Goal: Transaction & Acquisition: Subscribe to service/newsletter

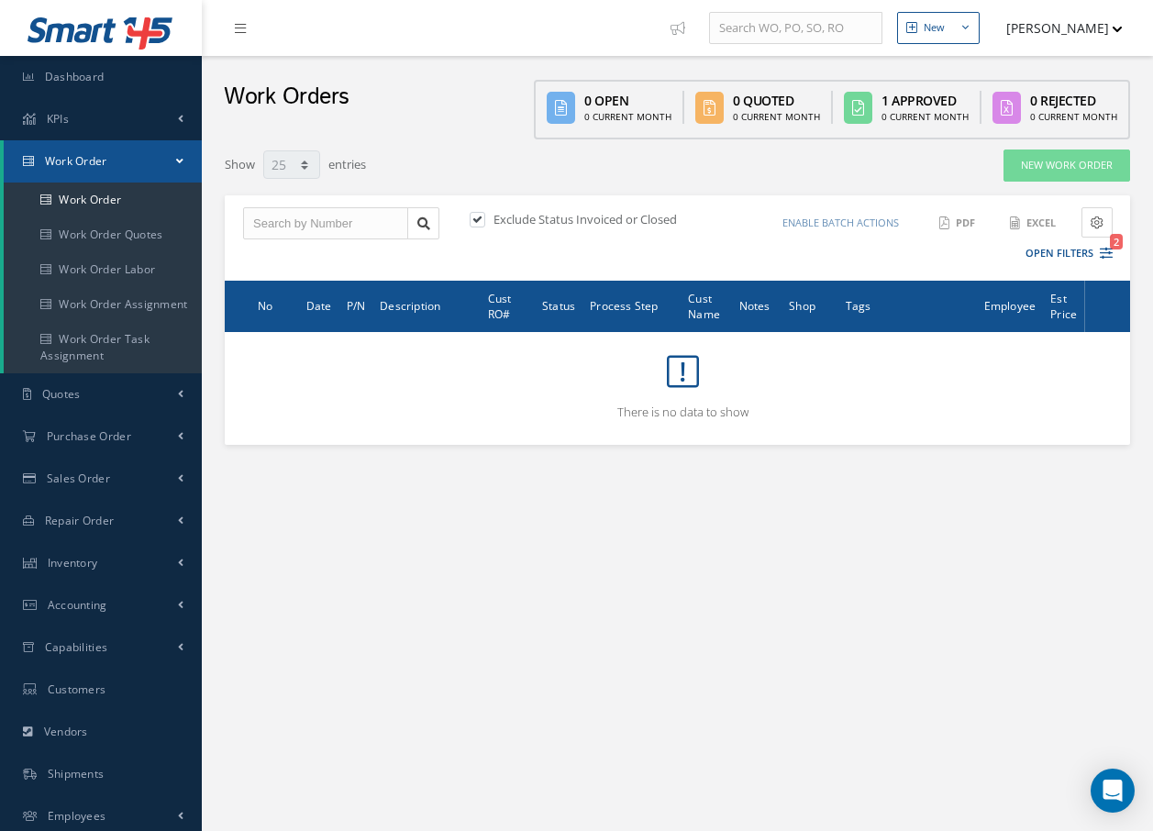
select select "25"
click at [115, 198] on link "Work Order" at bounding box center [103, 200] width 198 height 35
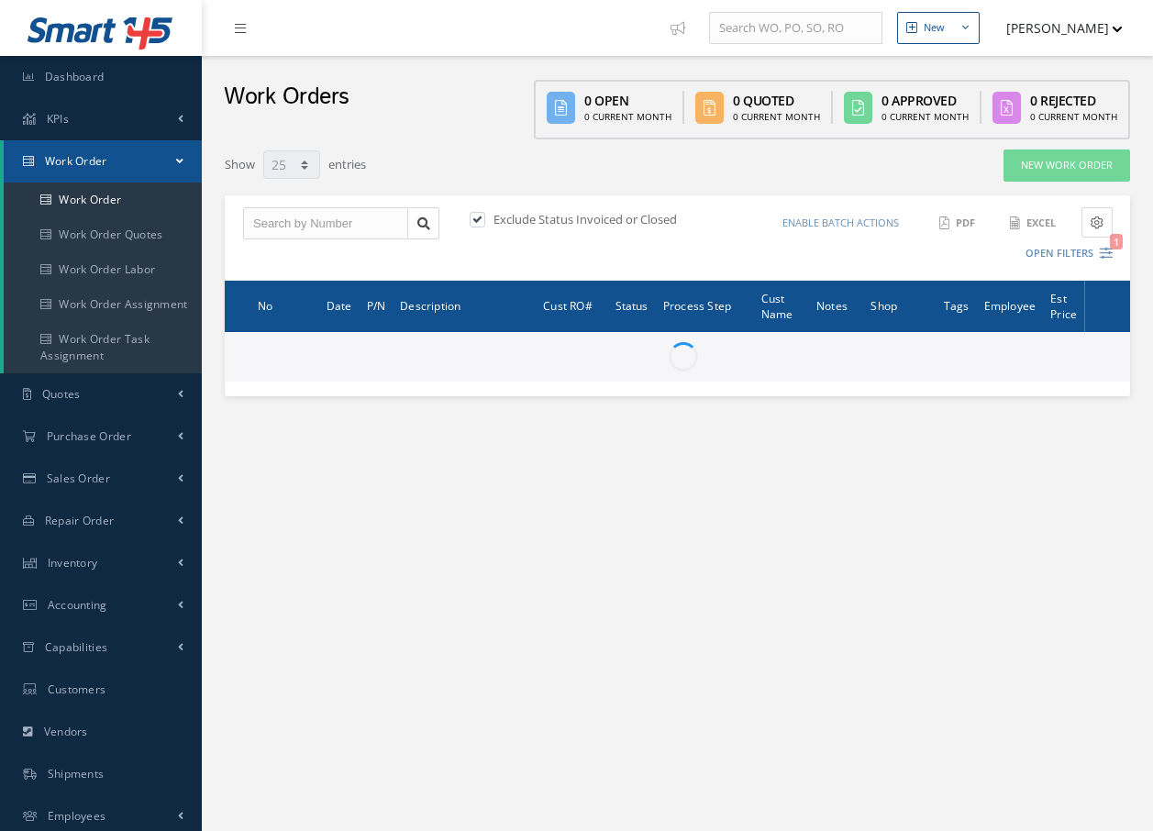
select select "25"
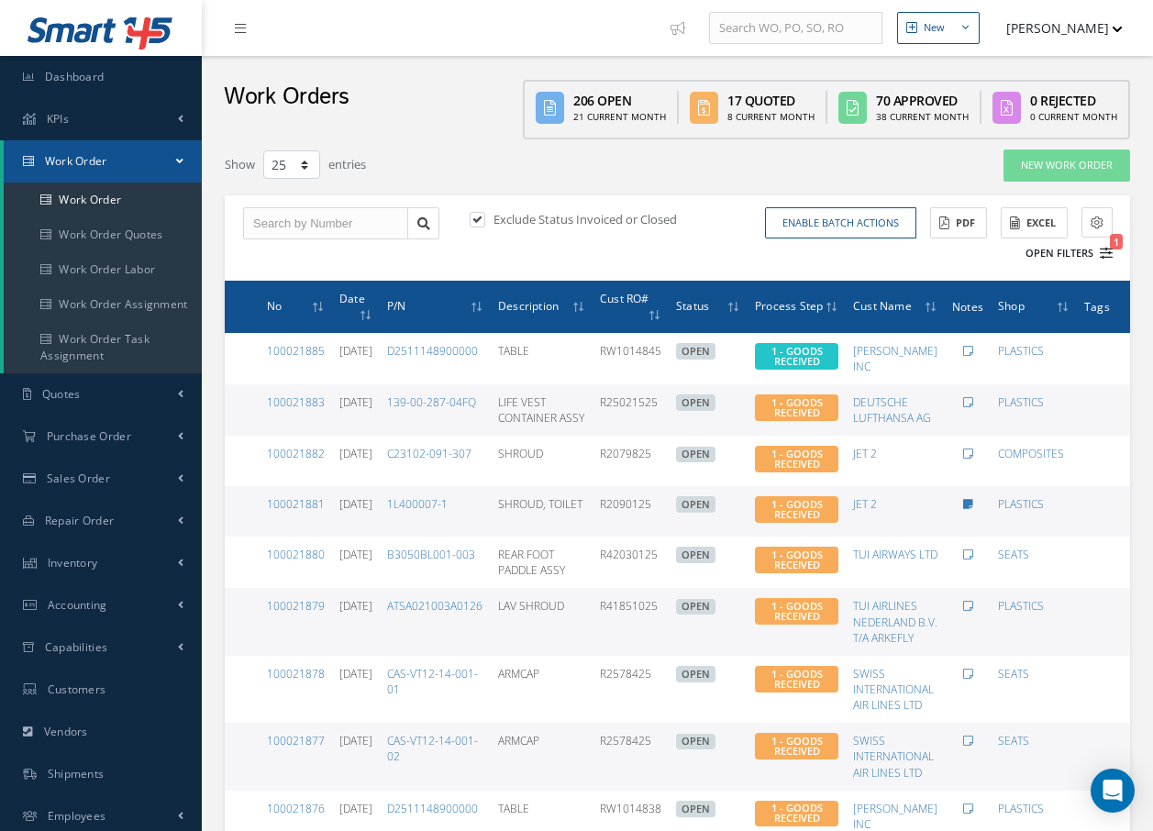
click at [1105, 249] on icon "1" at bounding box center [1106, 253] width 13 height 13
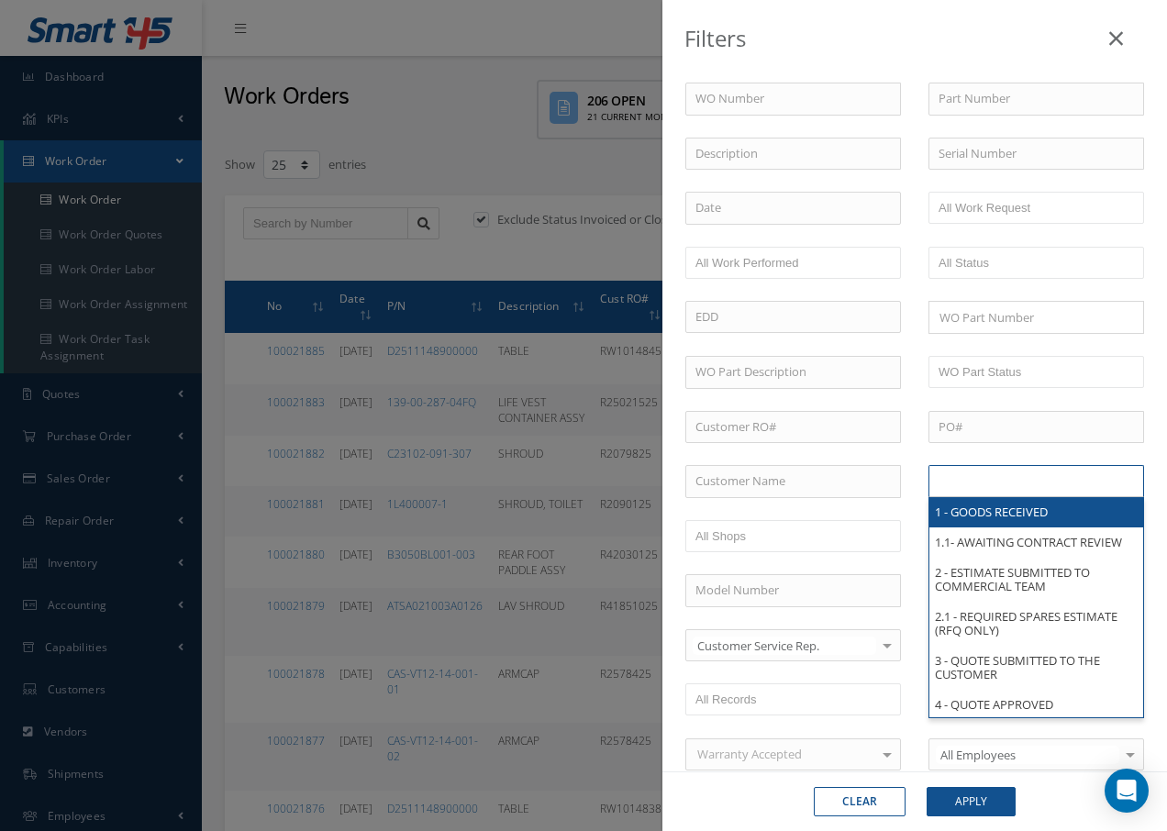
click at [985, 490] on input "text" at bounding box center [997, 481] width 117 height 23
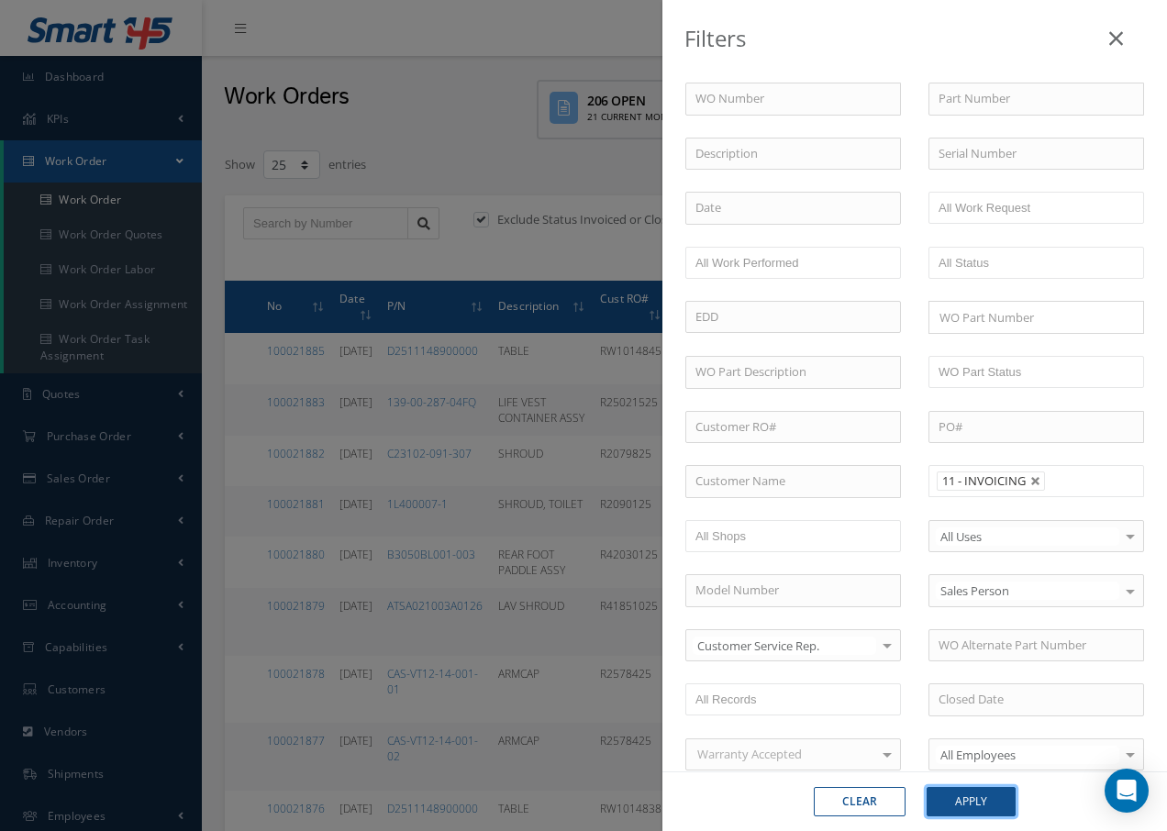
click at [962, 807] on button "Apply" at bounding box center [971, 801] width 89 height 29
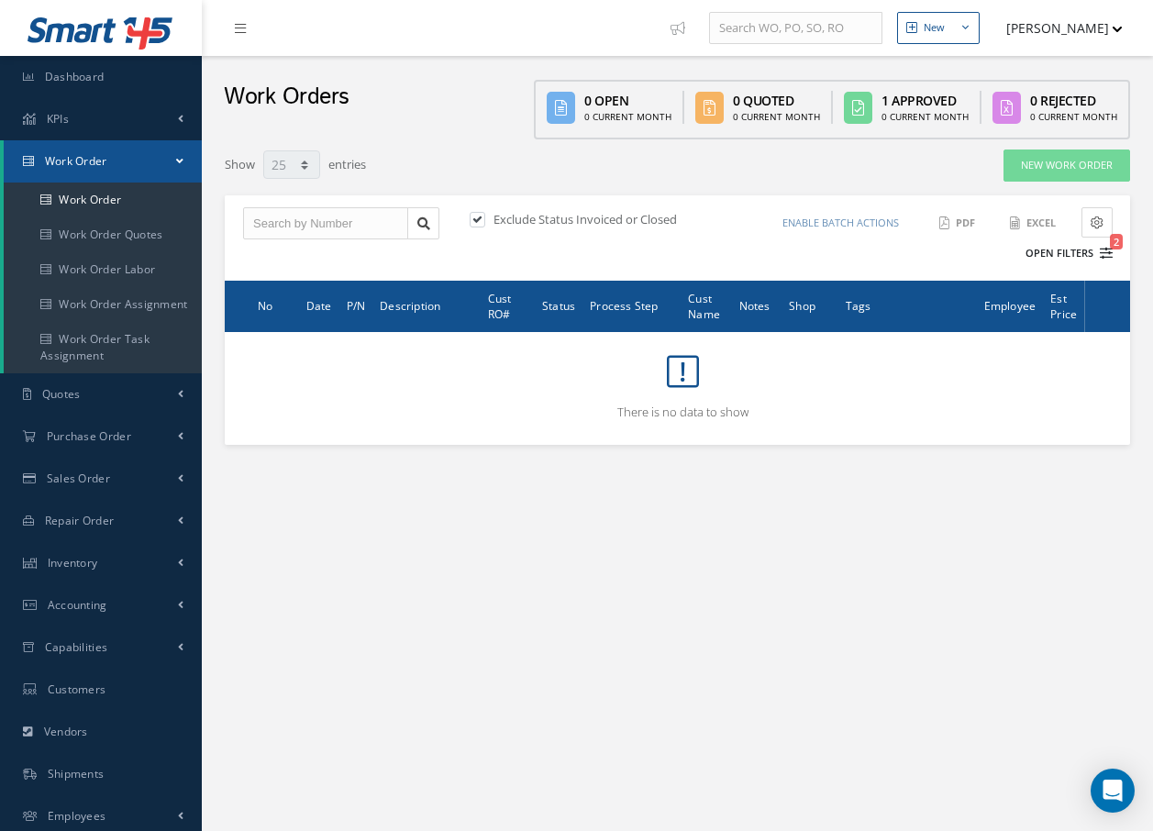
click at [1109, 248] on icon "2" at bounding box center [1106, 253] width 13 height 13
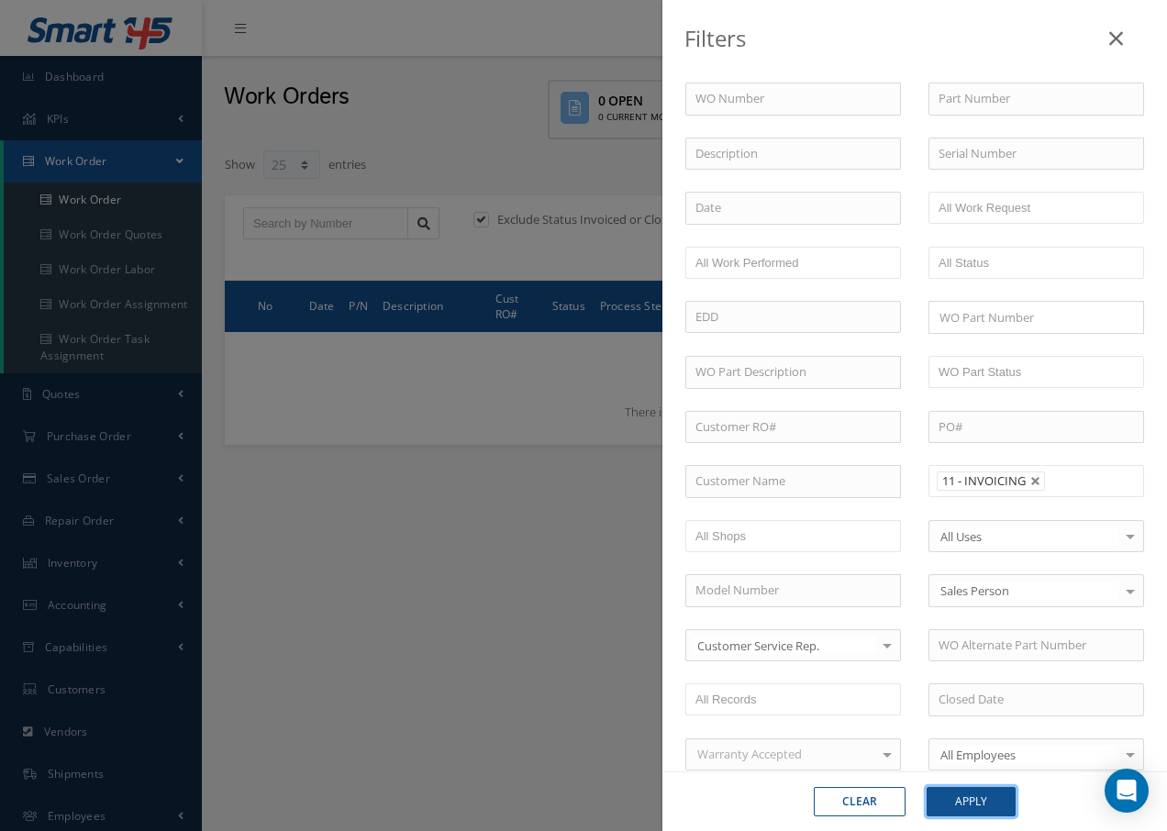
click at [957, 799] on button "Apply" at bounding box center [971, 801] width 89 height 29
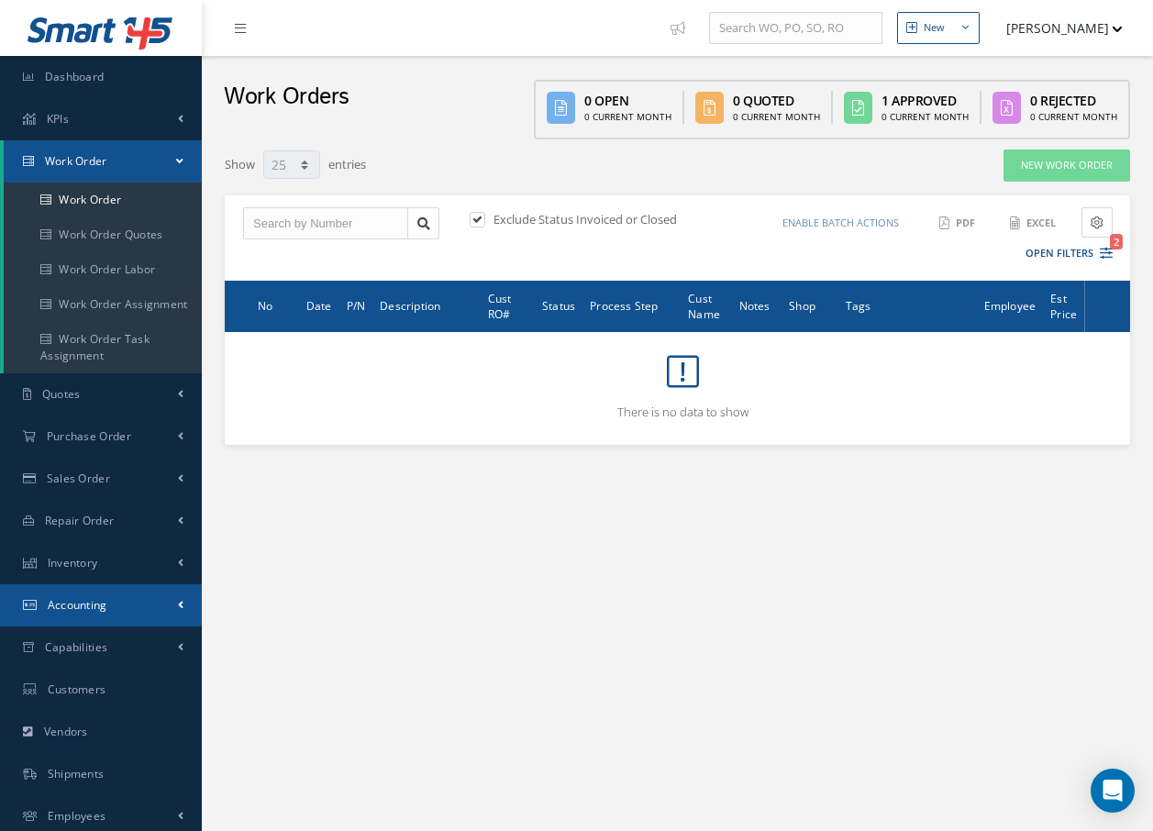
click at [87, 601] on span "Accounting" at bounding box center [78, 605] width 60 height 16
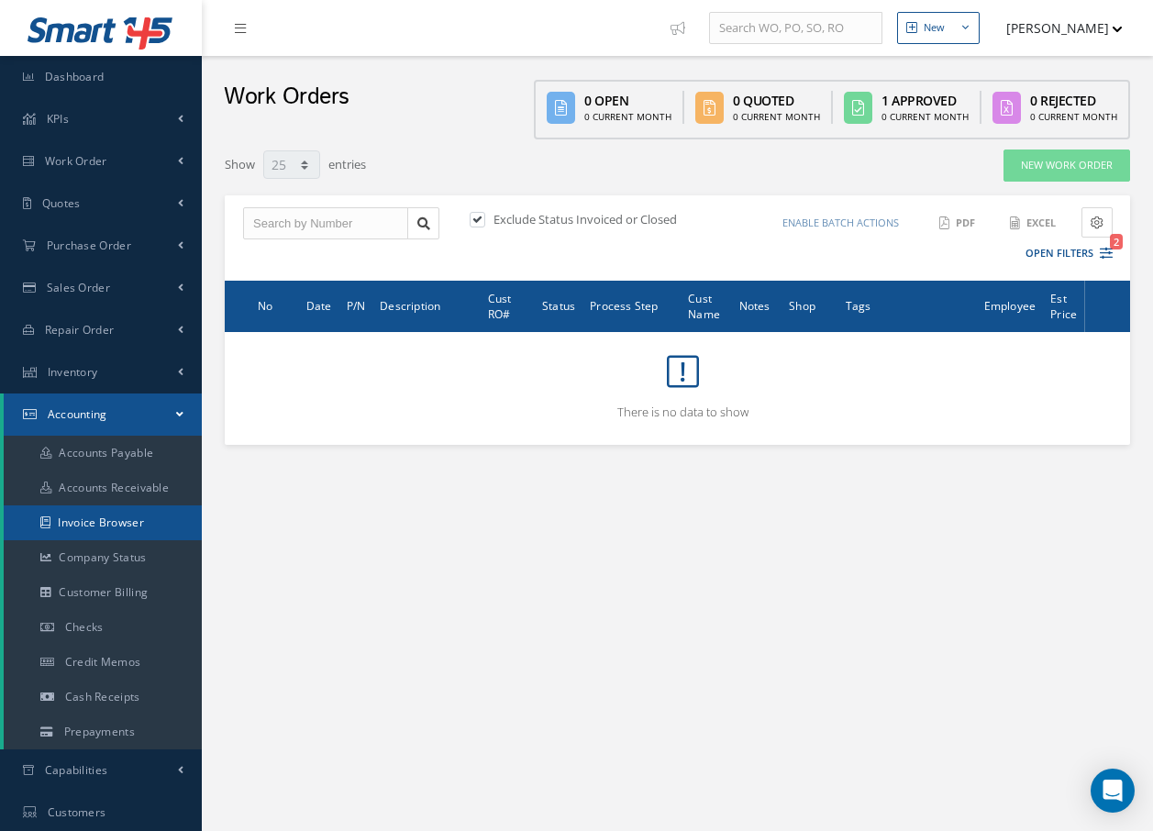
click at [127, 517] on link "Invoice Browser" at bounding box center [103, 523] width 198 height 35
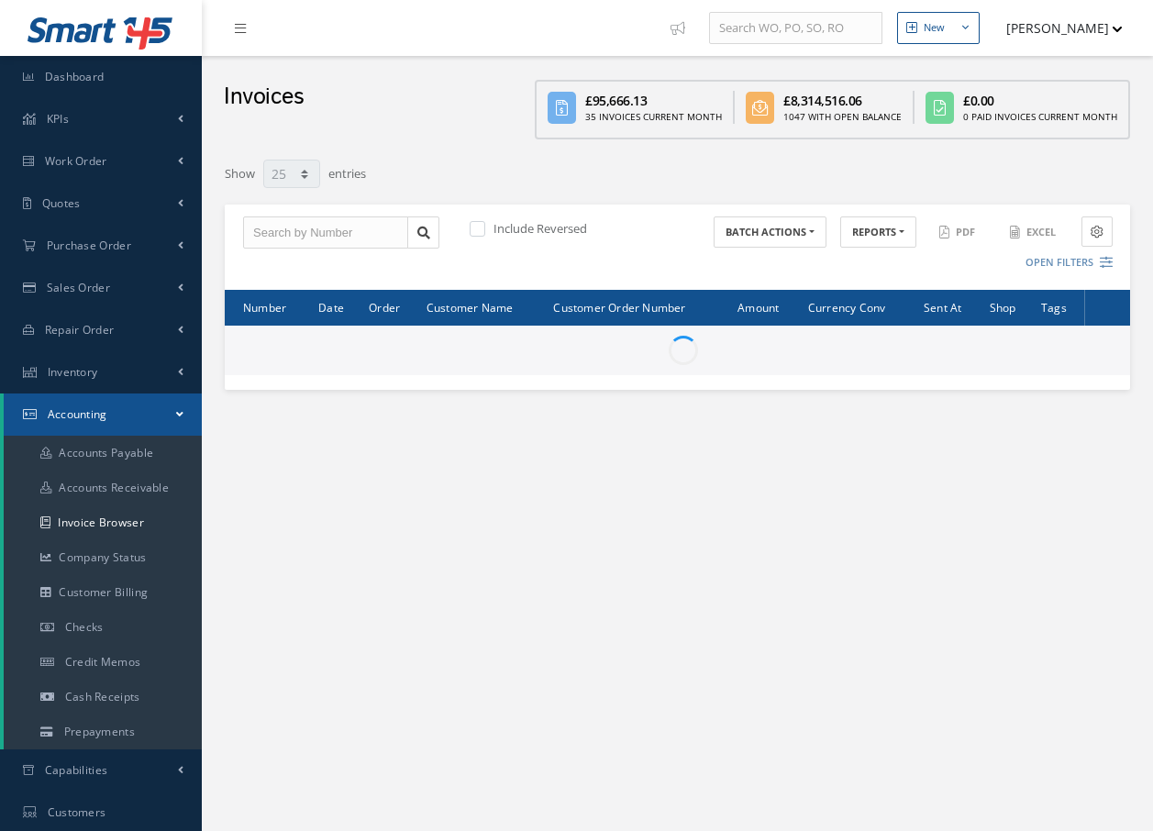
select select "25"
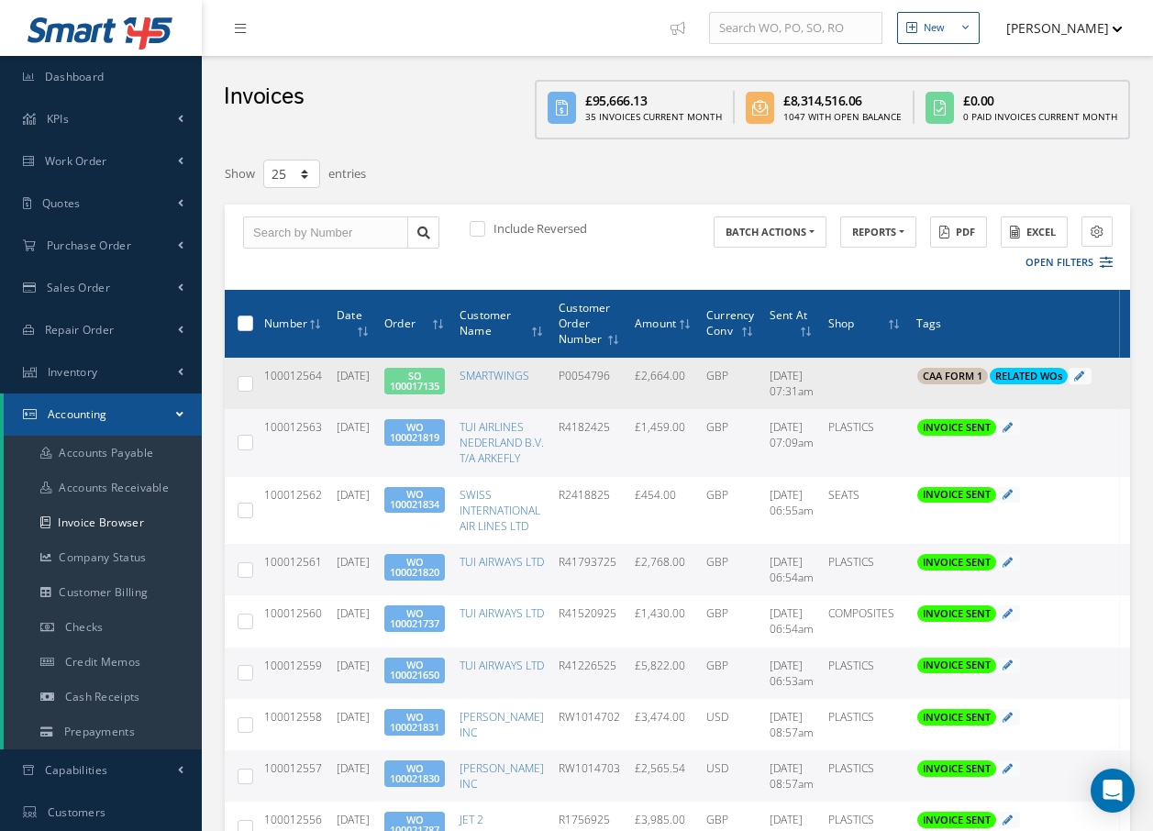
click at [439, 384] on link "SO 100017135" at bounding box center [415, 381] width 50 height 24
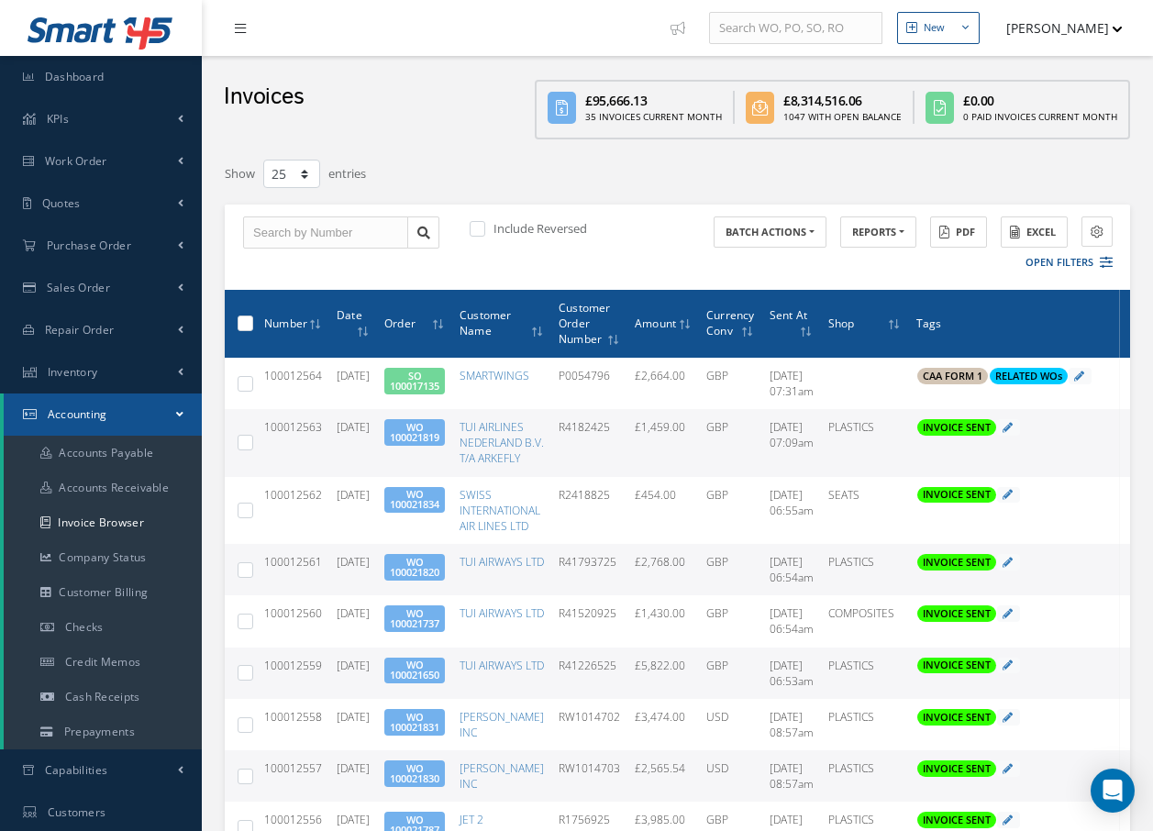
click at [245, 29] on icon at bounding box center [240, 28] width 11 height 13
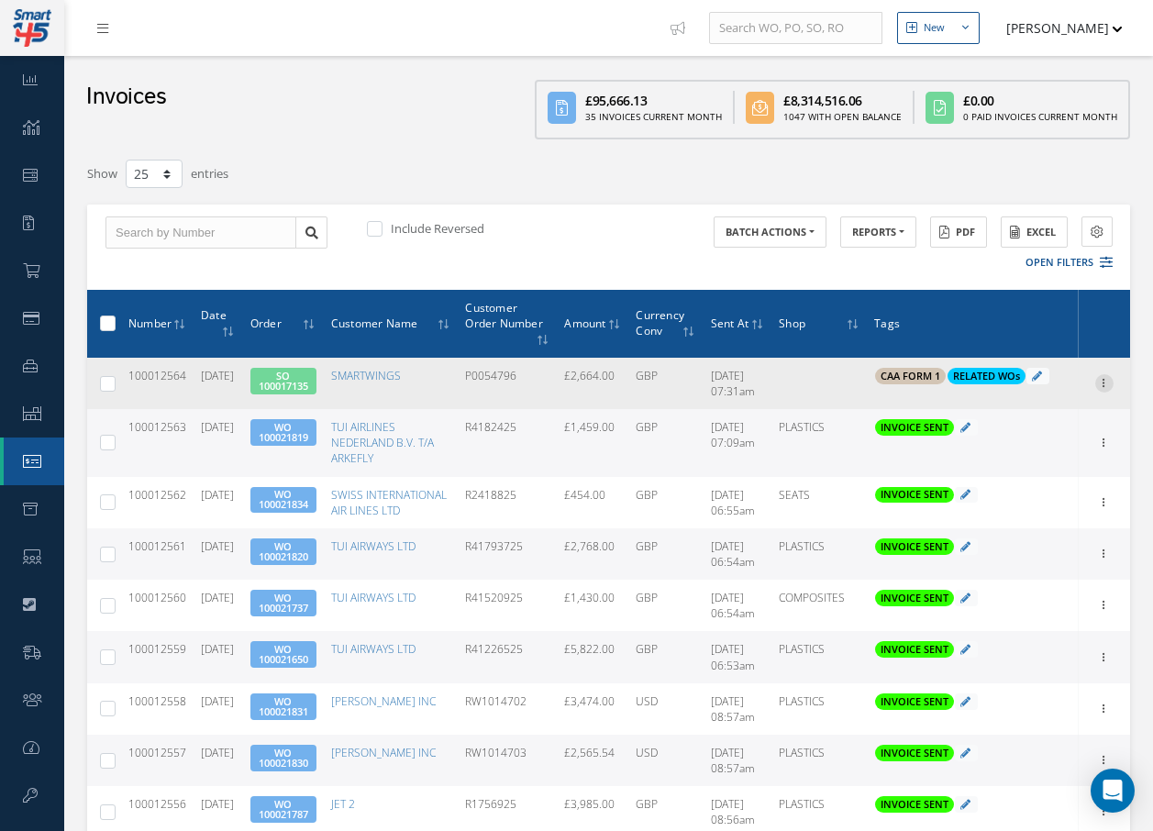
click at [1103, 384] on icon at bounding box center [1105, 381] width 18 height 15
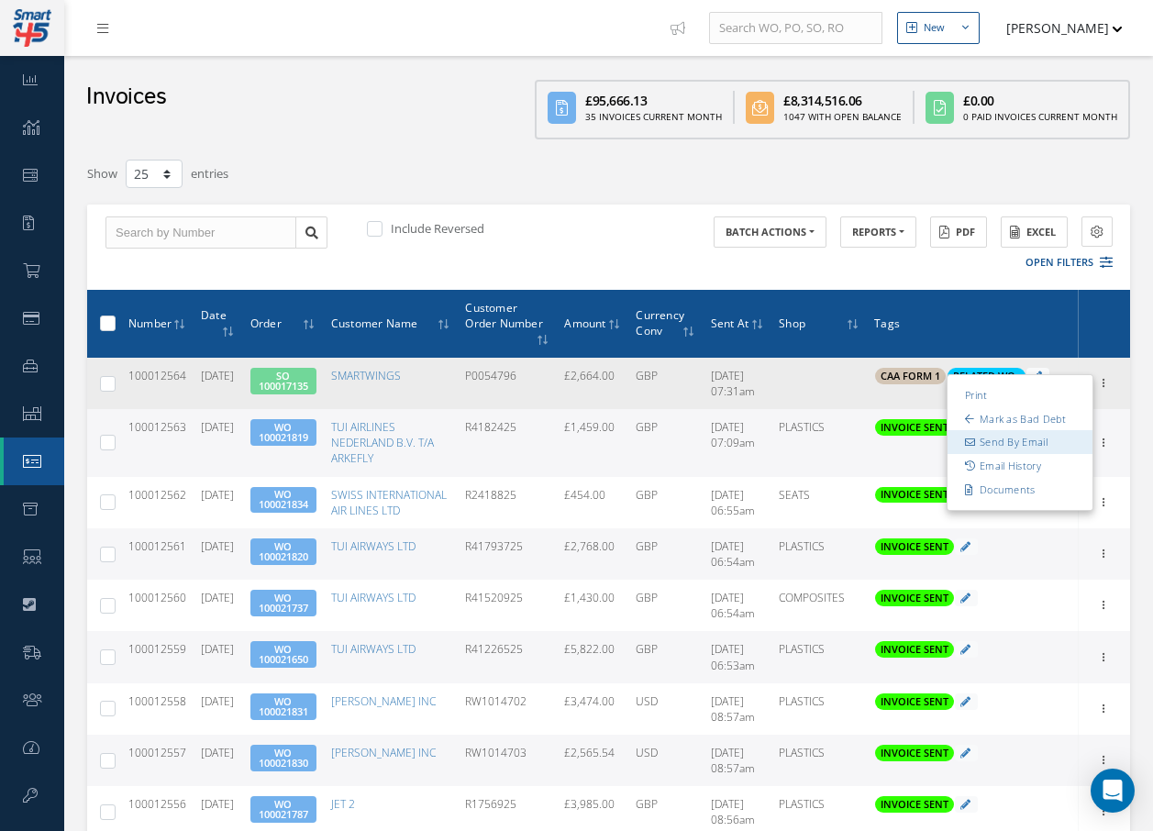
click at [1050, 439] on link "Send By Email" at bounding box center [1020, 442] width 145 height 24
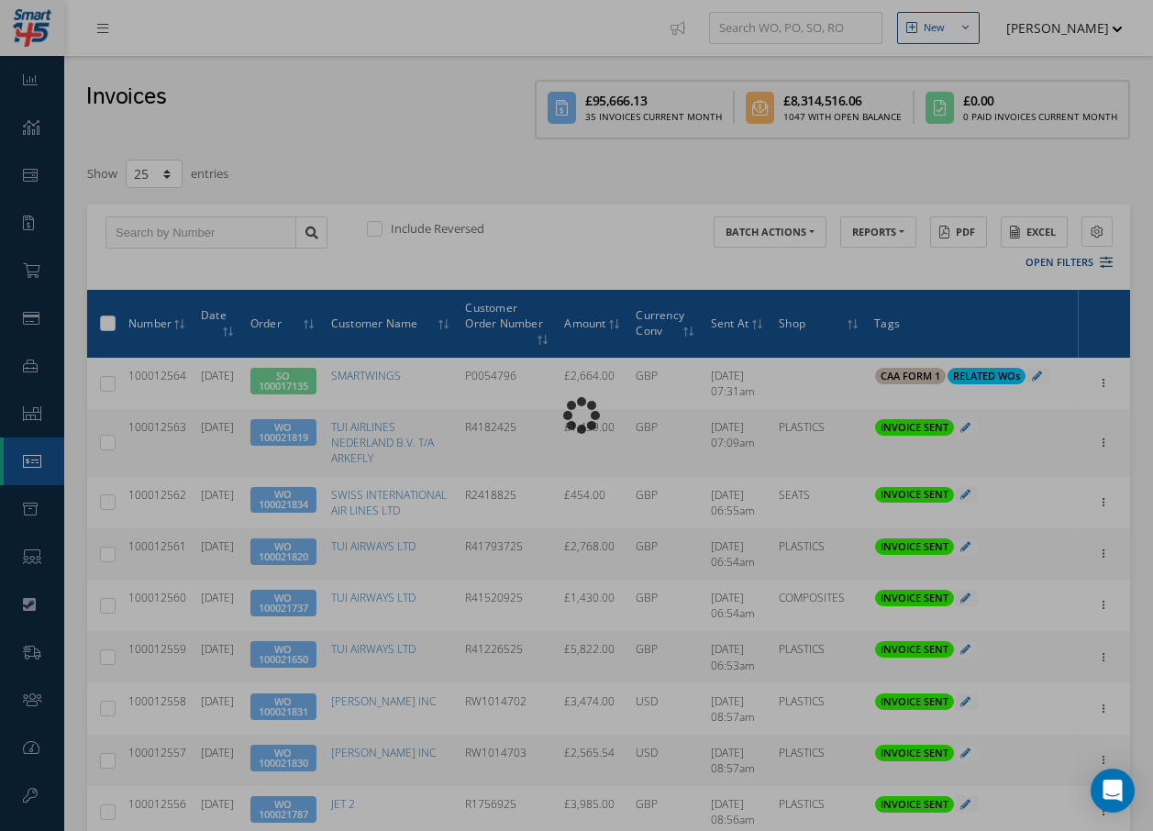
type input "INVOICE - Sales Order 100017135 for SMARTWINGS, PO: P0054796"
type textarea "Dear Accounts, Please find the attached invoice for your recent order P0054796,…"
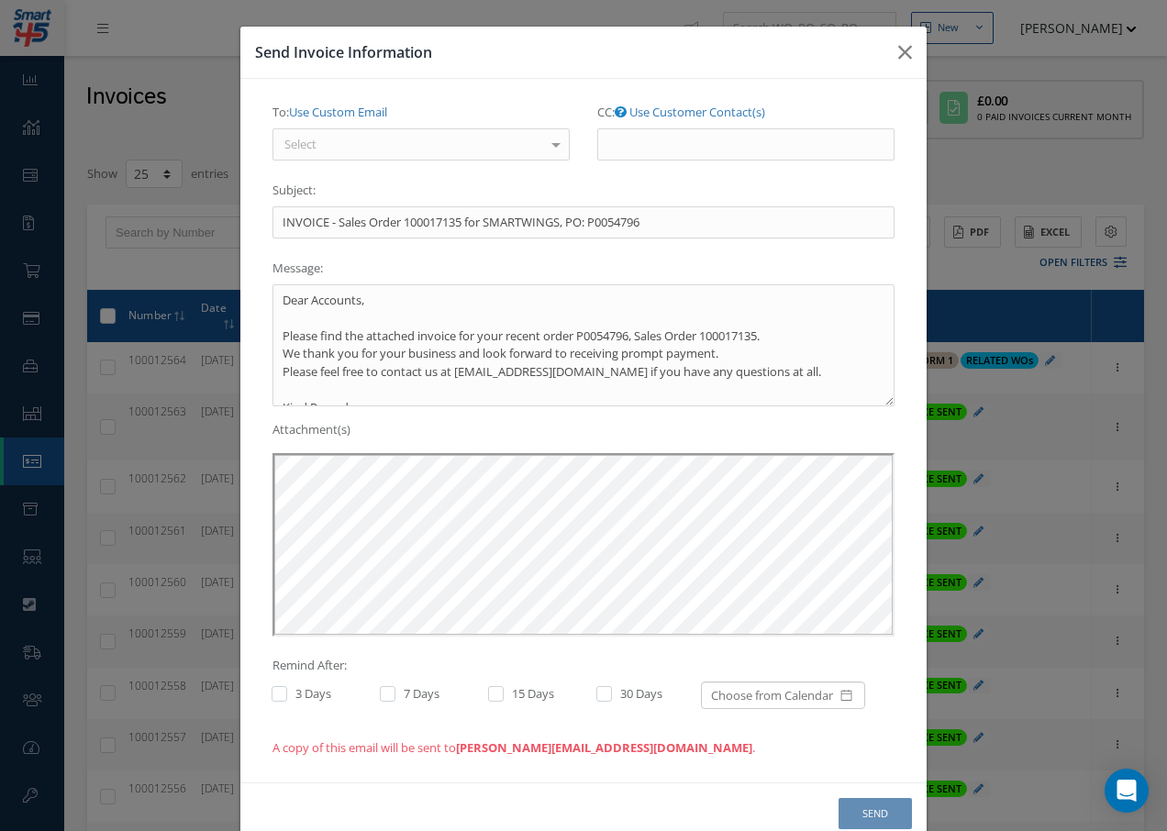
click at [402, 139] on div "Select" at bounding box center [421, 144] width 297 height 33
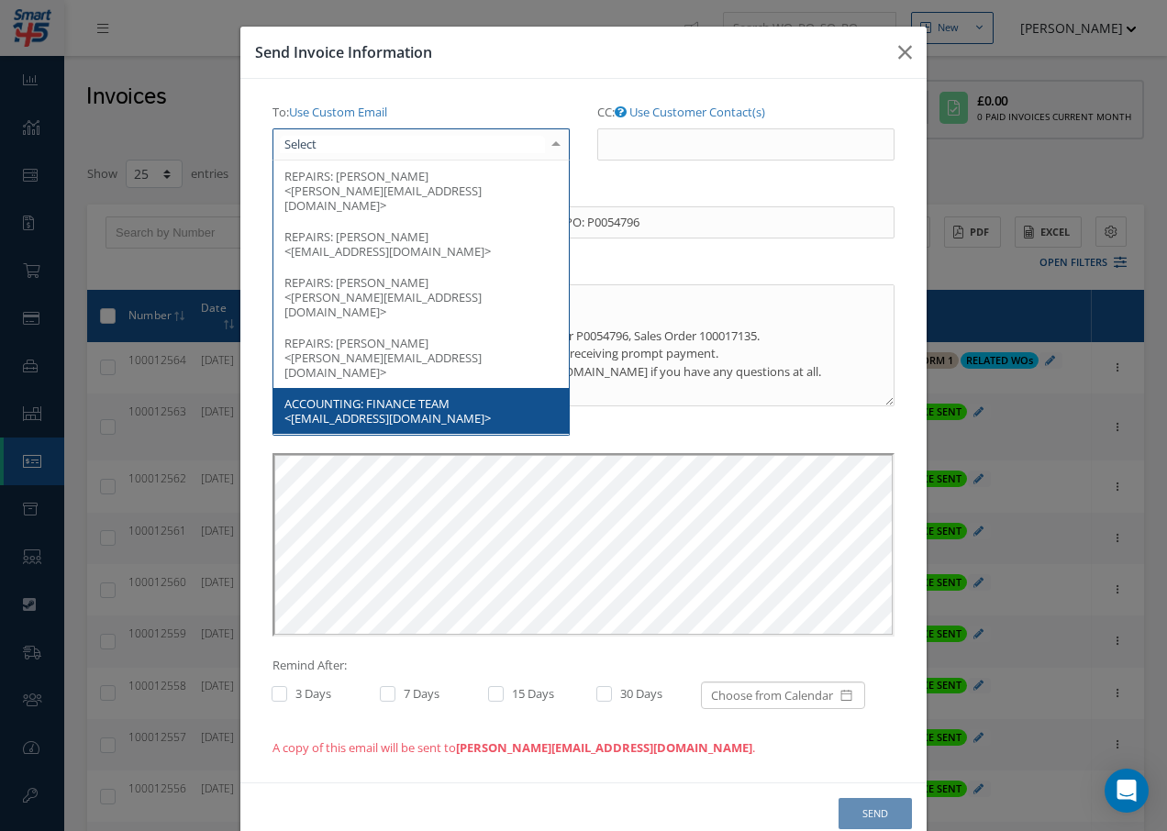
click at [505, 388] on span "ACCOUNTING: FINANCE TEAM <finance@smartwings.com>" at bounding box center [420, 411] width 295 height 46
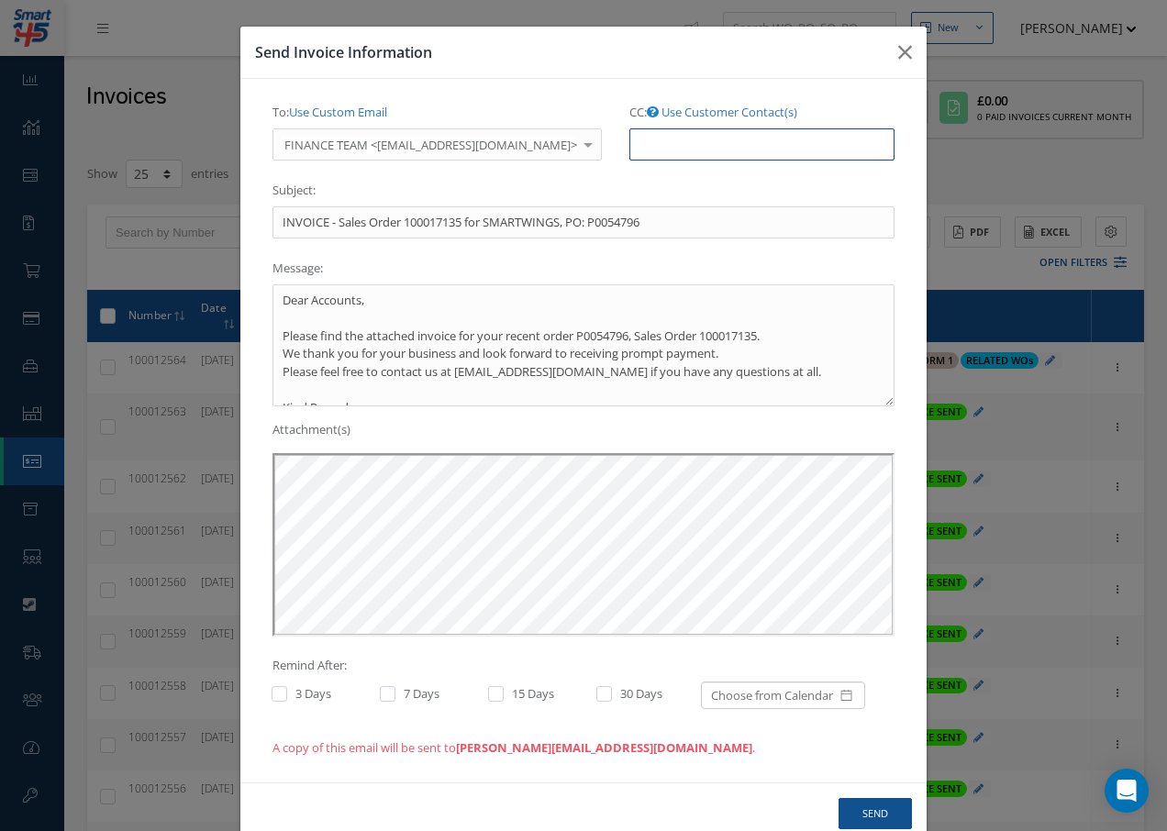
click at [695, 144] on input "CC: Use Customer Contact(s)" at bounding box center [761, 144] width 265 height 33
paste input "Accounts@cab.aero"
type input "Accounts@cab.aero"
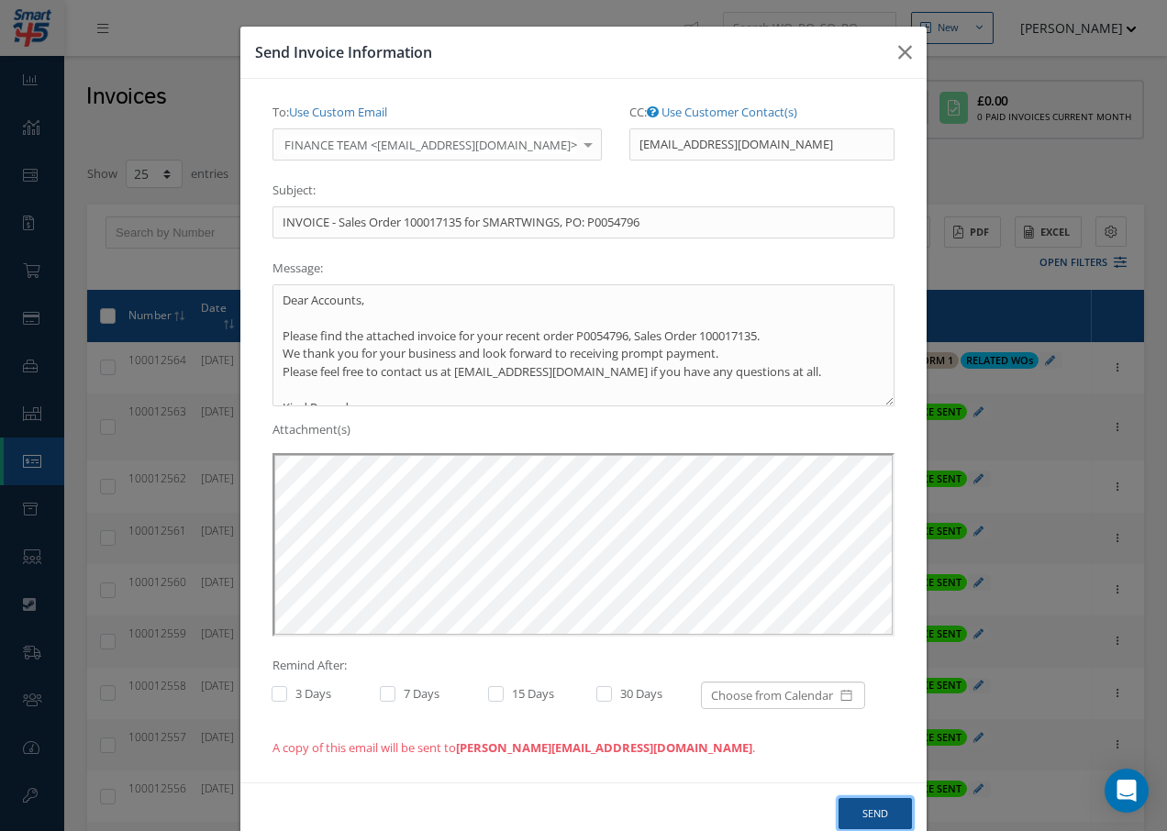
click at [868, 817] on button "Send" at bounding box center [875, 814] width 73 height 32
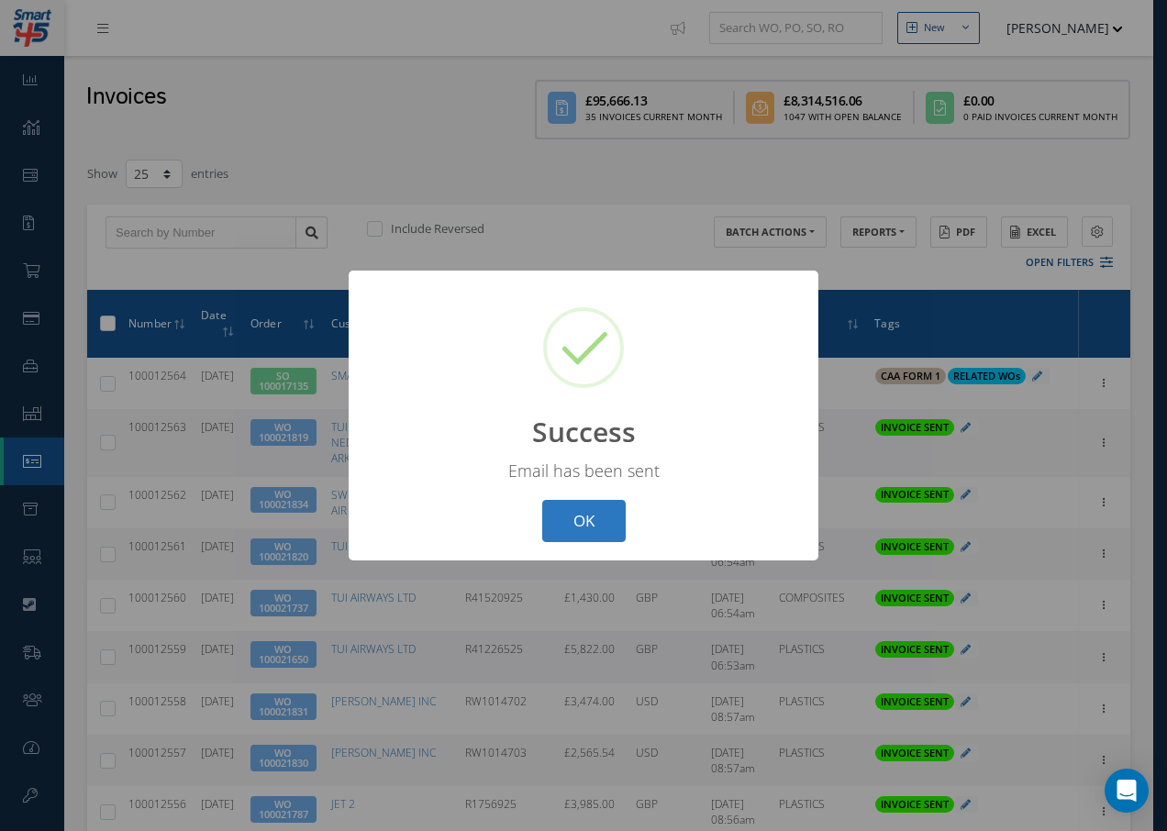
click at [583, 517] on button "OK" at bounding box center [583, 521] width 83 height 43
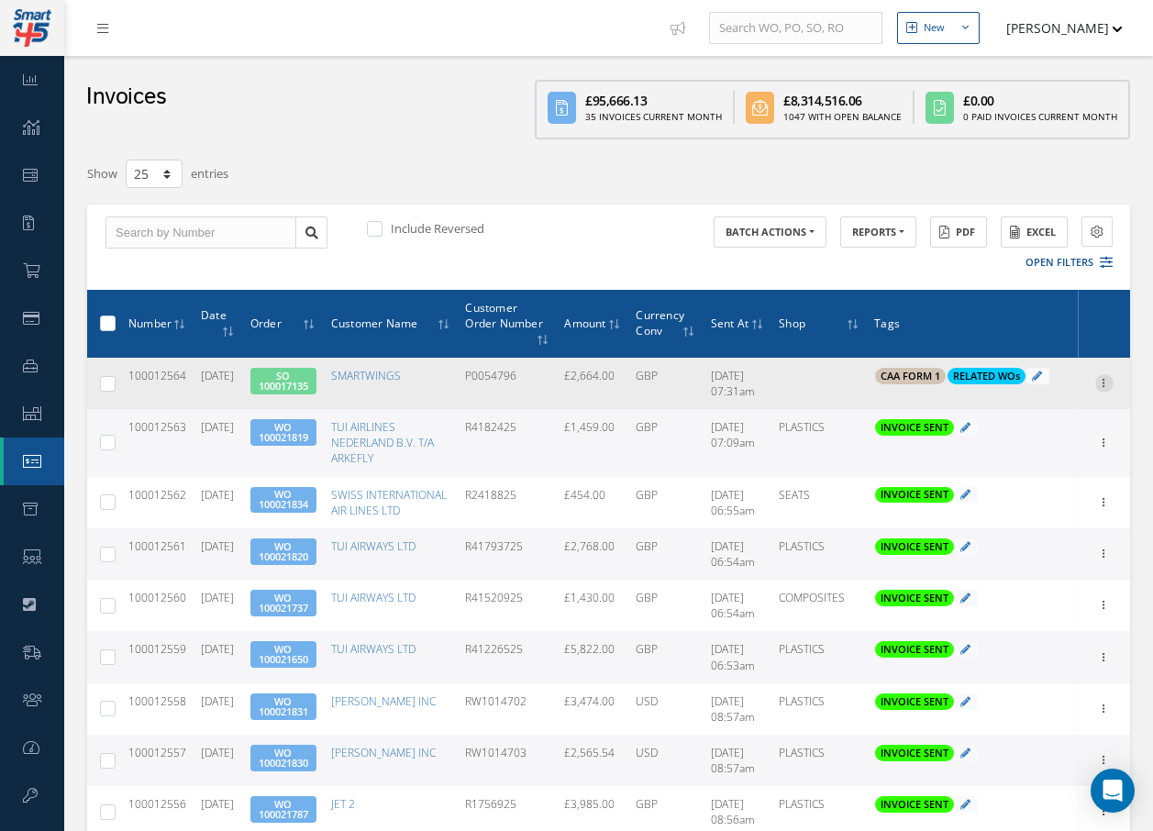
click at [1107, 384] on icon at bounding box center [1105, 381] width 18 height 15
click at [921, 396] on td "CAA FORM 1 RELATED WOs Add Tags for # 100012564 Search a tag C of C Certificati…" at bounding box center [972, 383] width 211 height 51
click at [1040, 375] on icon at bounding box center [1037, 376] width 10 height 10
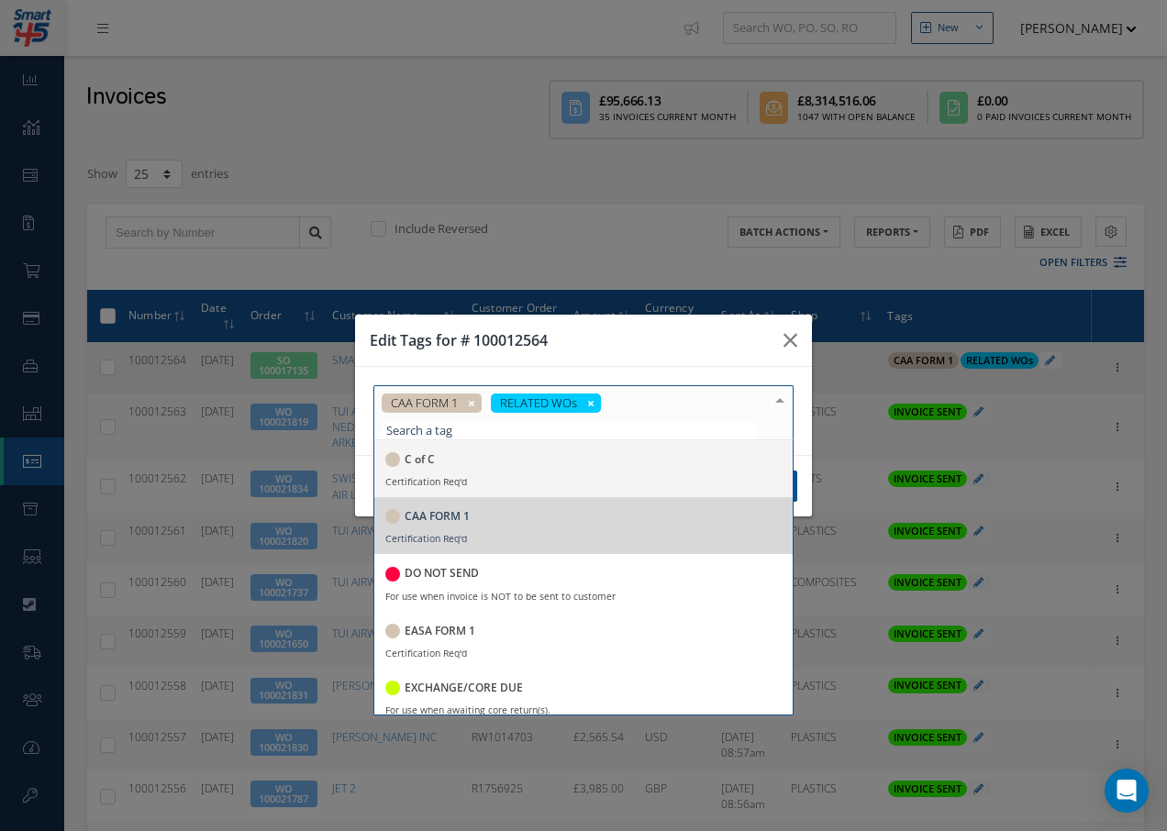
click at [779, 415] on div at bounding box center [780, 401] width 26 height 30
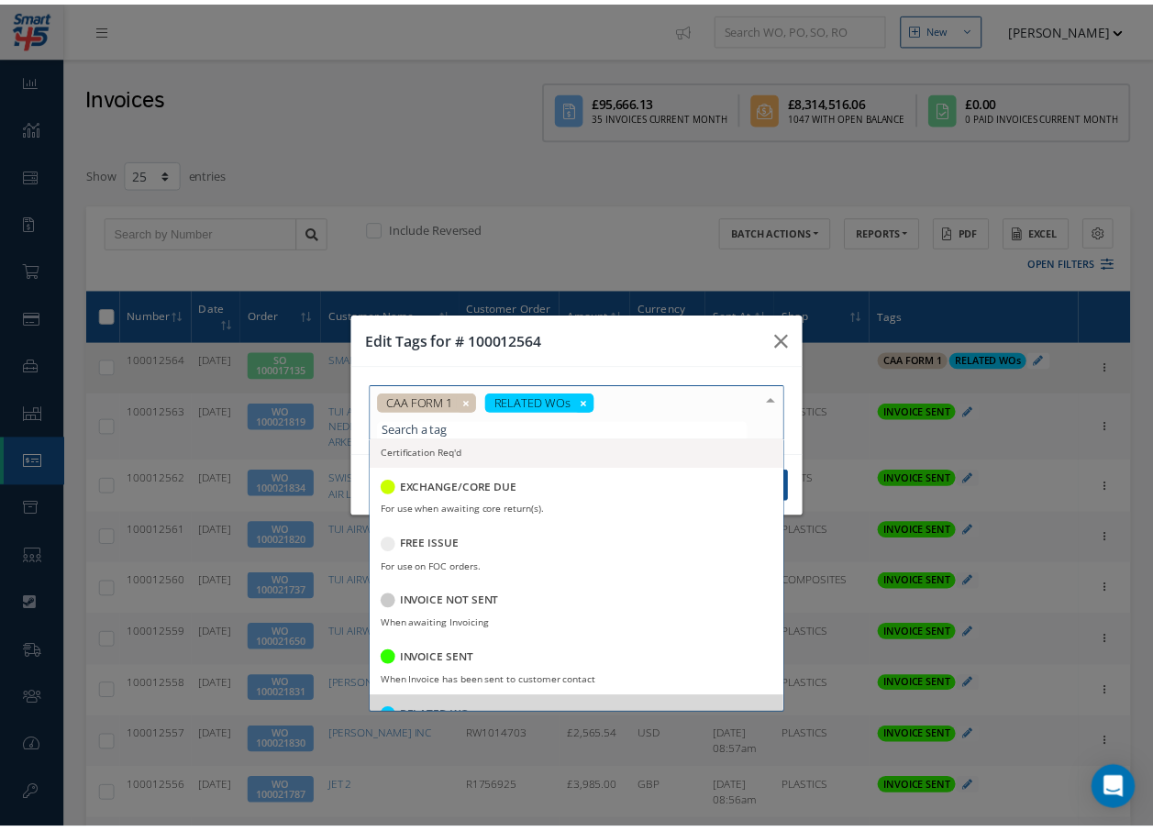
scroll to position [275, 0]
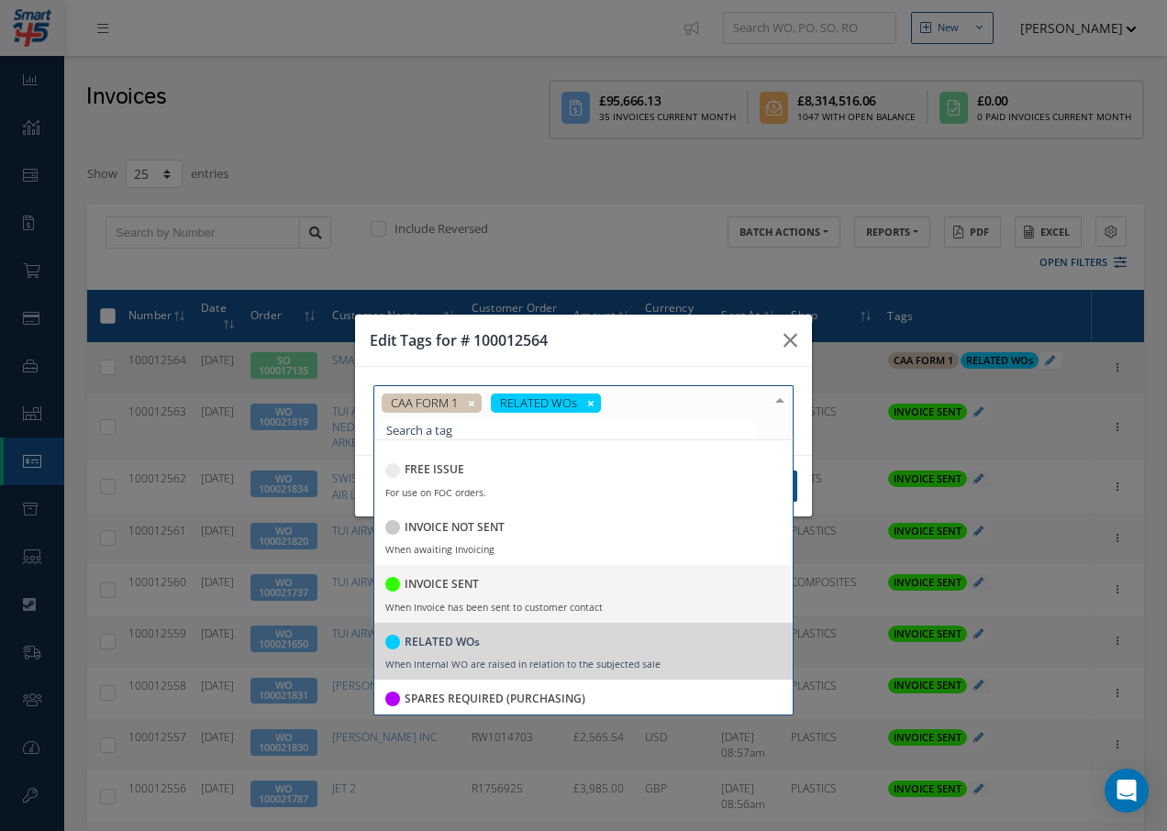
click at [471, 578] on h5 "INVOICE SENT" at bounding box center [442, 584] width 74 height 13
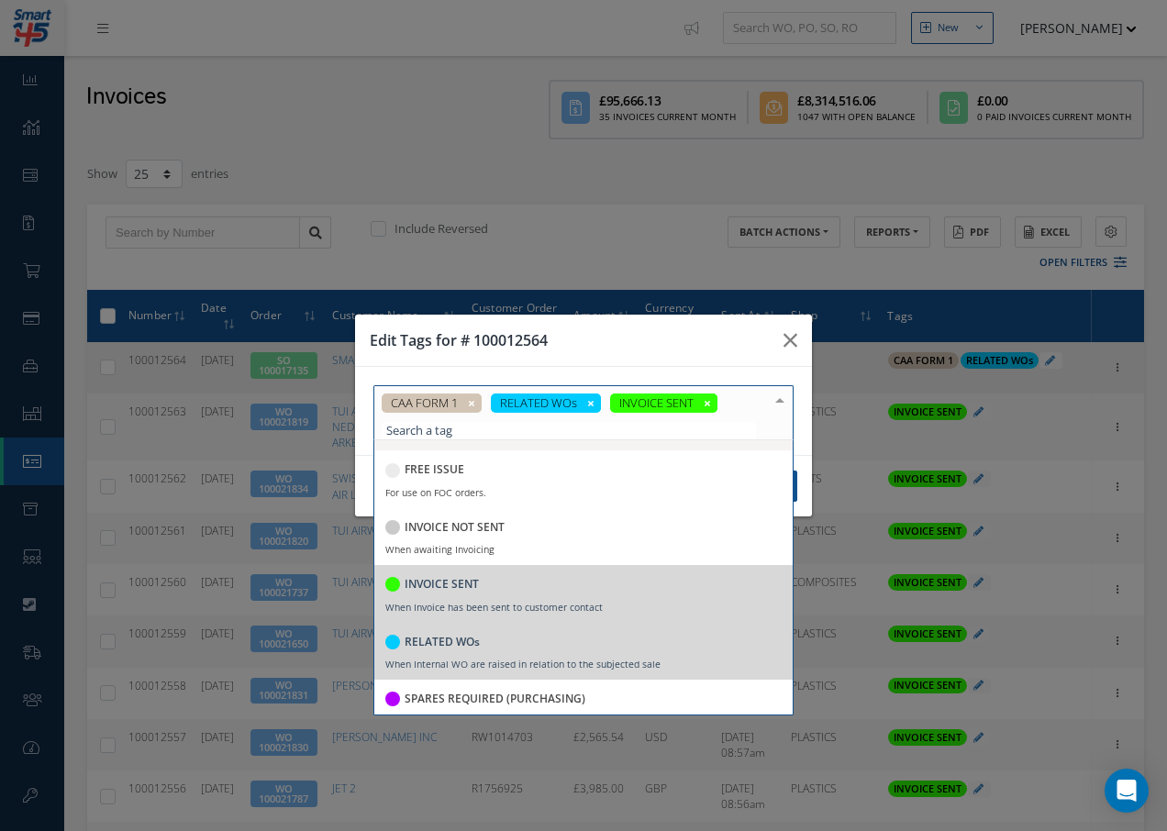
click at [782, 401] on div at bounding box center [780, 401] width 26 height 30
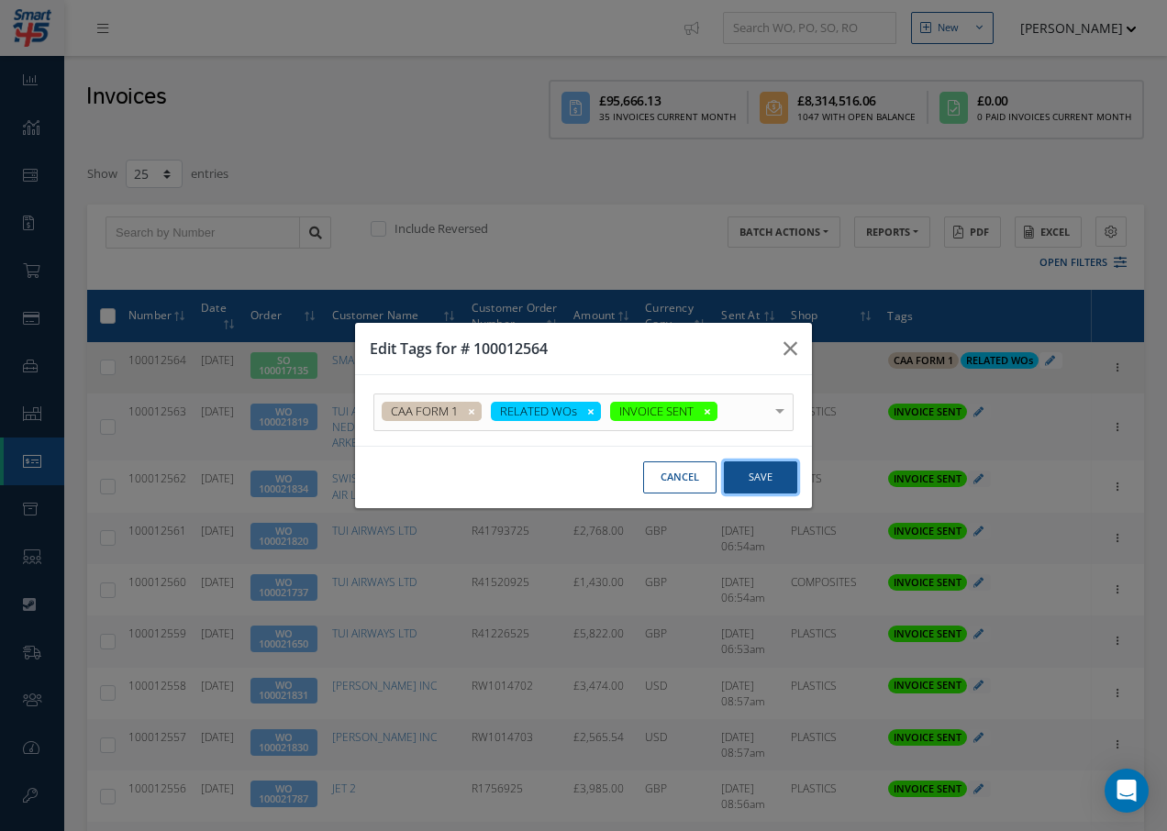
click at [773, 477] on button "Save" at bounding box center [760, 478] width 73 height 32
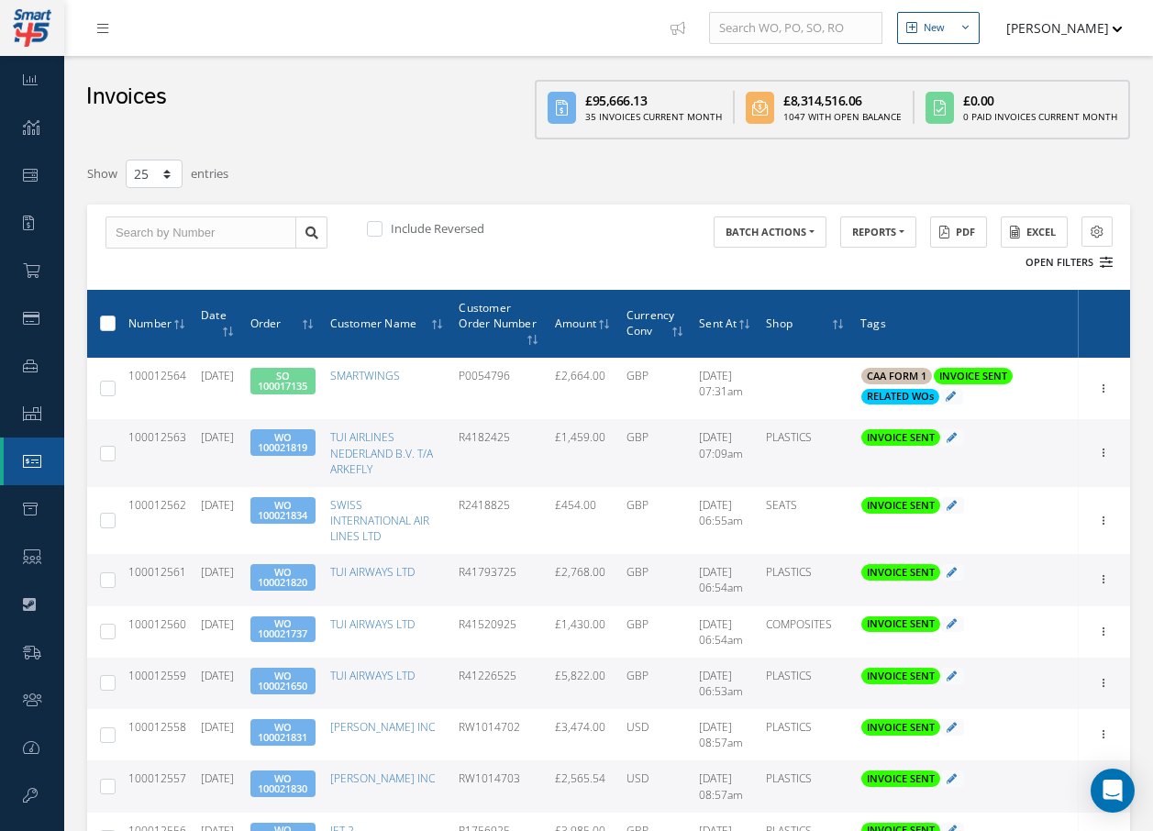
click at [1109, 262] on icon at bounding box center [1106, 262] width 13 height 13
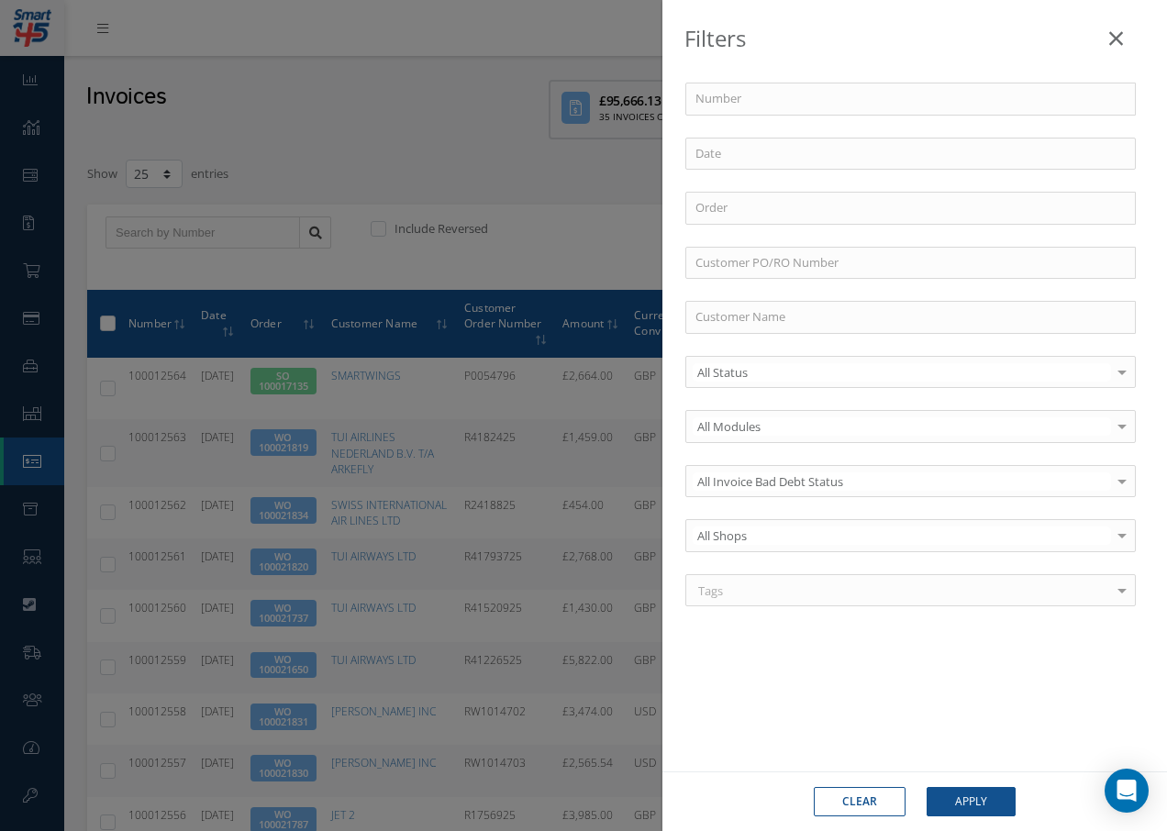
click at [1118, 39] on icon at bounding box center [1116, 39] width 14 height 22
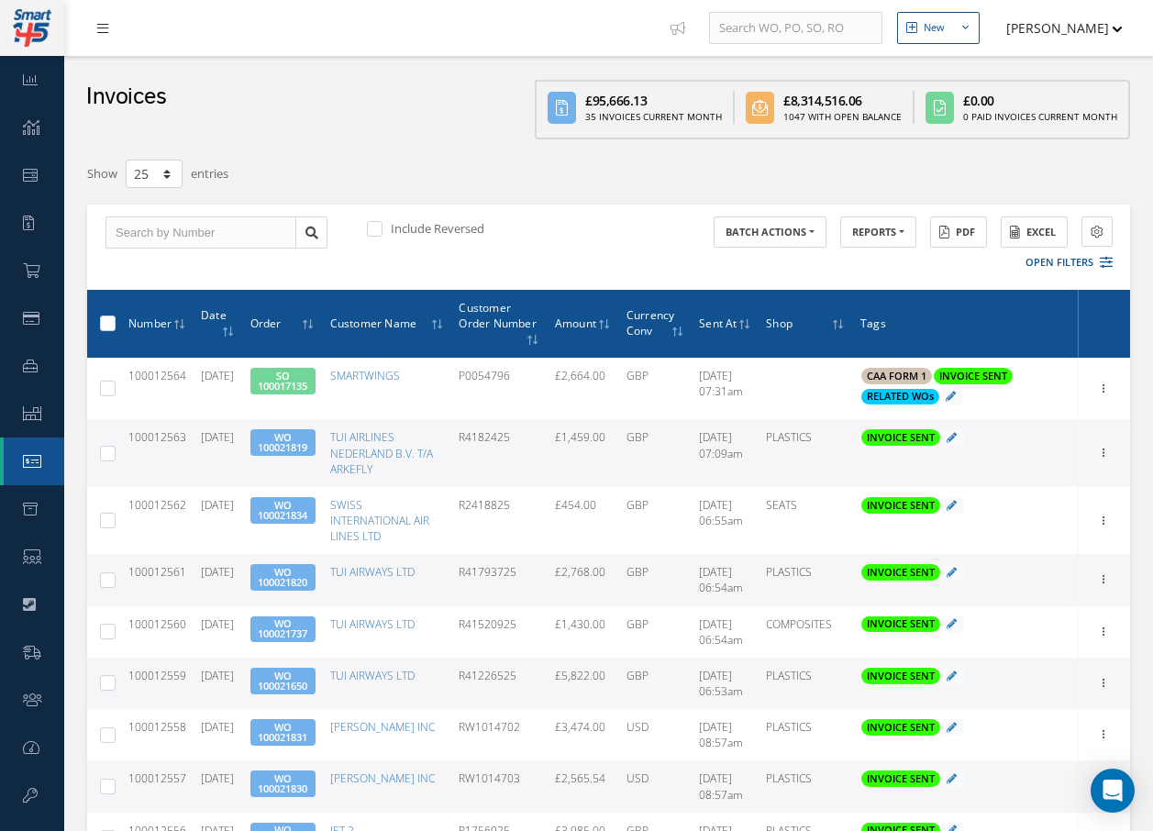
click at [100, 27] on icon at bounding box center [102, 28] width 11 height 13
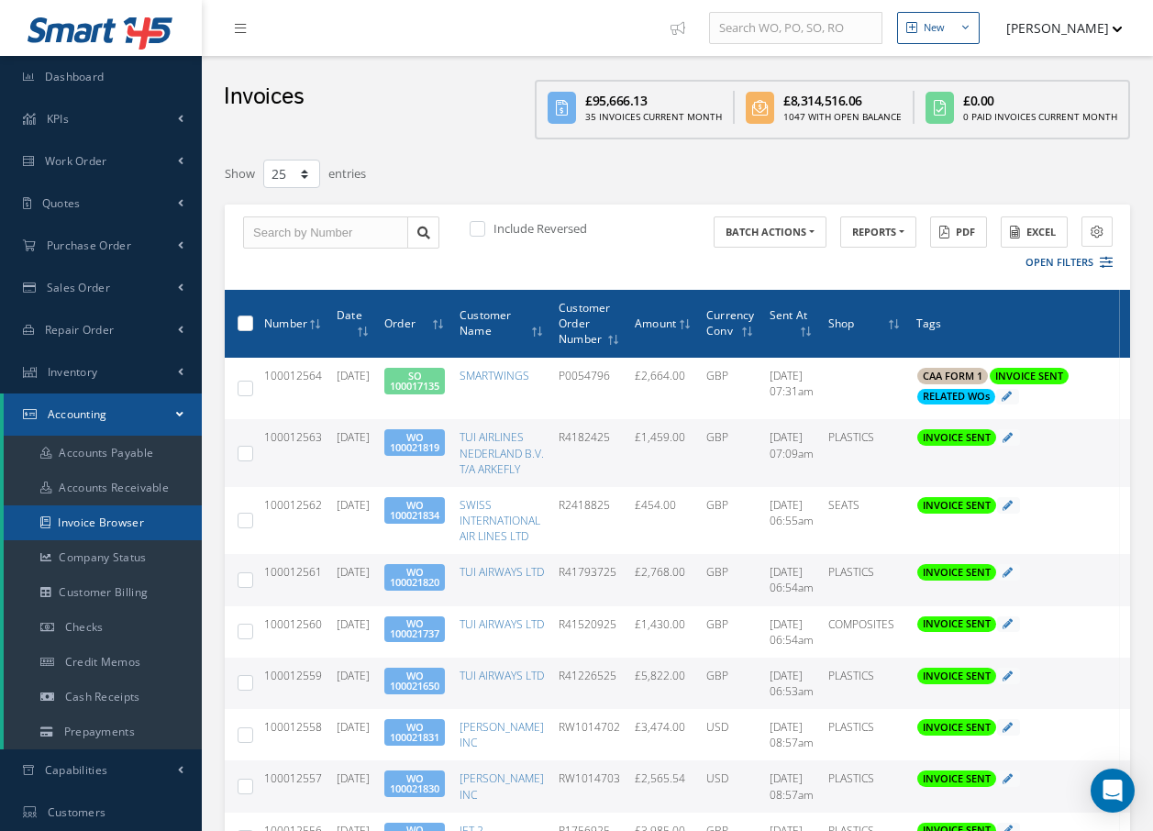
click at [82, 518] on link "Invoice Browser" at bounding box center [103, 523] width 198 height 35
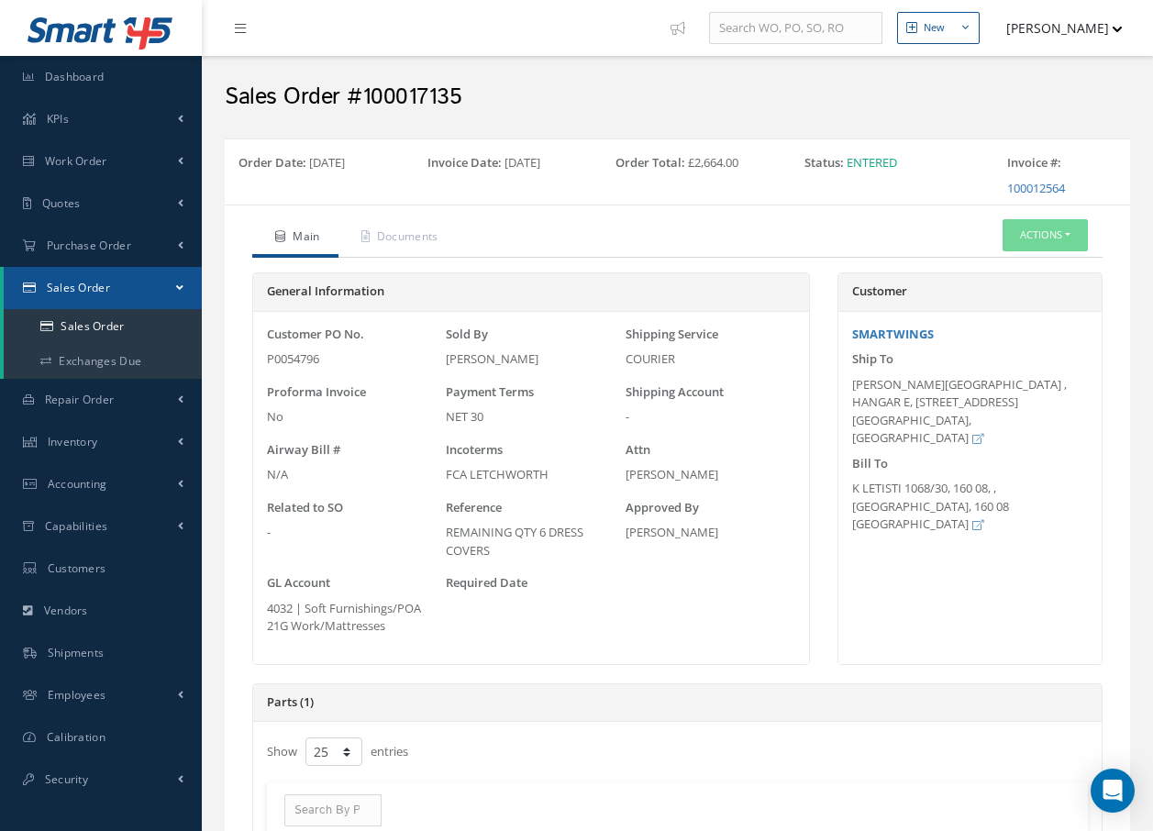
select select "25"
click at [425, 236] on link "Documents" at bounding box center [398, 238] width 118 height 39
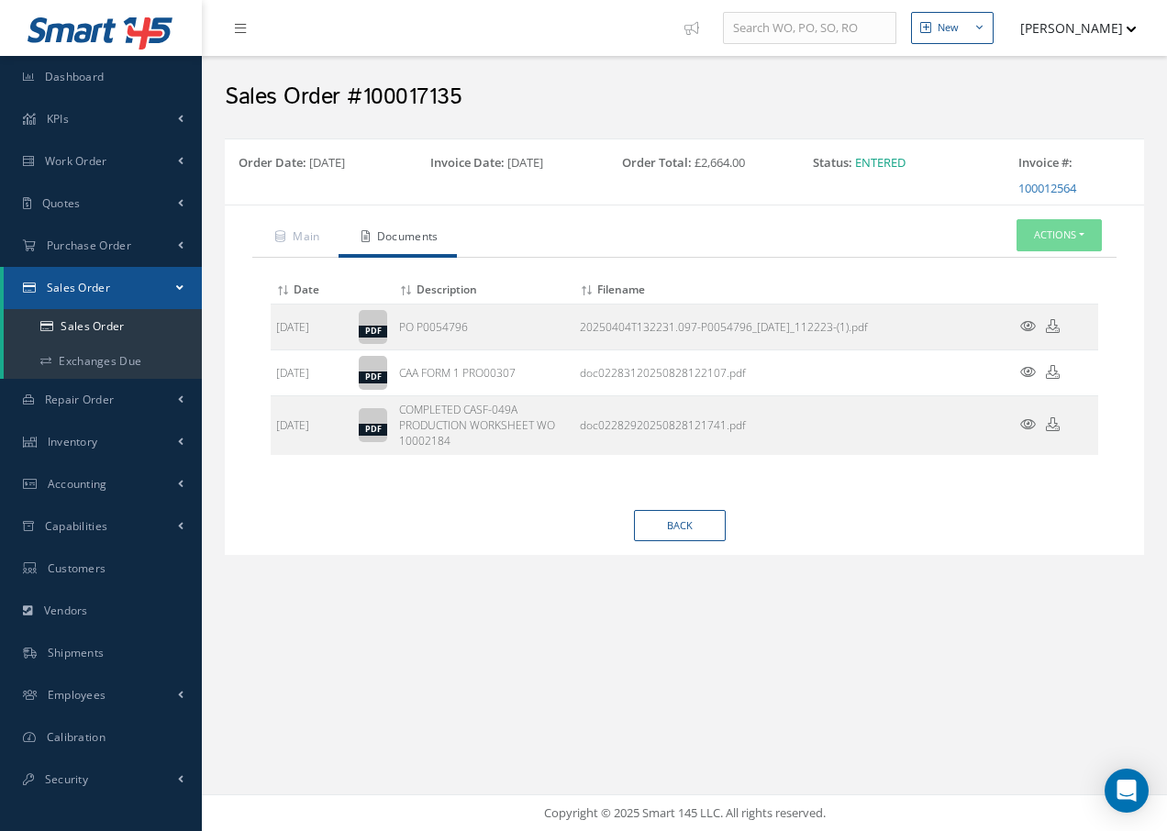
click at [1028, 325] on icon at bounding box center [1028, 326] width 16 height 14
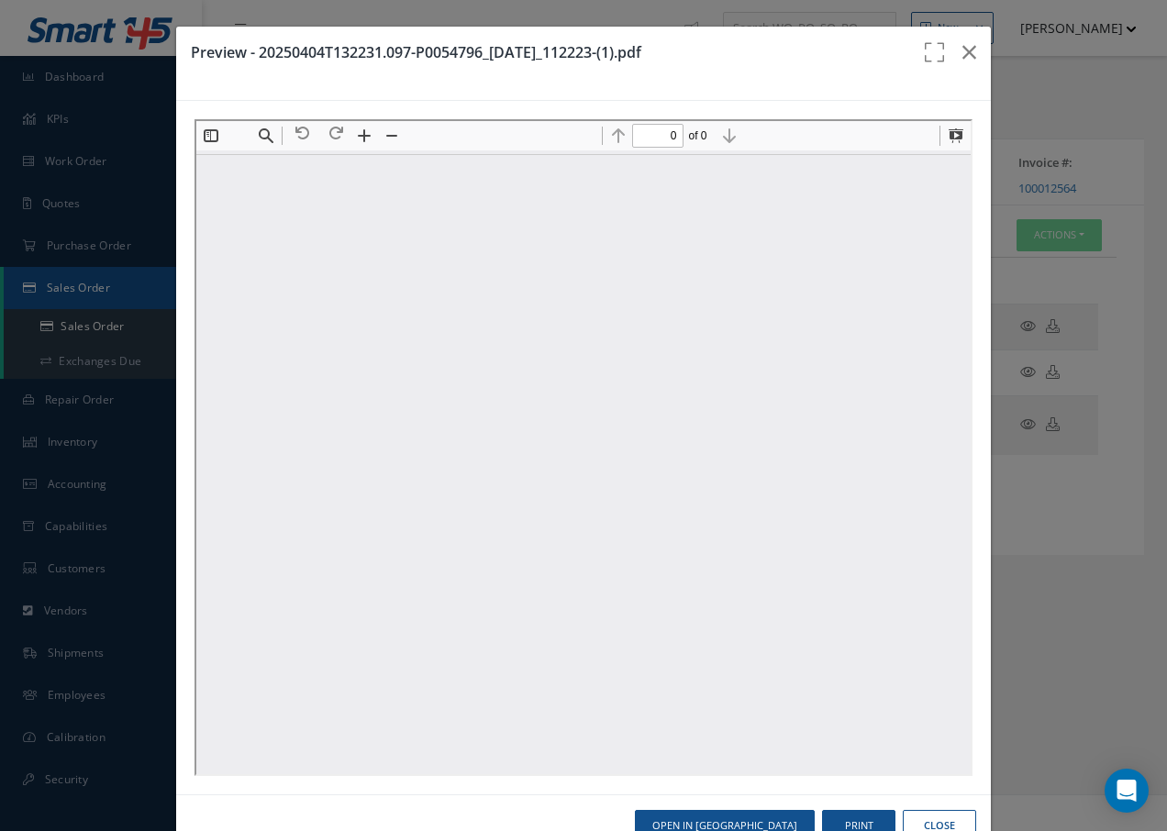
type input "1"
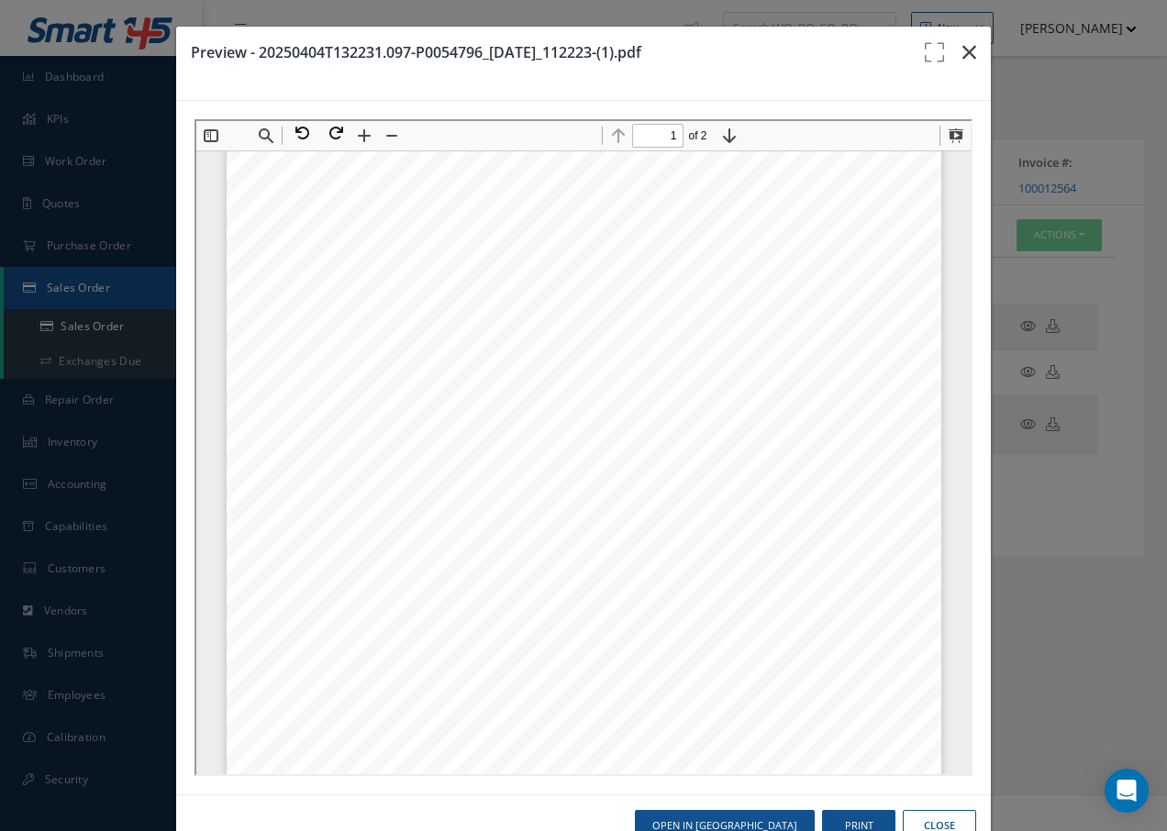
click at [962, 50] on icon "button" at bounding box center [969, 52] width 14 height 22
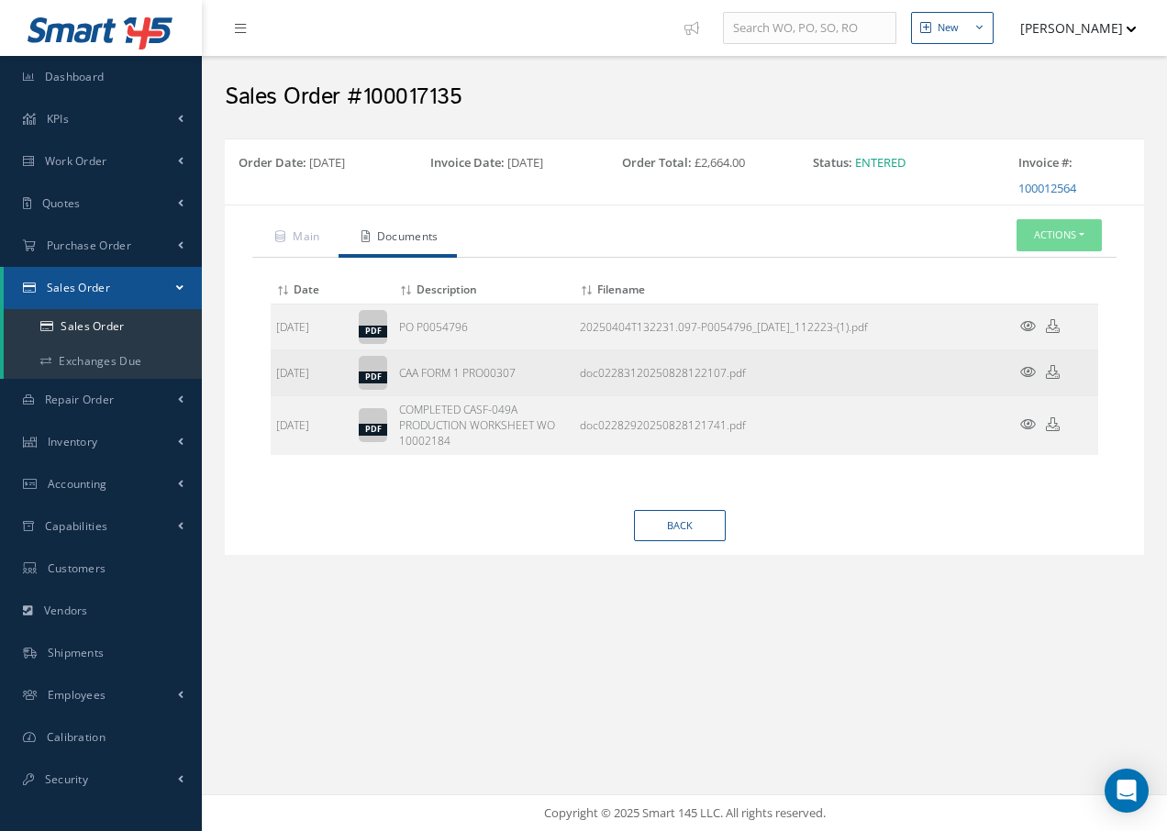
click at [1022, 369] on icon at bounding box center [1028, 372] width 16 height 14
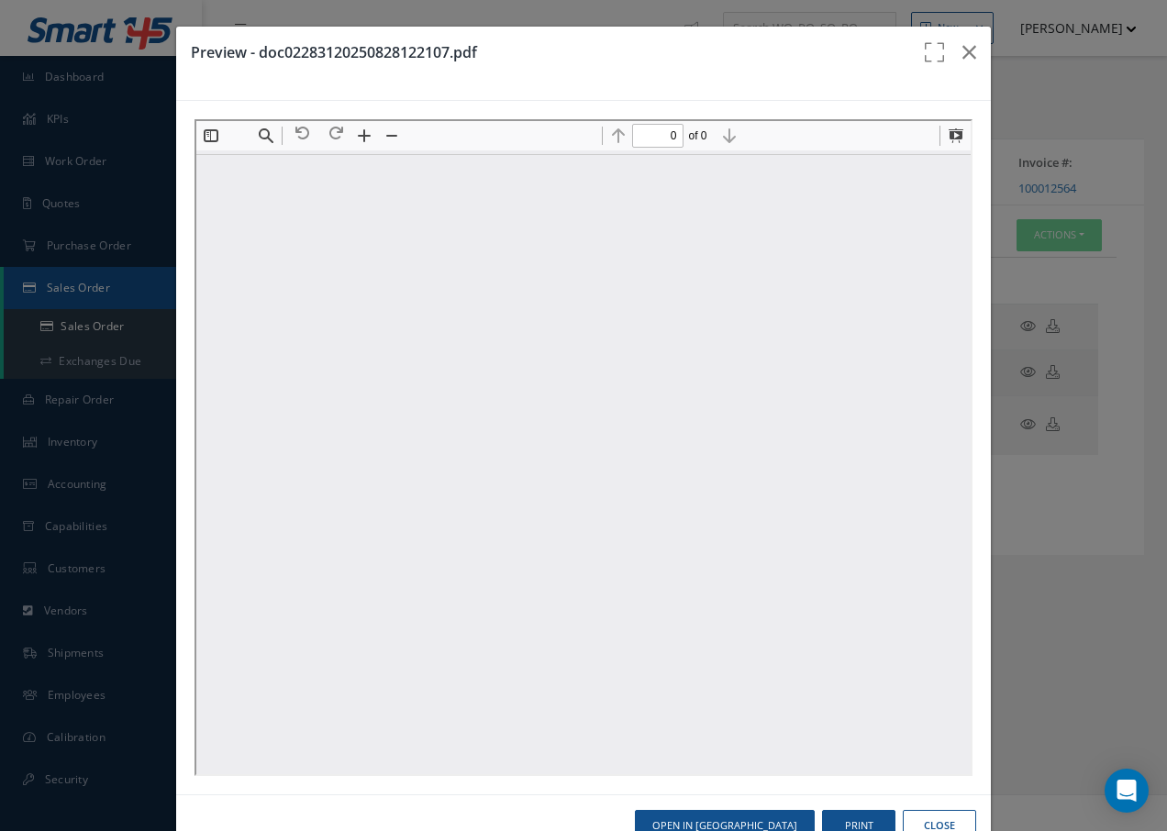
scroll to position [0, 0]
type input "1"
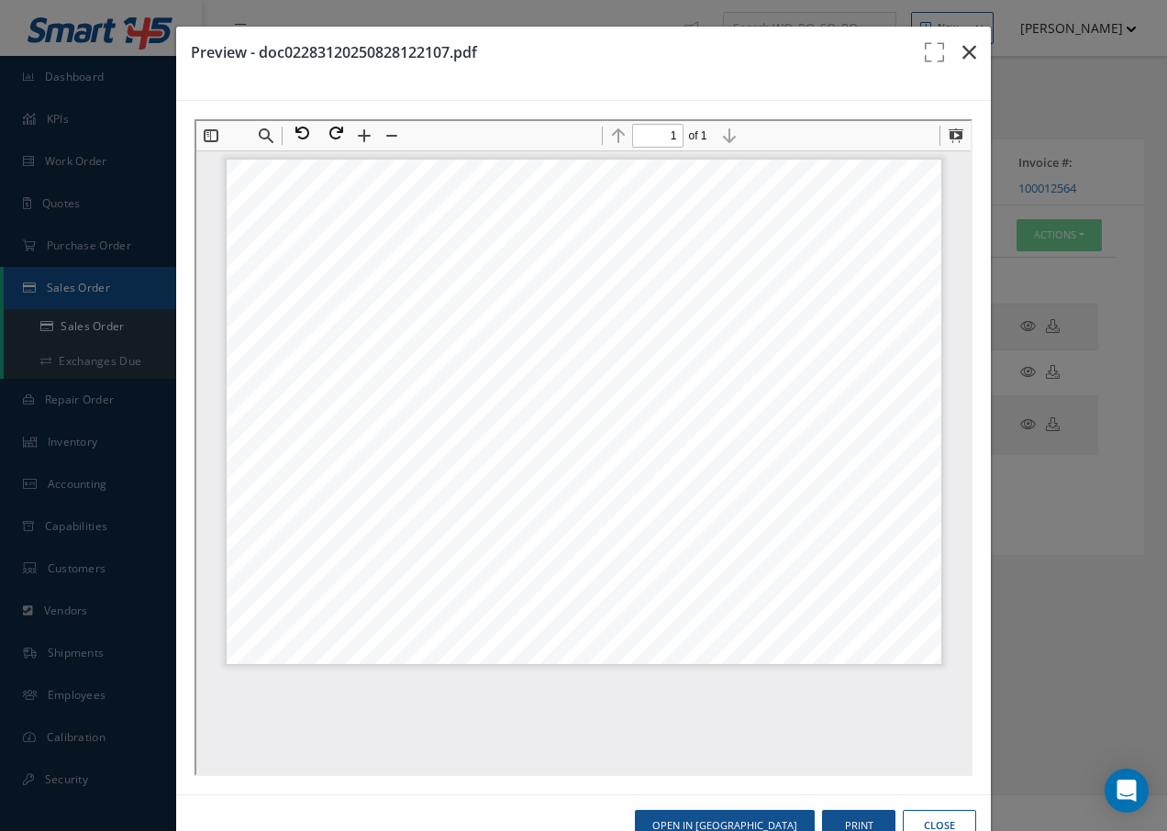
click at [962, 52] on icon "button" at bounding box center [969, 52] width 14 height 22
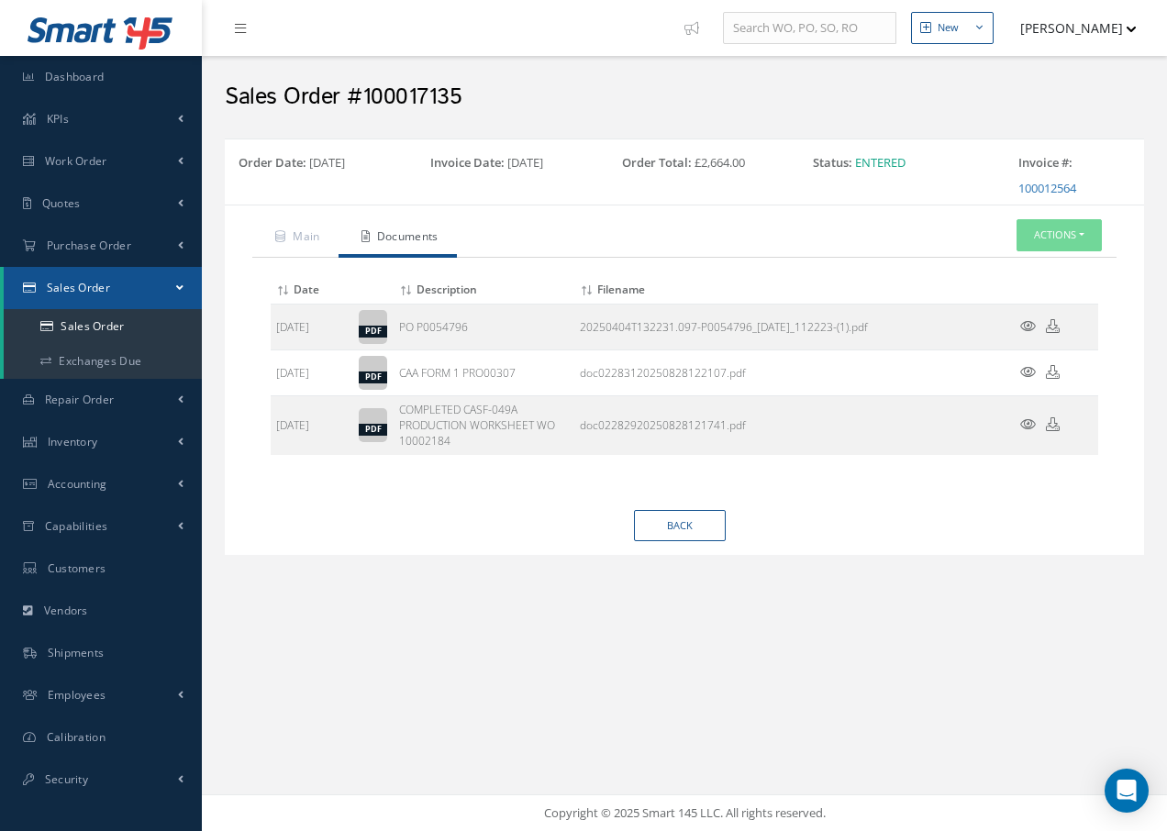
click at [1030, 419] on icon at bounding box center [1028, 424] width 16 height 14
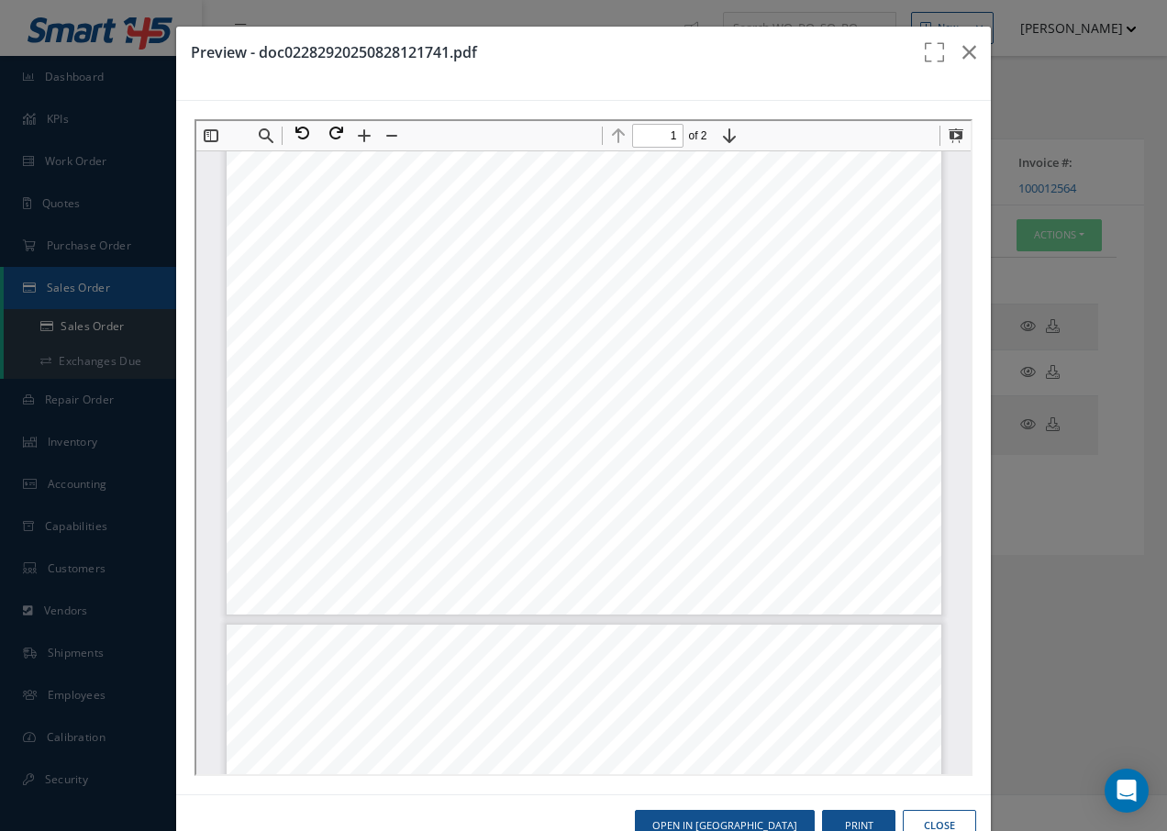
scroll to position [560, 0]
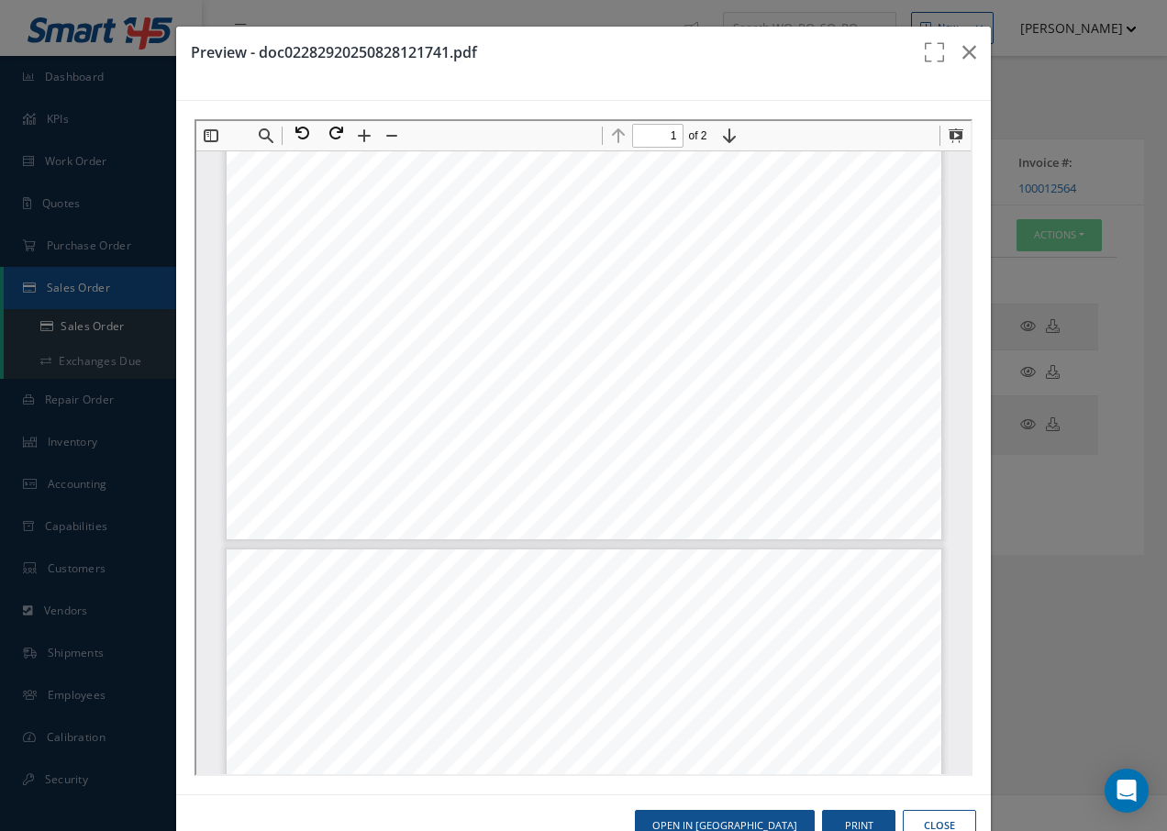
type input "2"
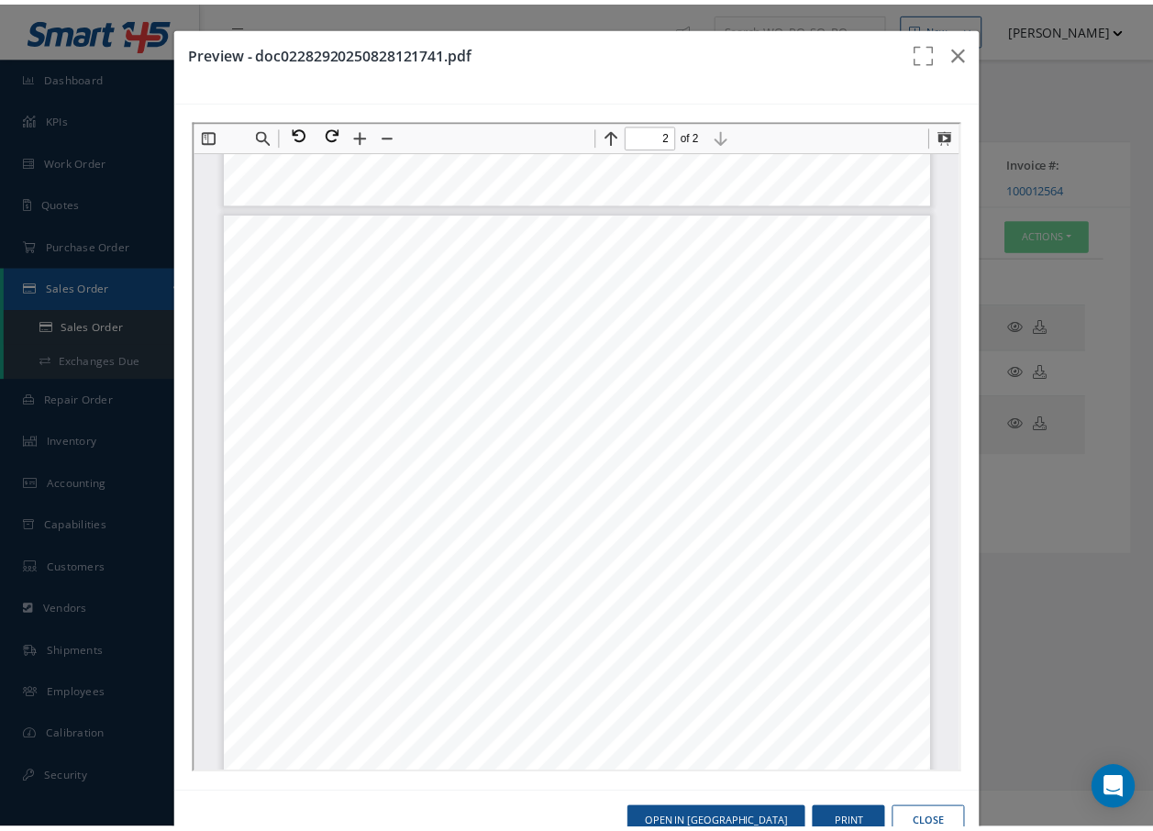
scroll to position [965, 0]
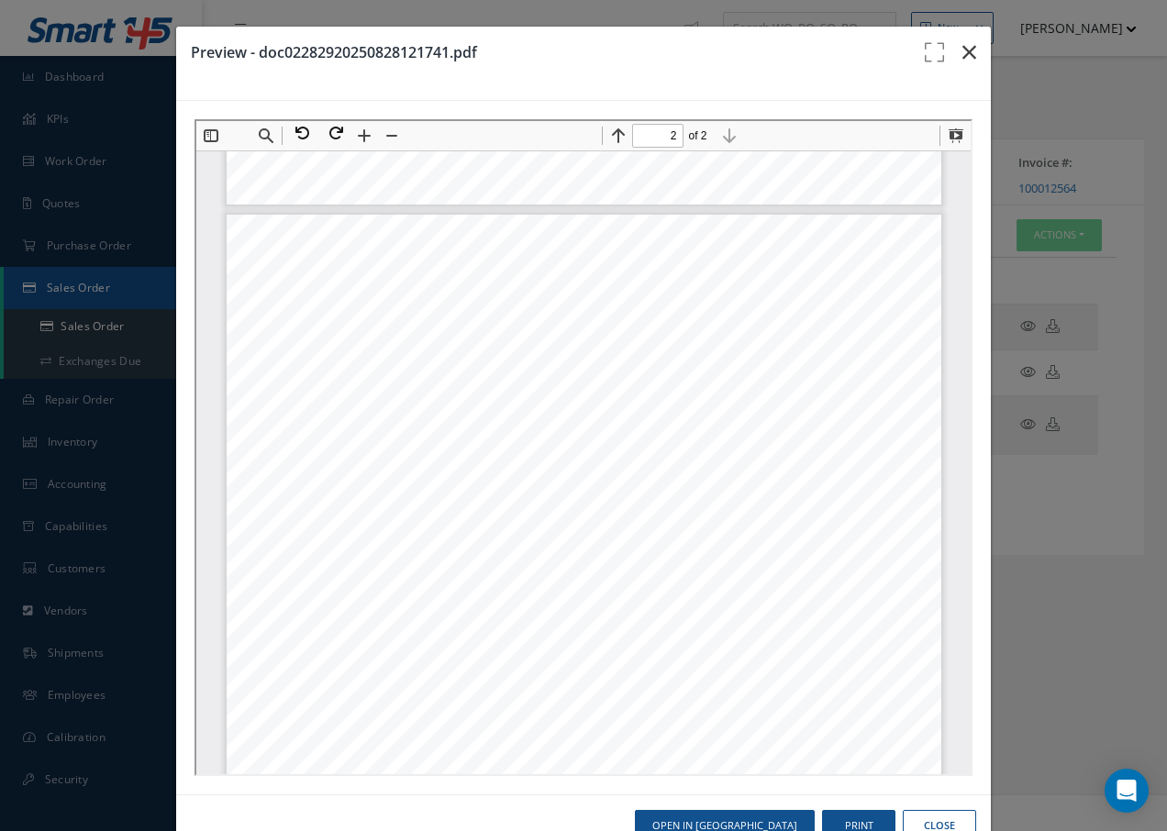
click at [962, 57] on icon "button" at bounding box center [969, 52] width 14 height 22
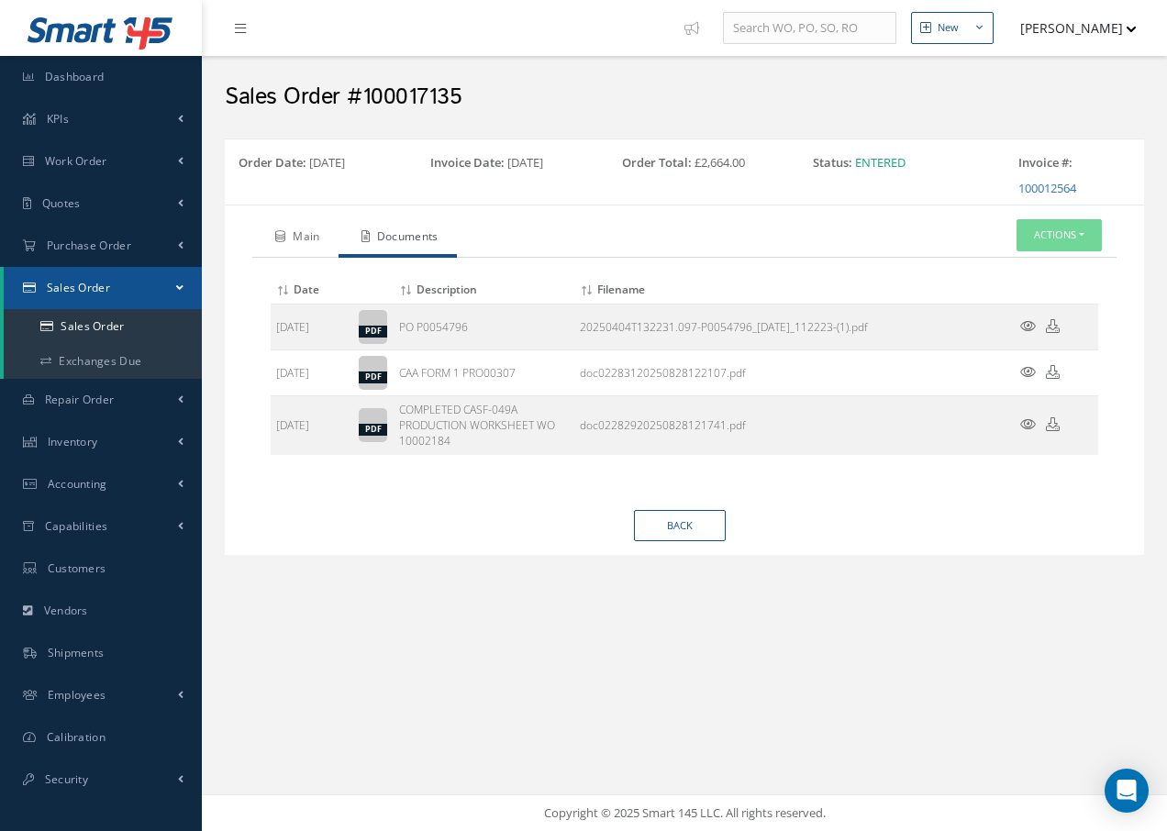
click at [310, 237] on link "Main" at bounding box center [295, 238] width 86 height 39
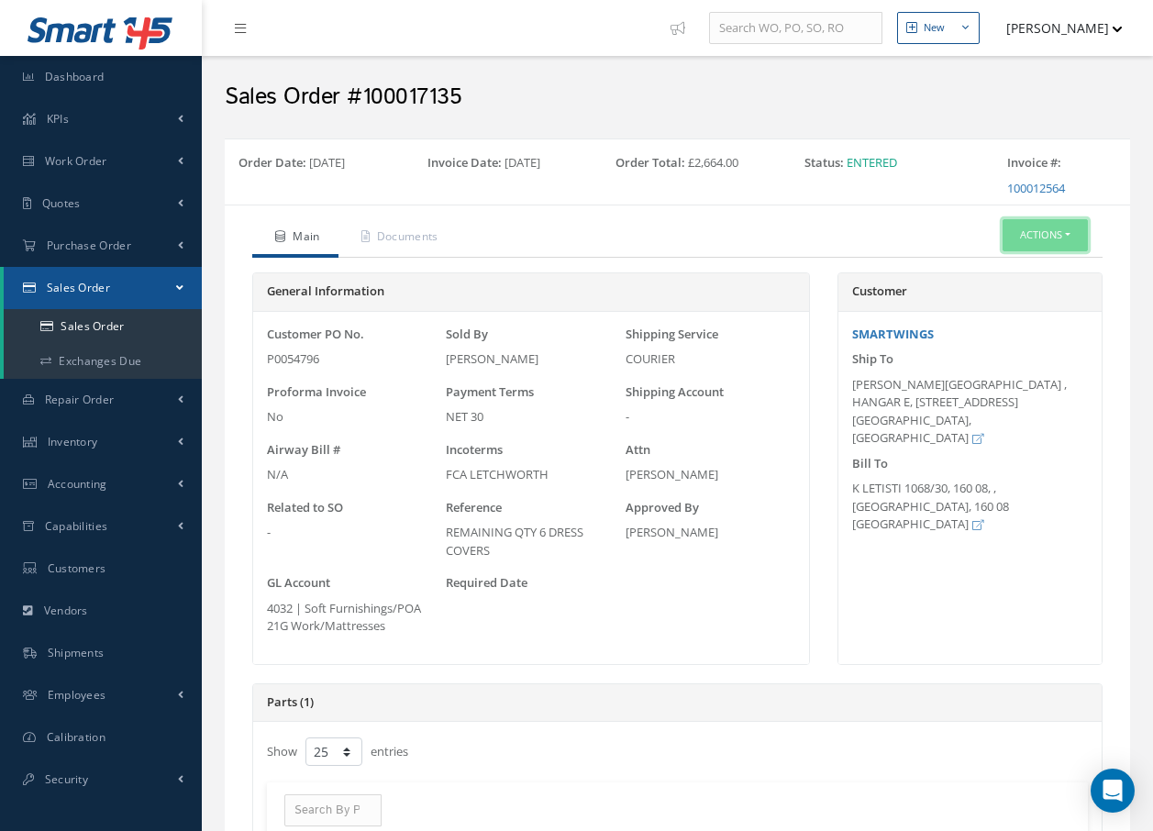
click at [1036, 241] on button "Actions" at bounding box center [1045, 235] width 85 height 32
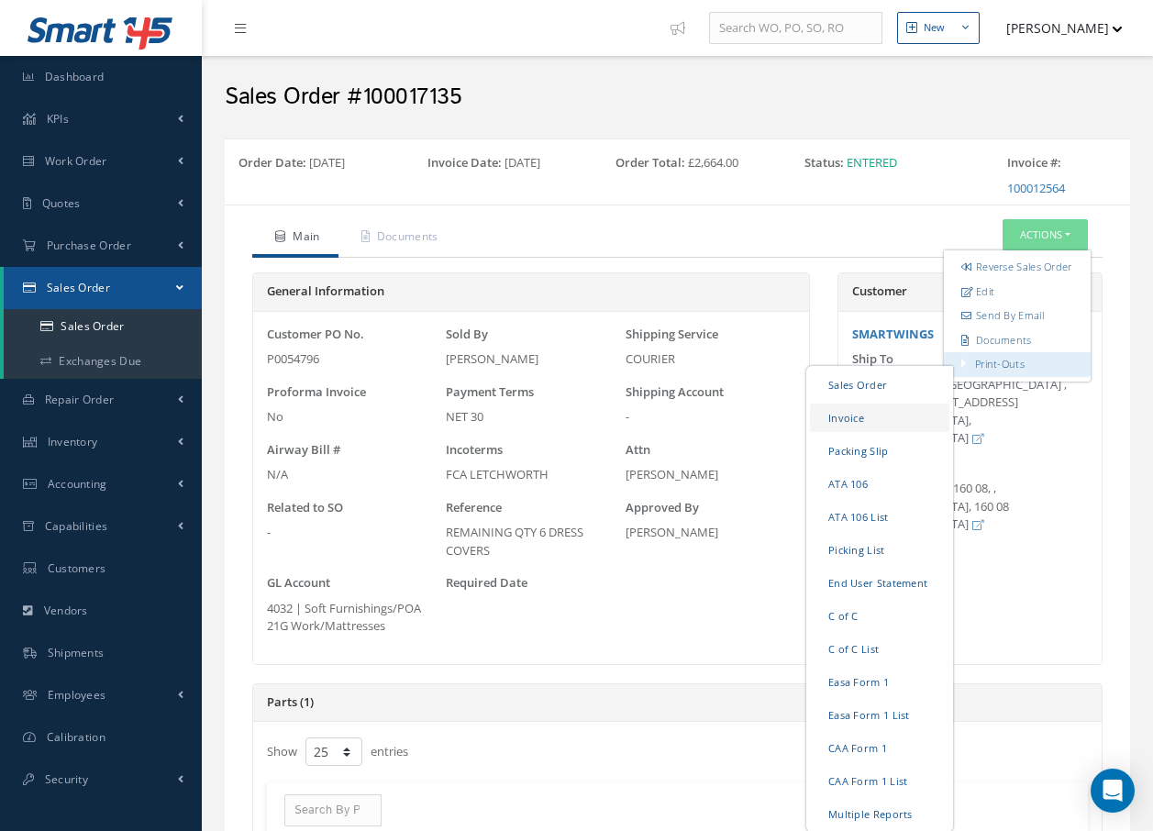
click at [852, 432] on link "Invoice" at bounding box center [879, 418] width 139 height 28
click at [862, 465] on link "Packing Slip" at bounding box center [879, 451] width 139 height 28
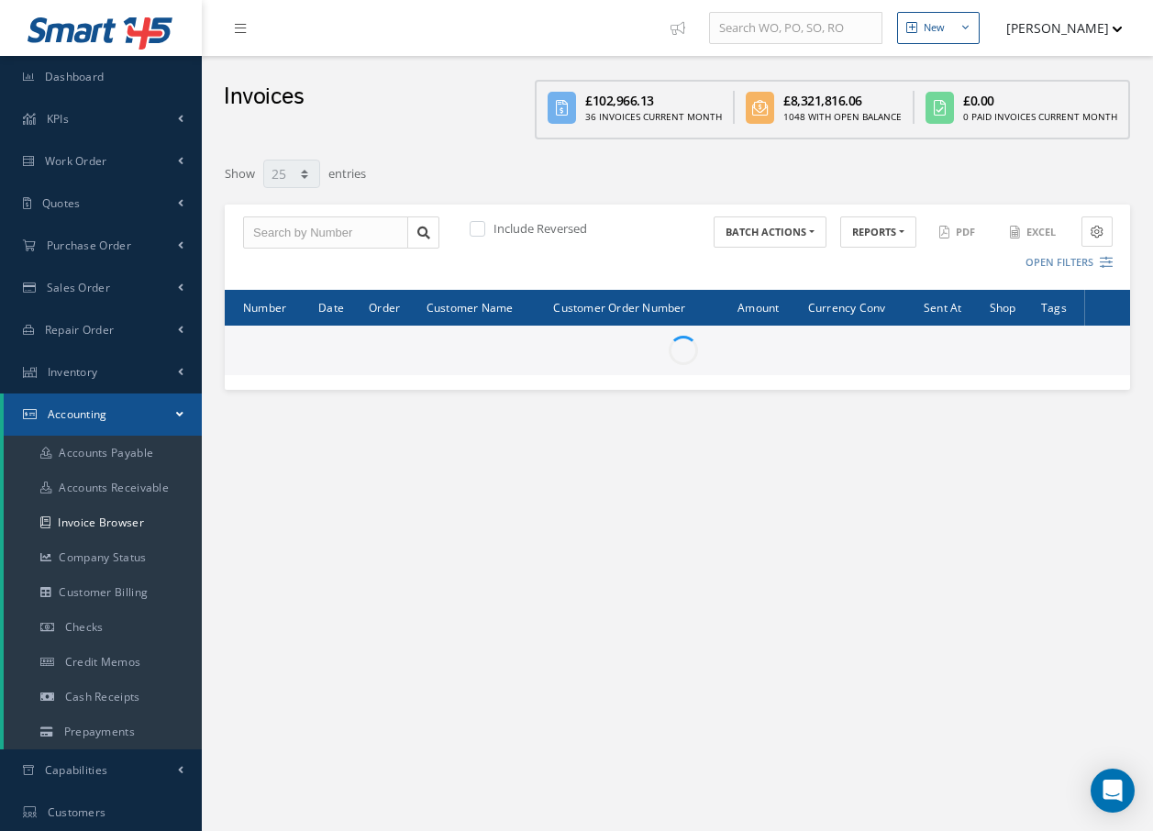
select select "25"
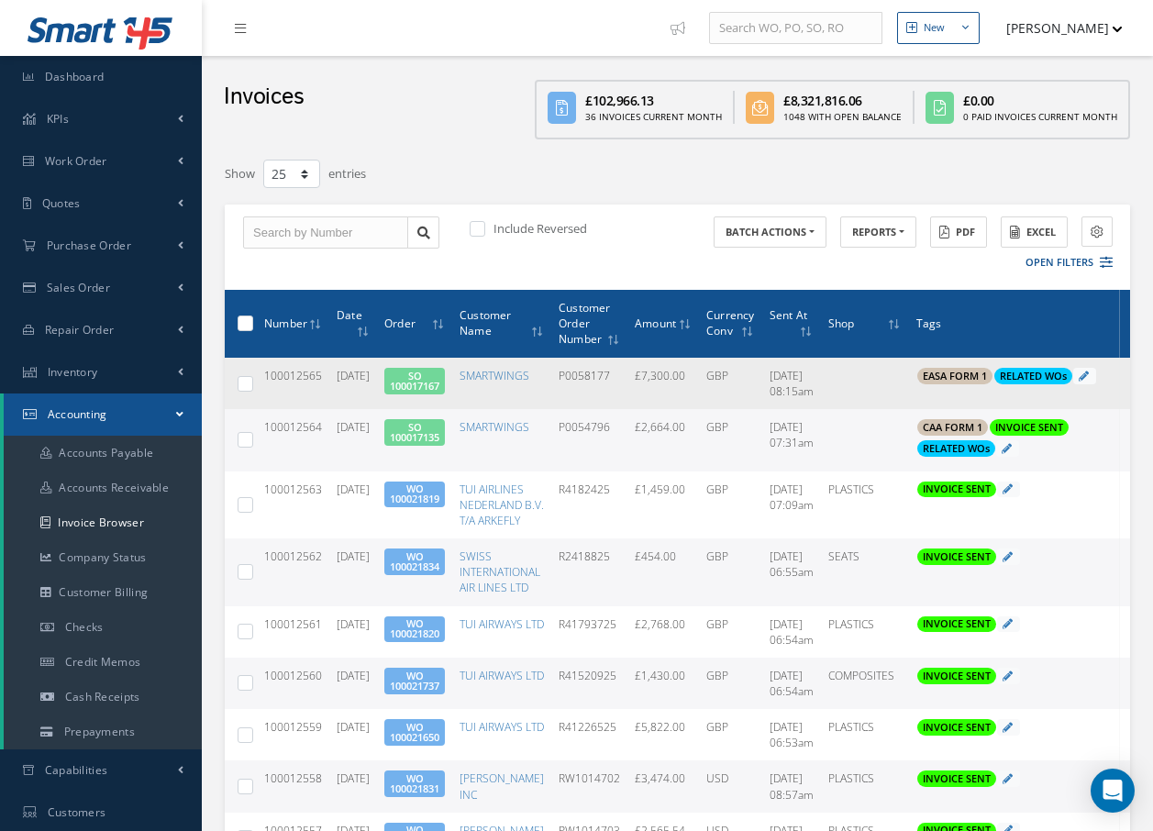
click at [426, 380] on link "SO 100017167" at bounding box center [415, 381] width 50 height 24
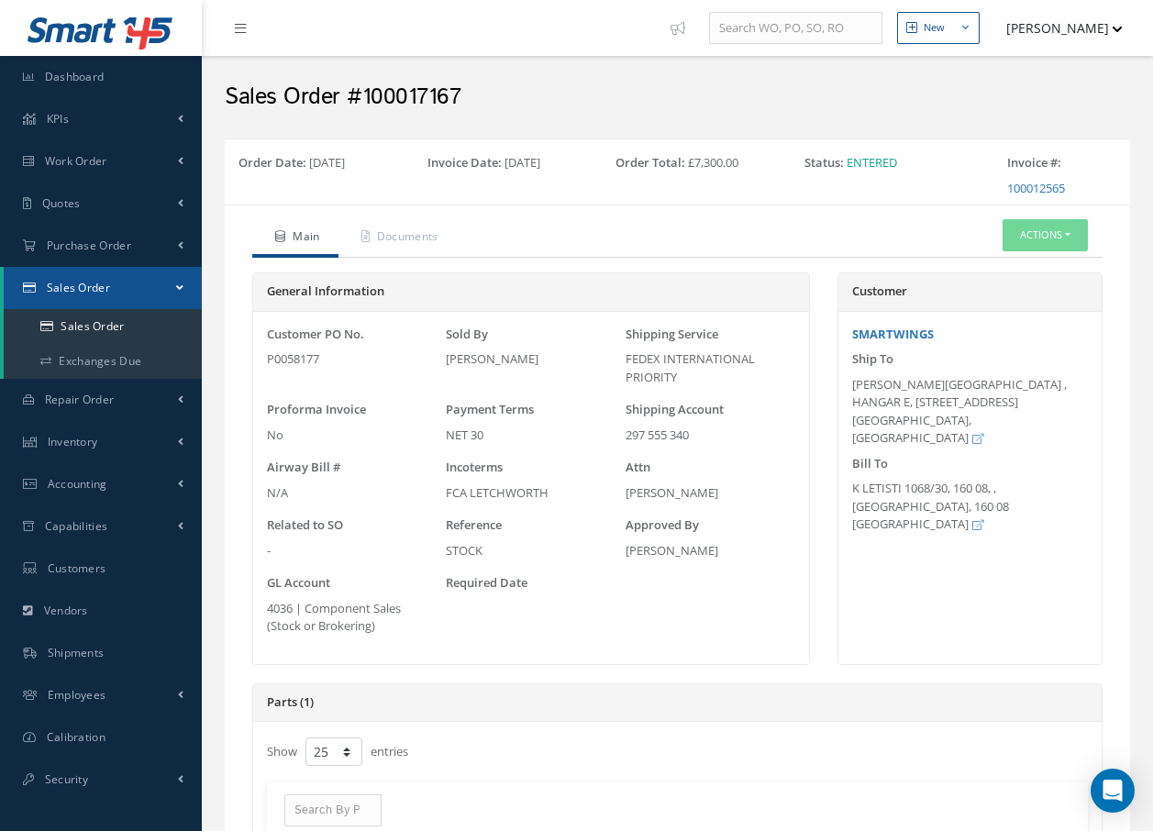
select select "25"
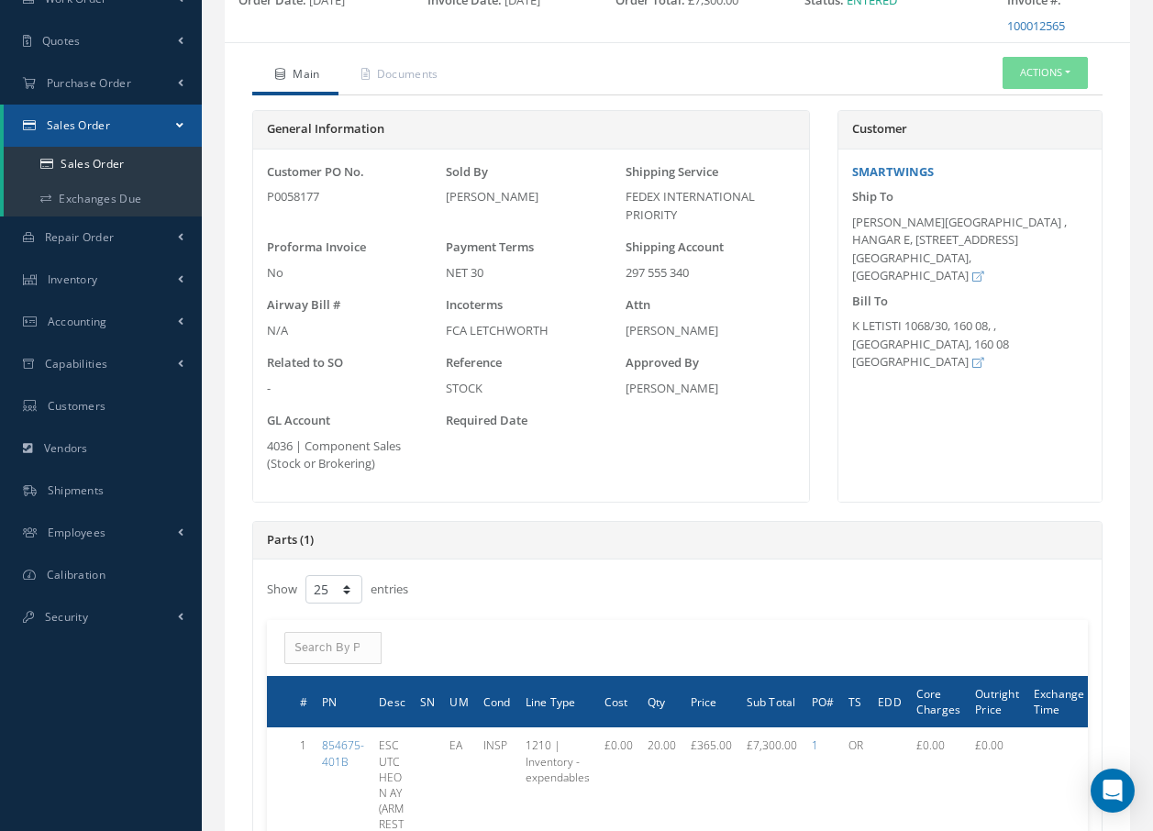
scroll to position [184, 0]
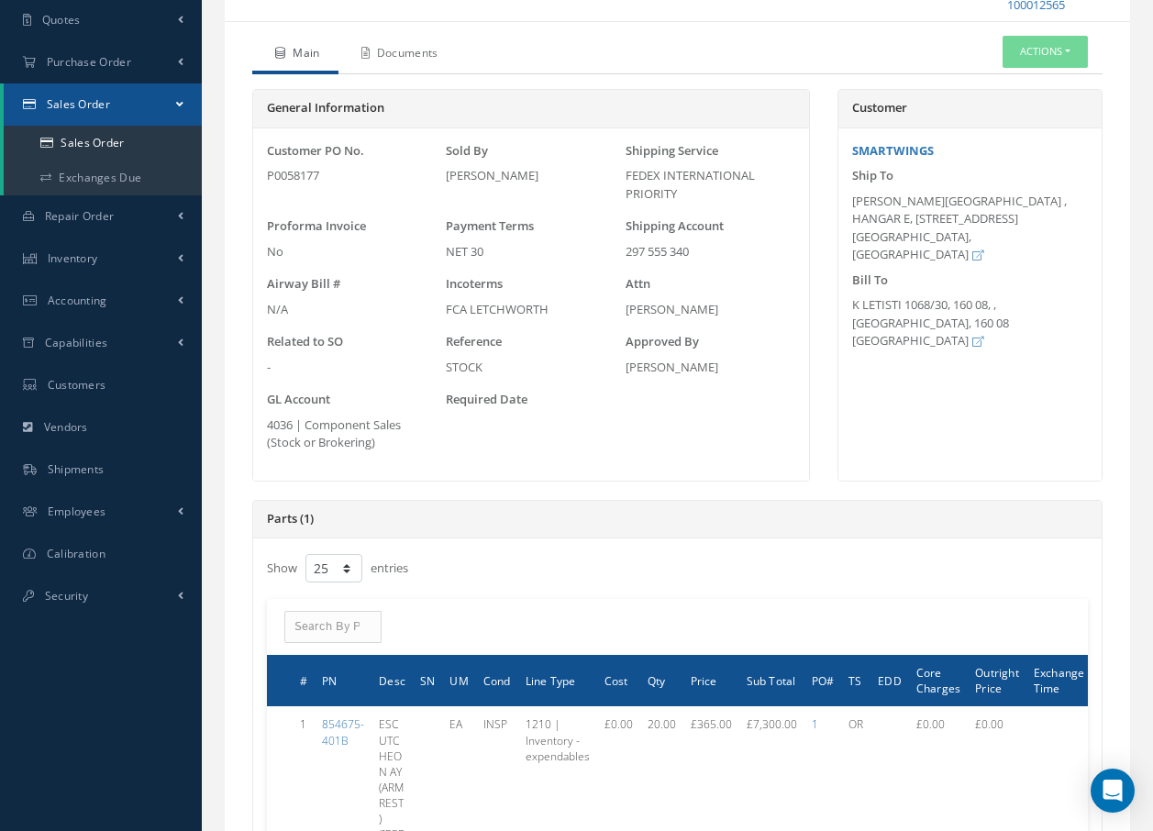
click at [390, 47] on link "Documents" at bounding box center [398, 55] width 118 height 39
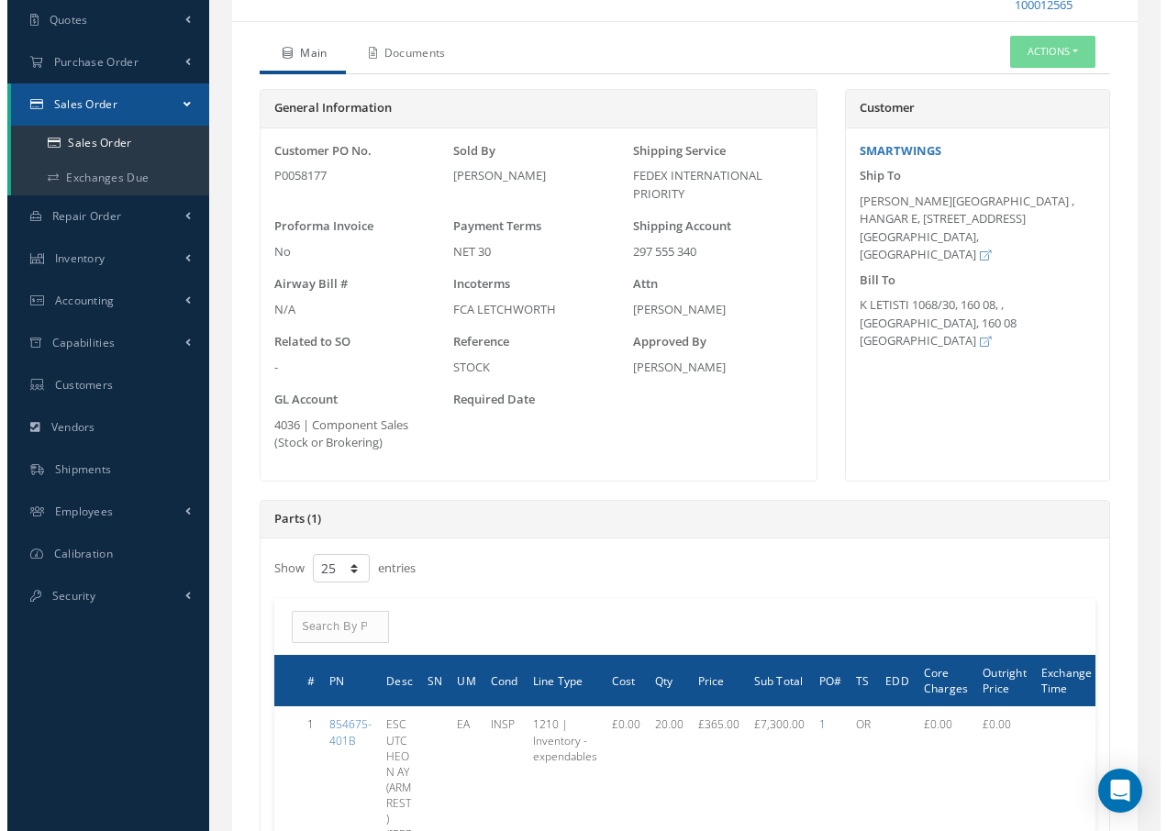
scroll to position [0, 0]
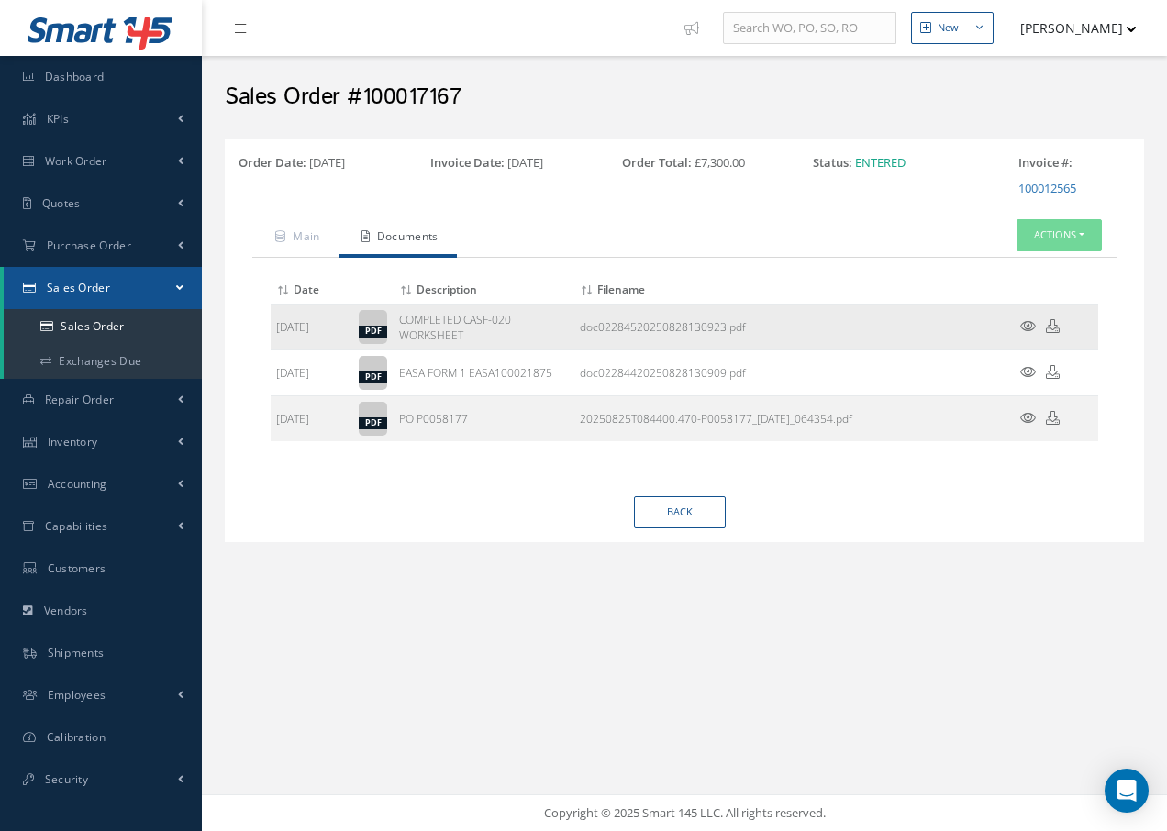
click at [1029, 326] on icon at bounding box center [1028, 326] width 16 height 14
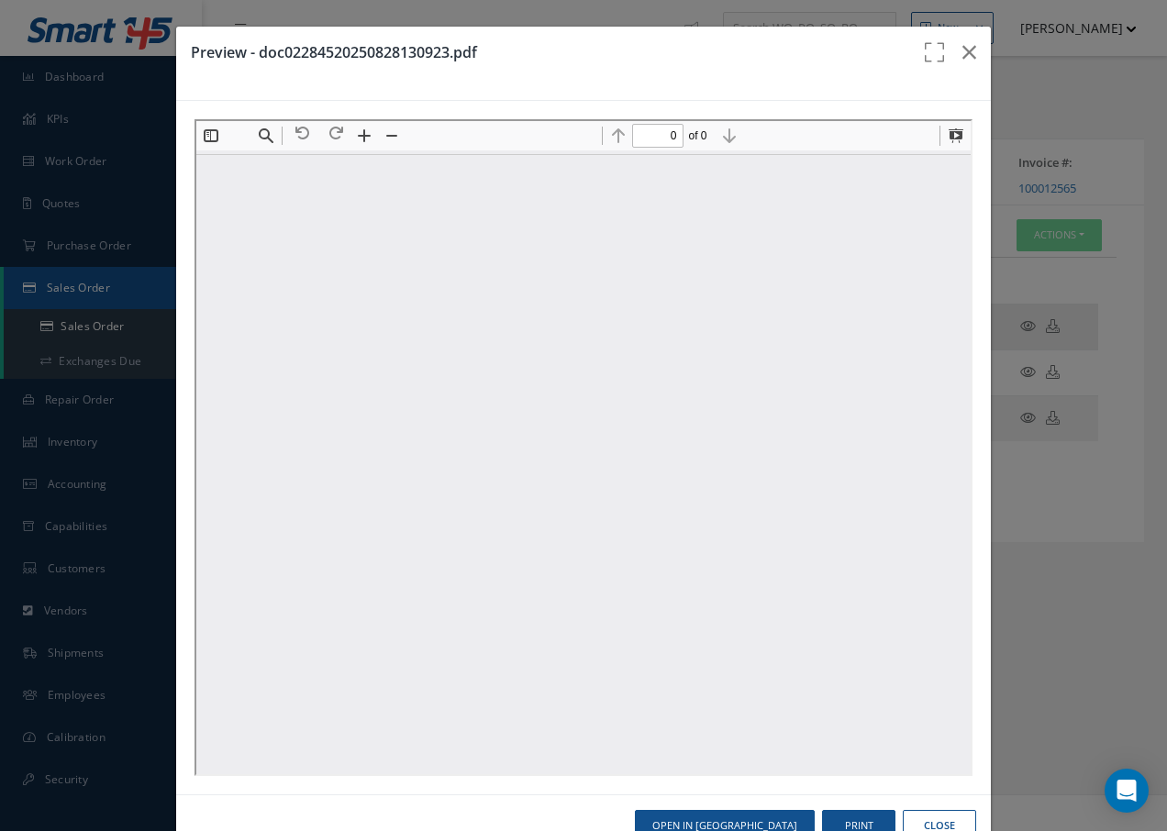
type input "1"
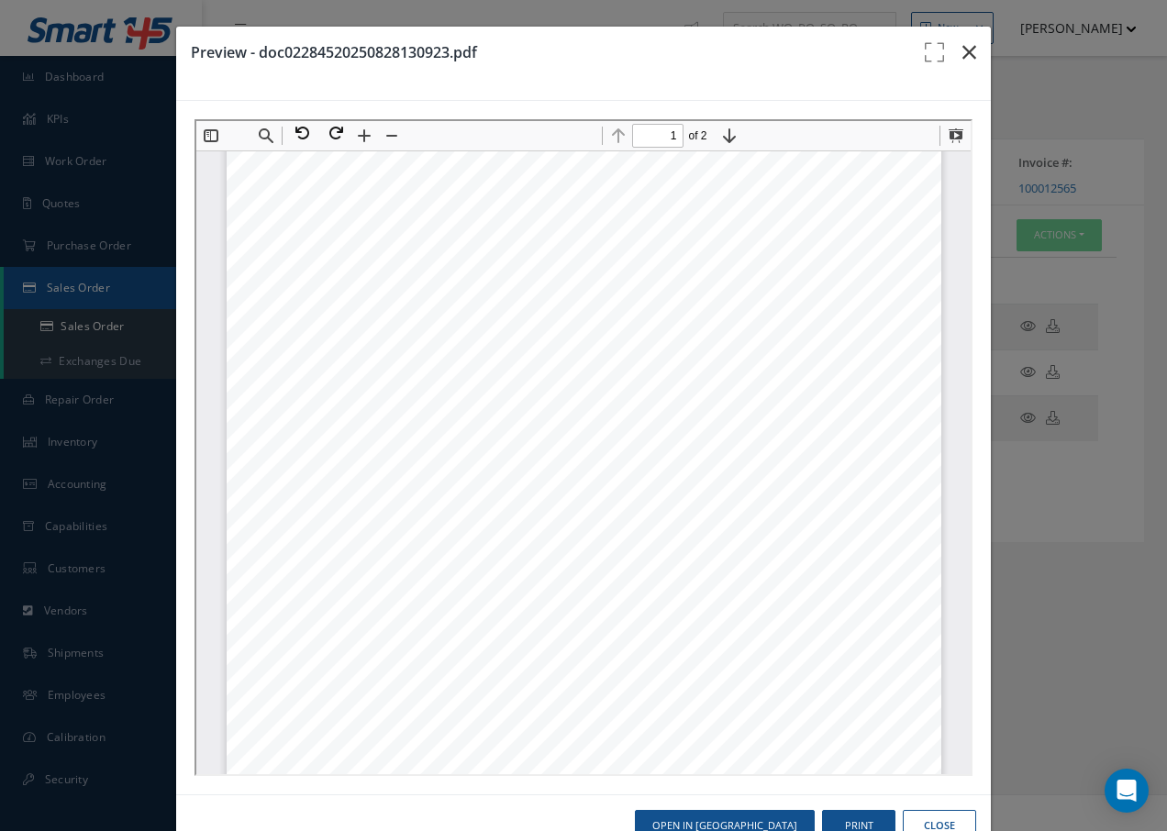
click at [962, 53] on icon "button" at bounding box center [969, 52] width 14 height 22
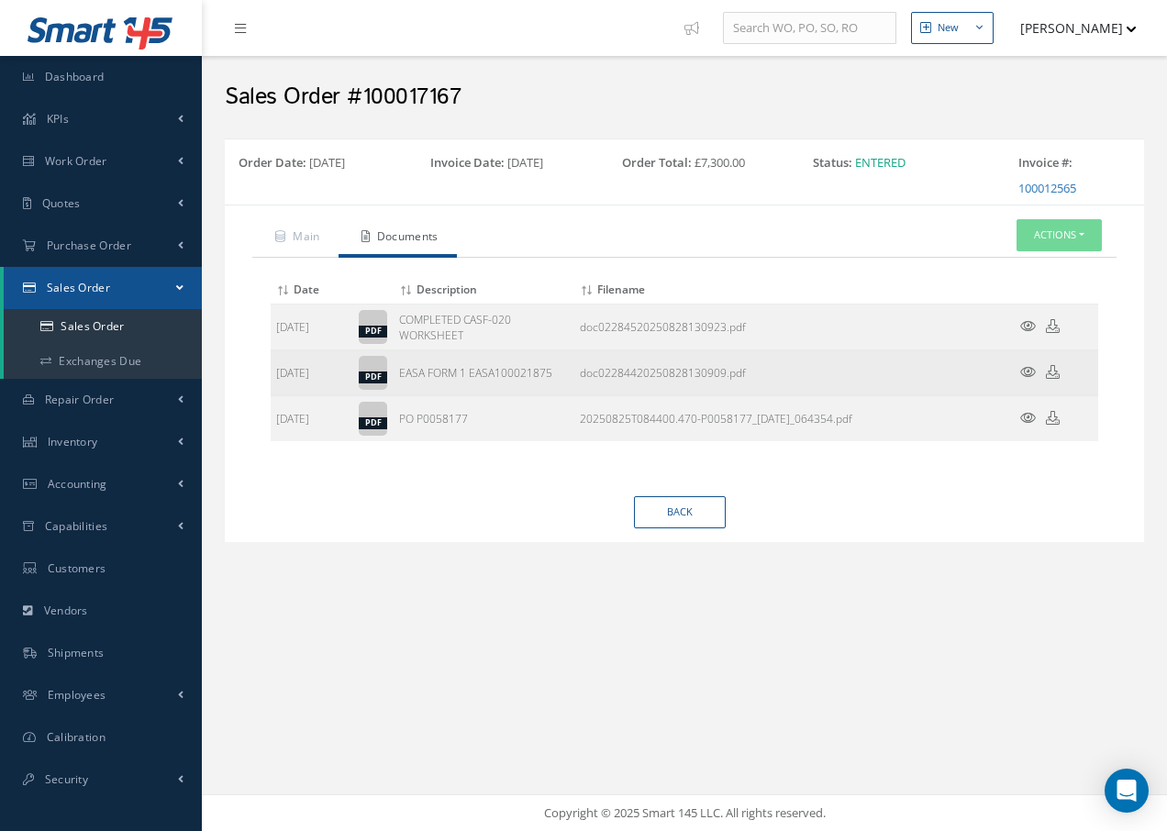
click at [1028, 368] on icon at bounding box center [1028, 372] width 16 height 14
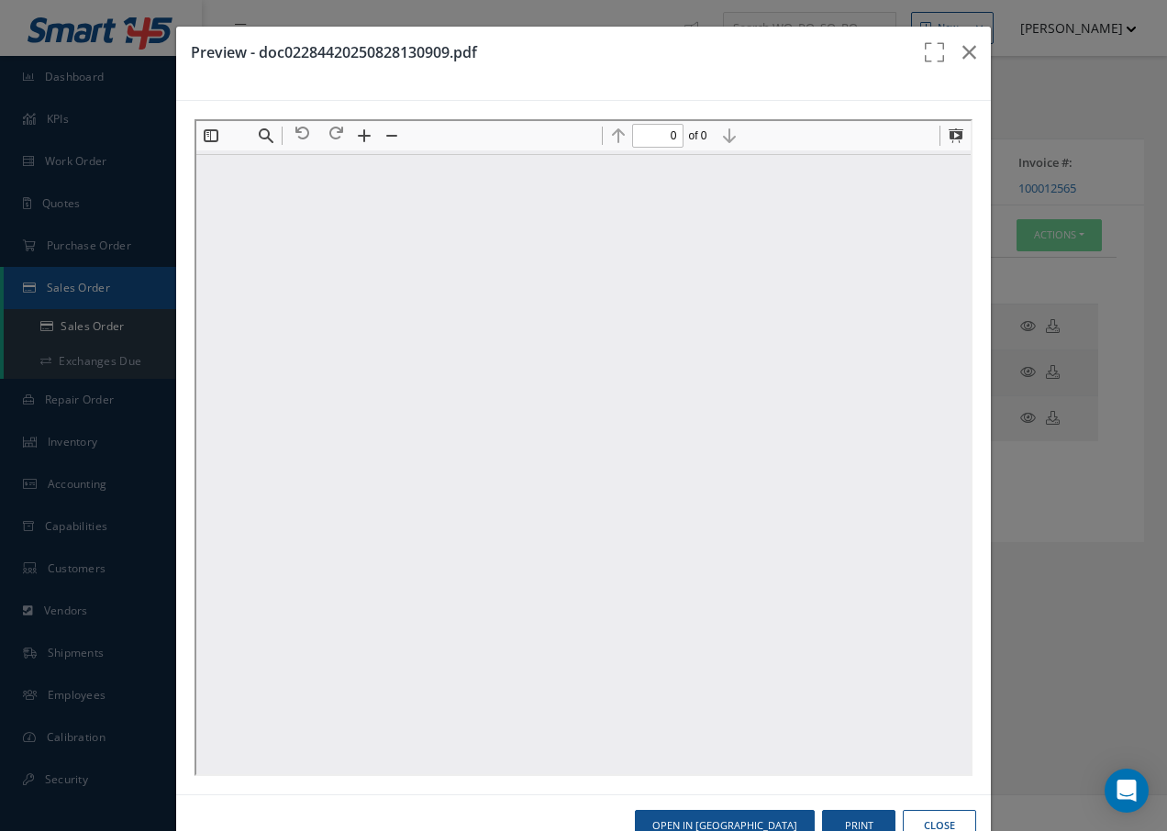
scroll to position [0, 0]
type input "1"
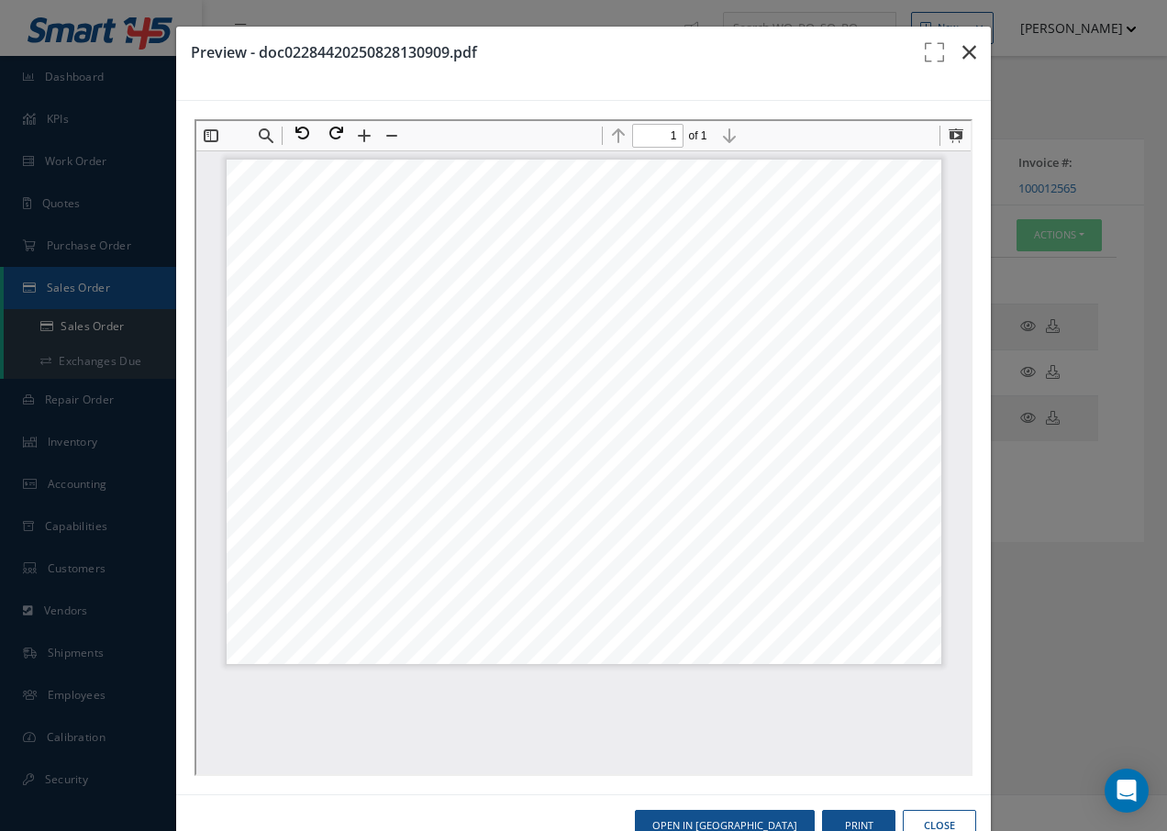
click at [964, 51] on icon "button" at bounding box center [969, 52] width 14 height 22
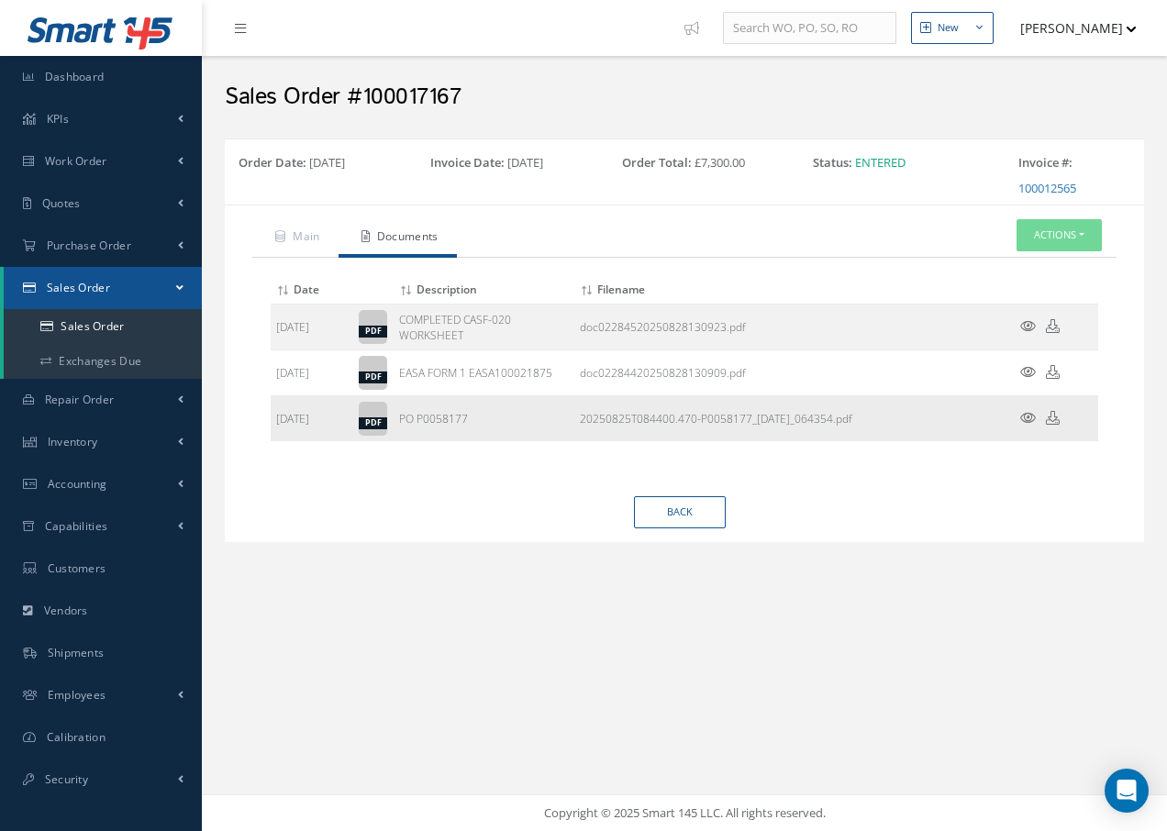
click at [1029, 419] on icon at bounding box center [1028, 418] width 16 height 14
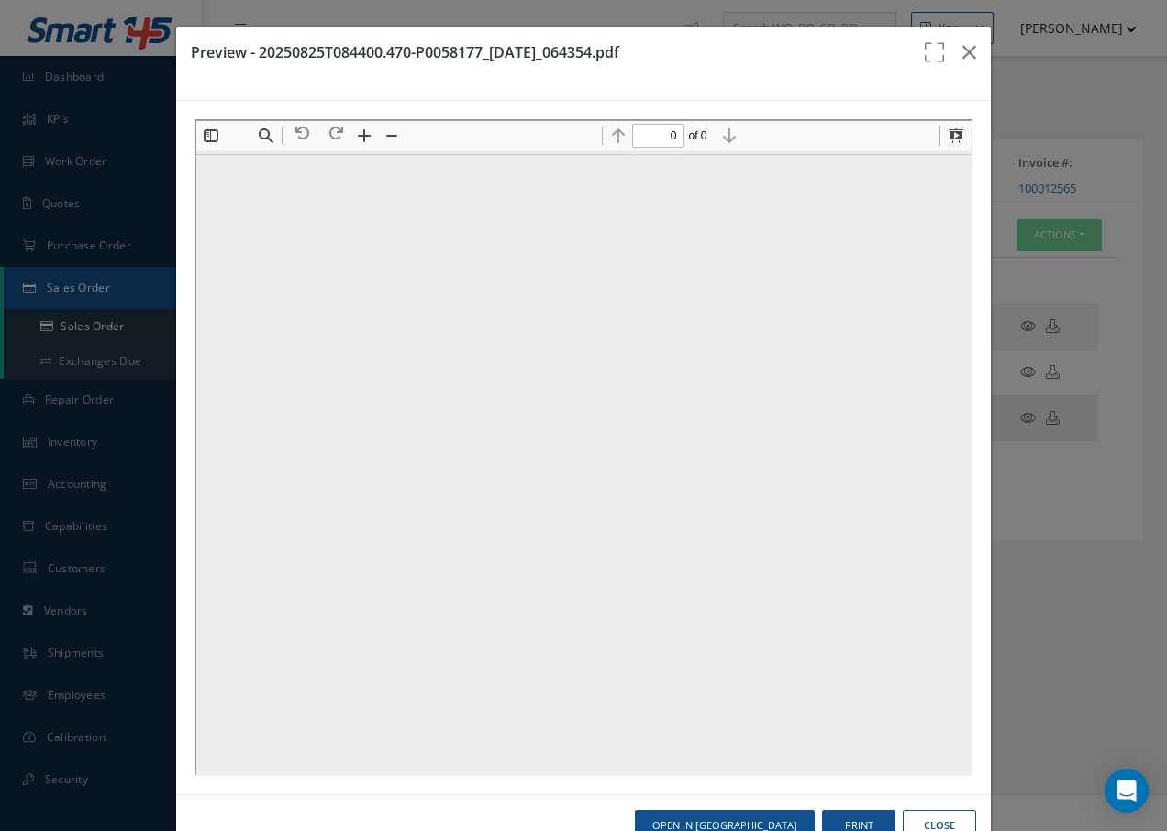
type input "1"
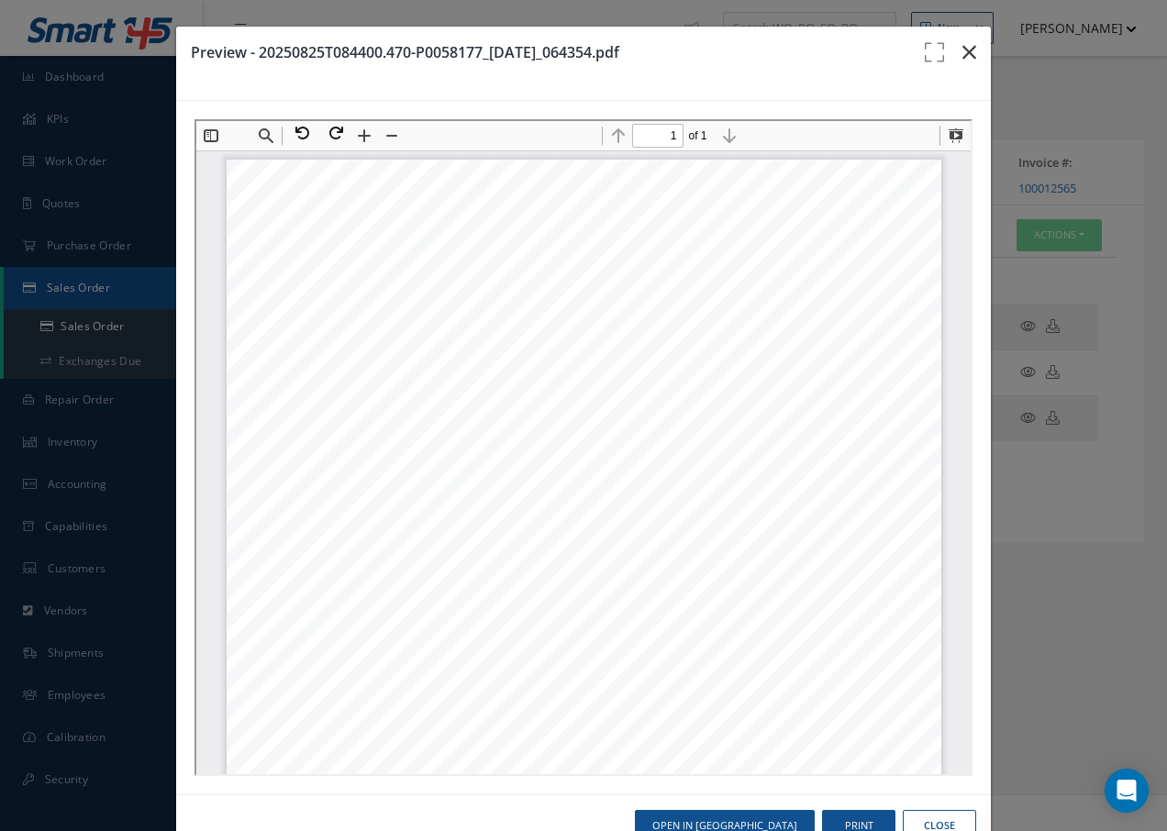
click at [962, 48] on icon "button" at bounding box center [969, 52] width 14 height 22
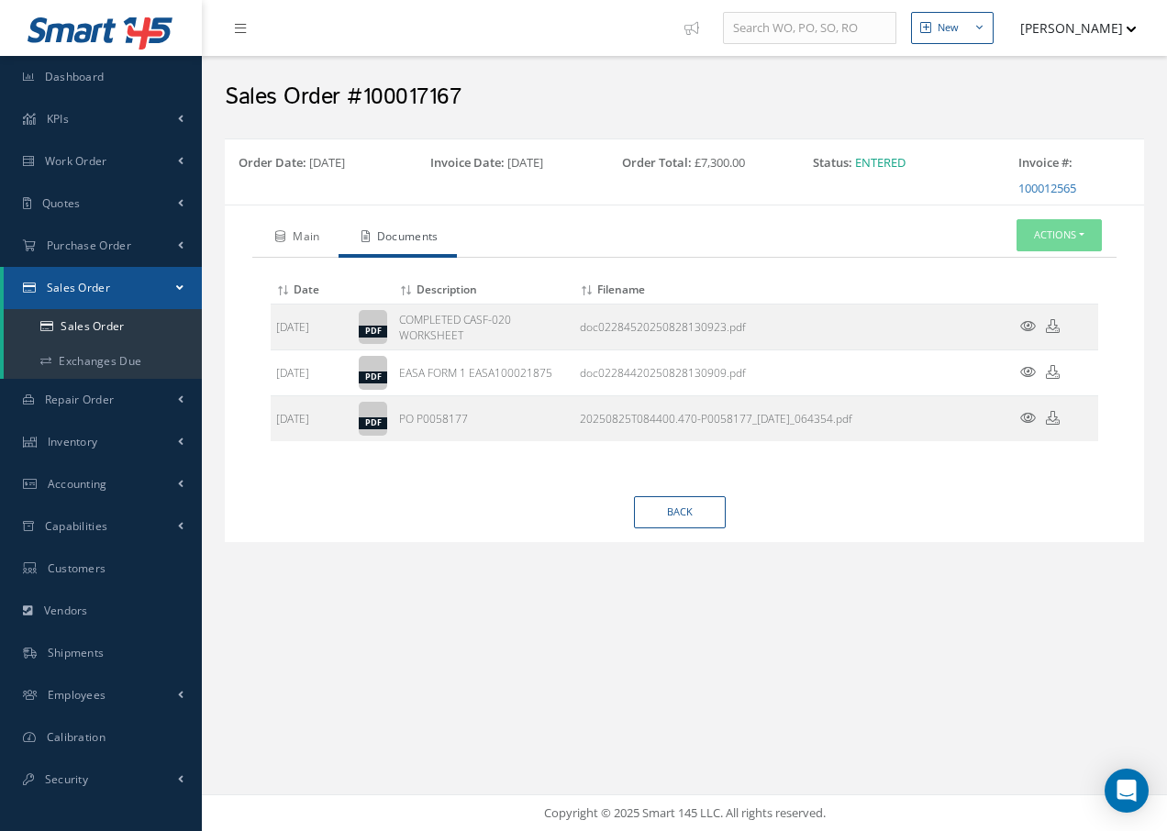
click at [305, 241] on link "Main" at bounding box center [295, 238] width 86 height 39
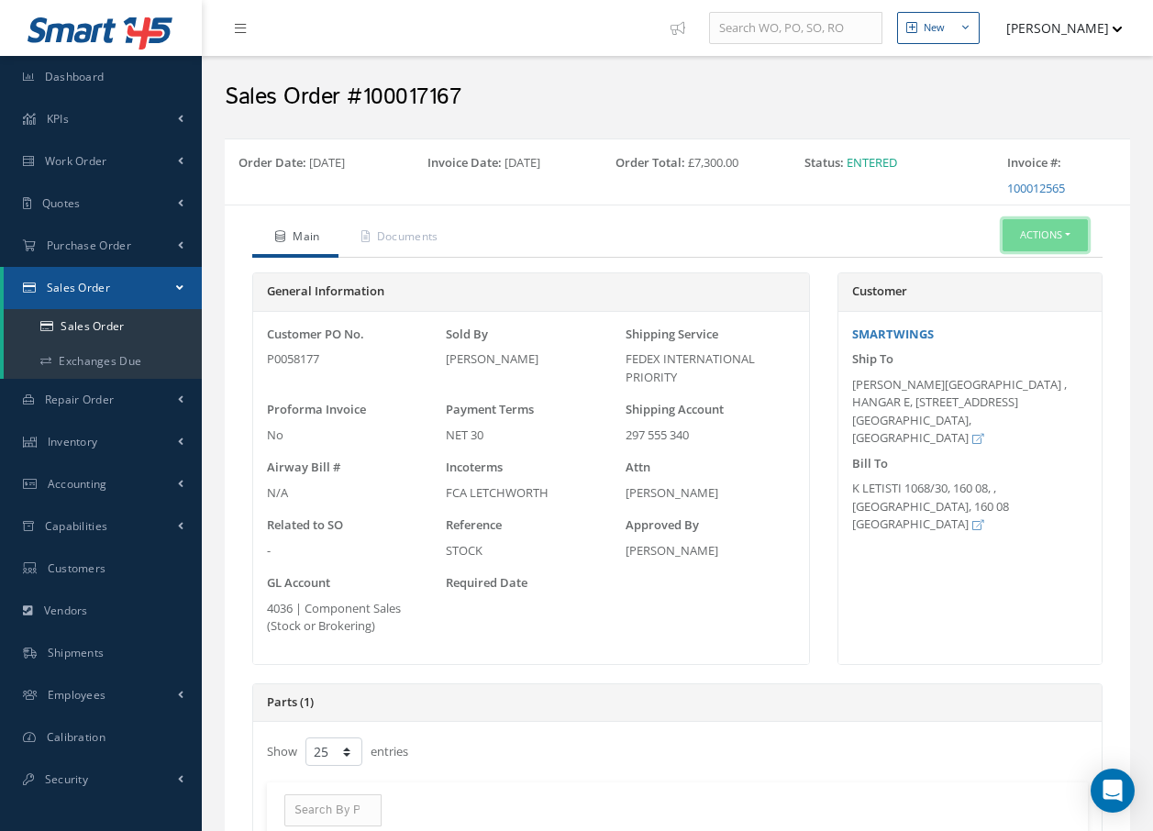
click at [1045, 236] on button "Actions" at bounding box center [1045, 235] width 85 height 32
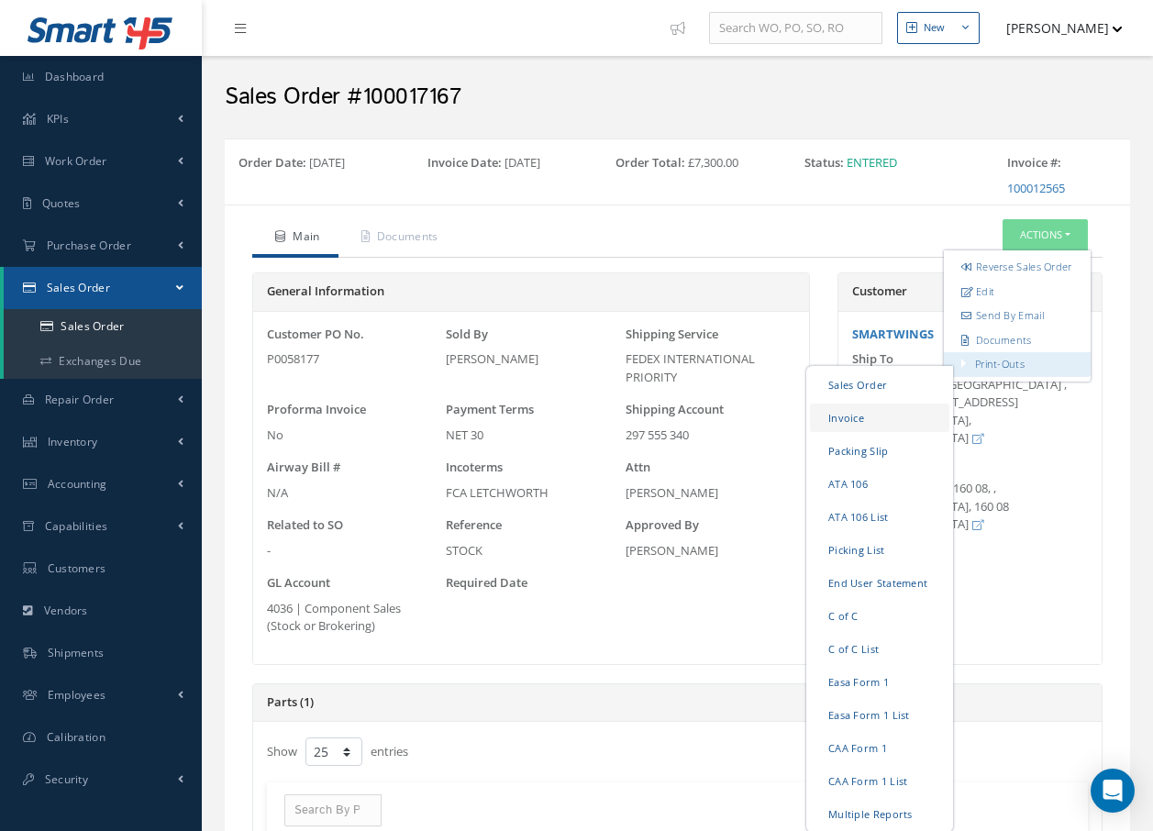
click at [859, 431] on link "Invoice" at bounding box center [879, 418] width 139 height 28
click at [850, 465] on link "Packing Slip" at bounding box center [879, 451] width 139 height 28
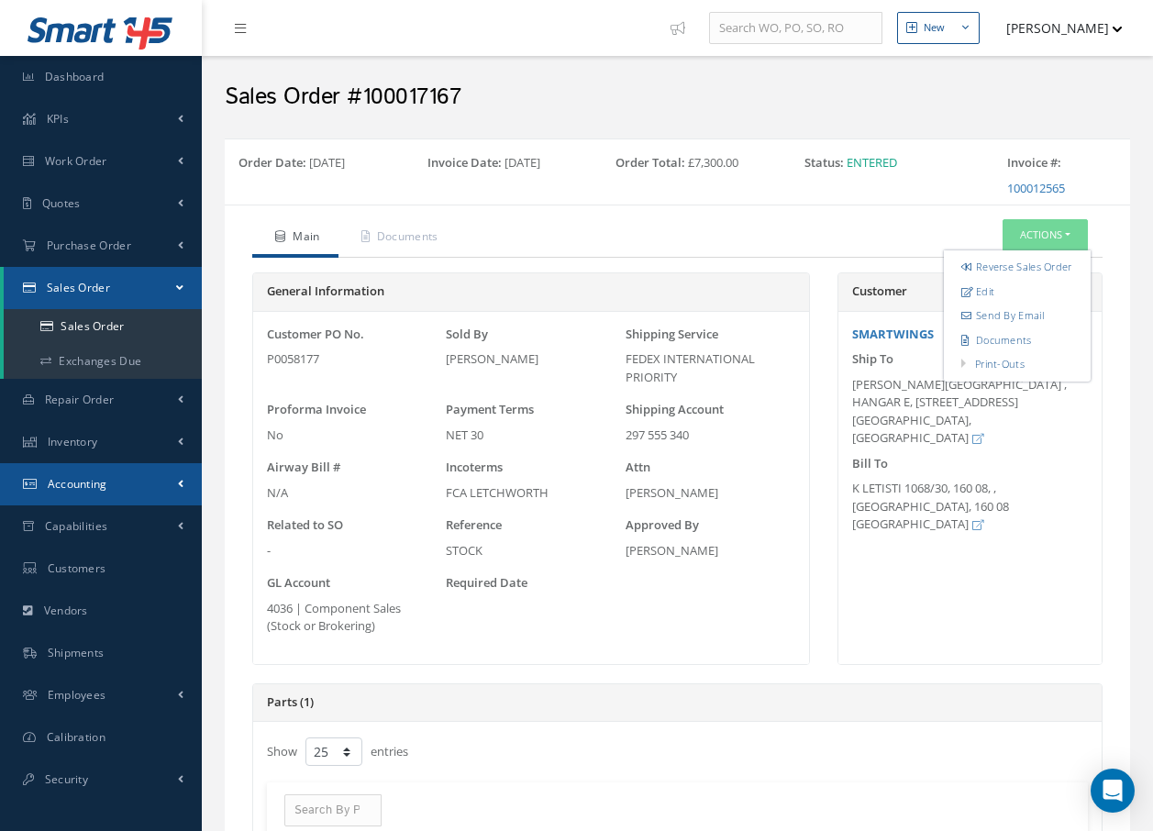
click at [108, 487] on link "Accounting" at bounding box center [101, 484] width 202 height 42
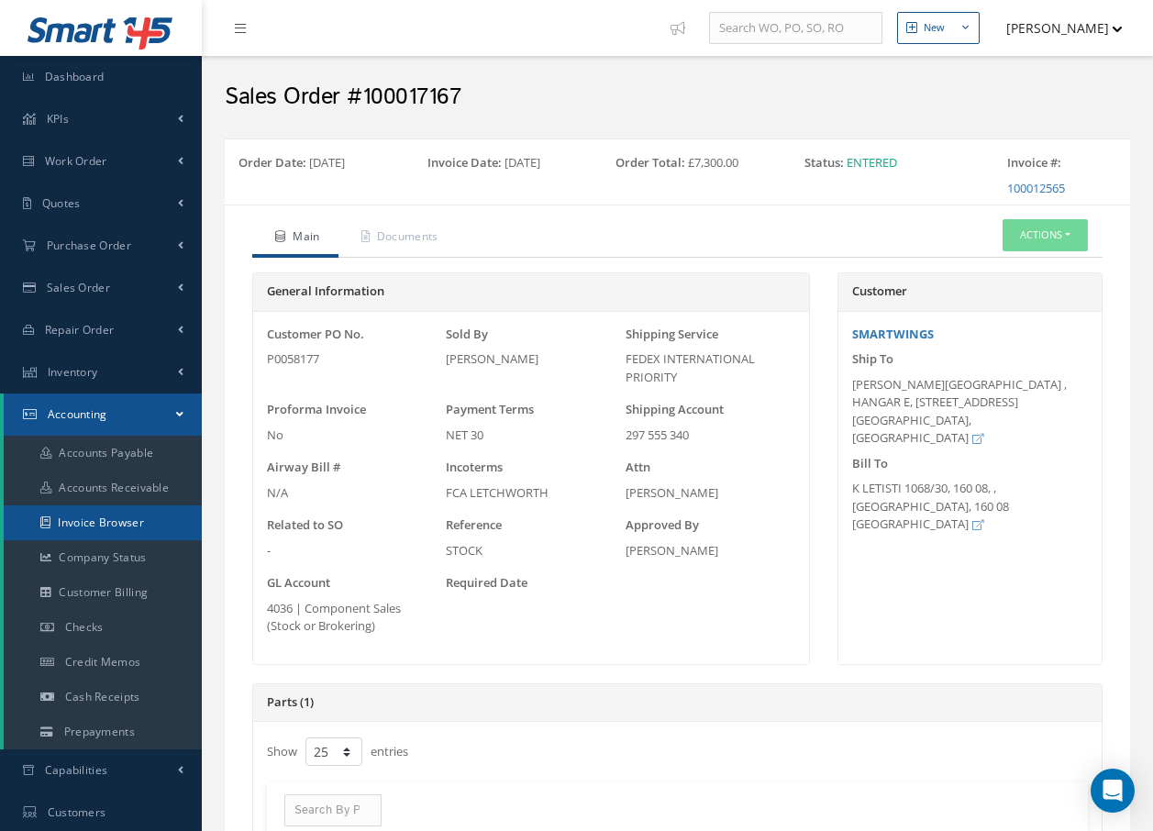
click at [128, 516] on link "Invoice Browser" at bounding box center [103, 523] width 198 height 35
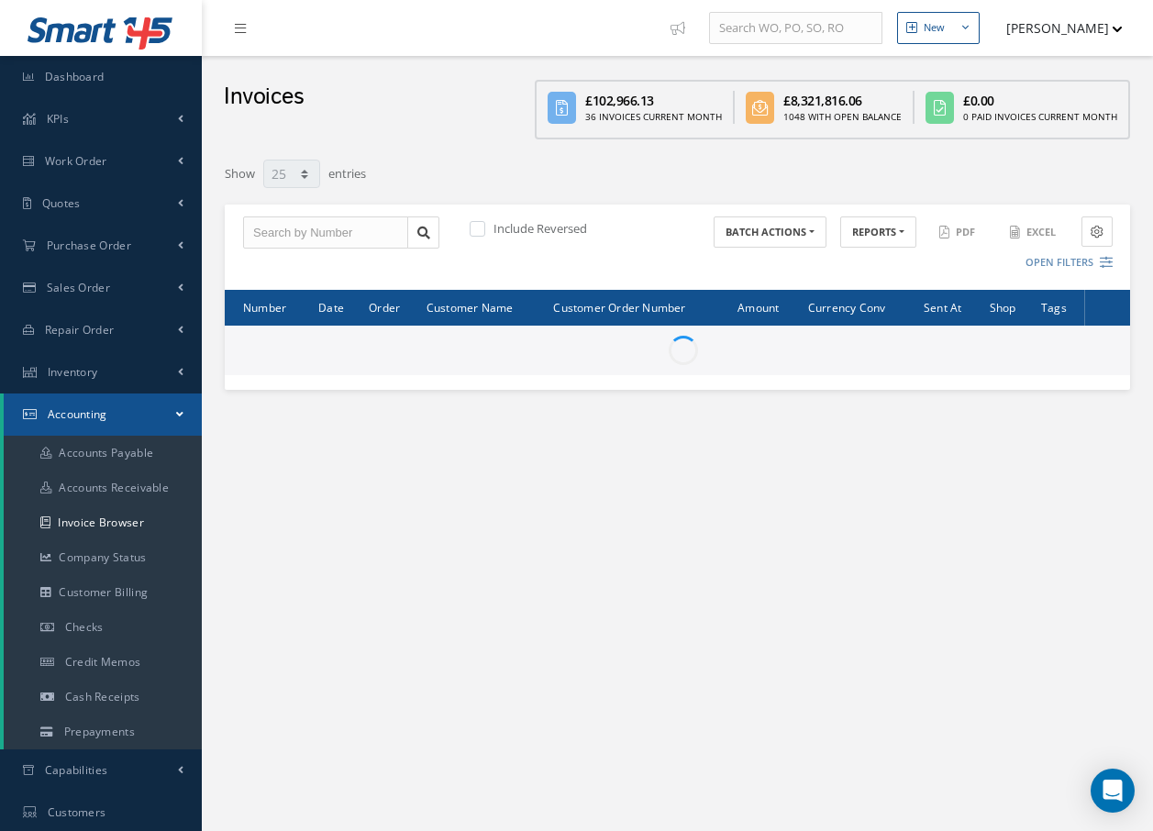
select select "25"
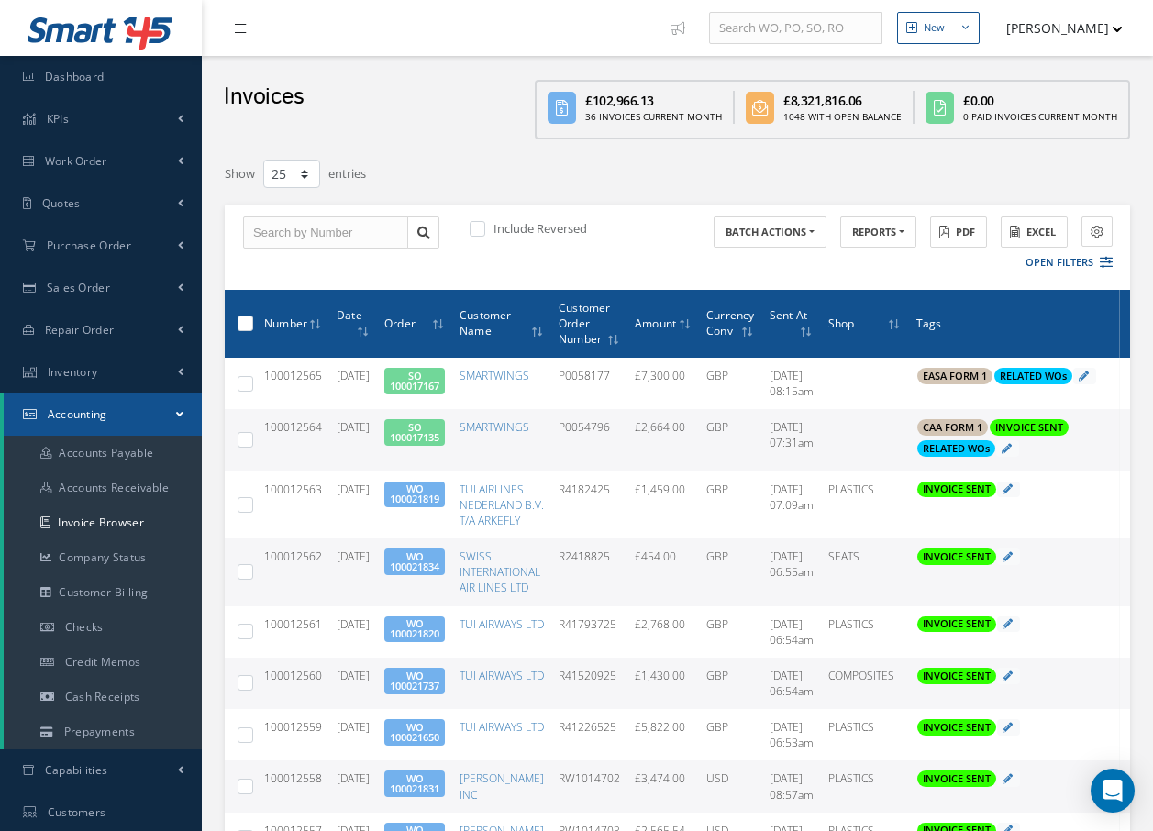
click at [234, 34] on link at bounding box center [245, 28] width 50 height 30
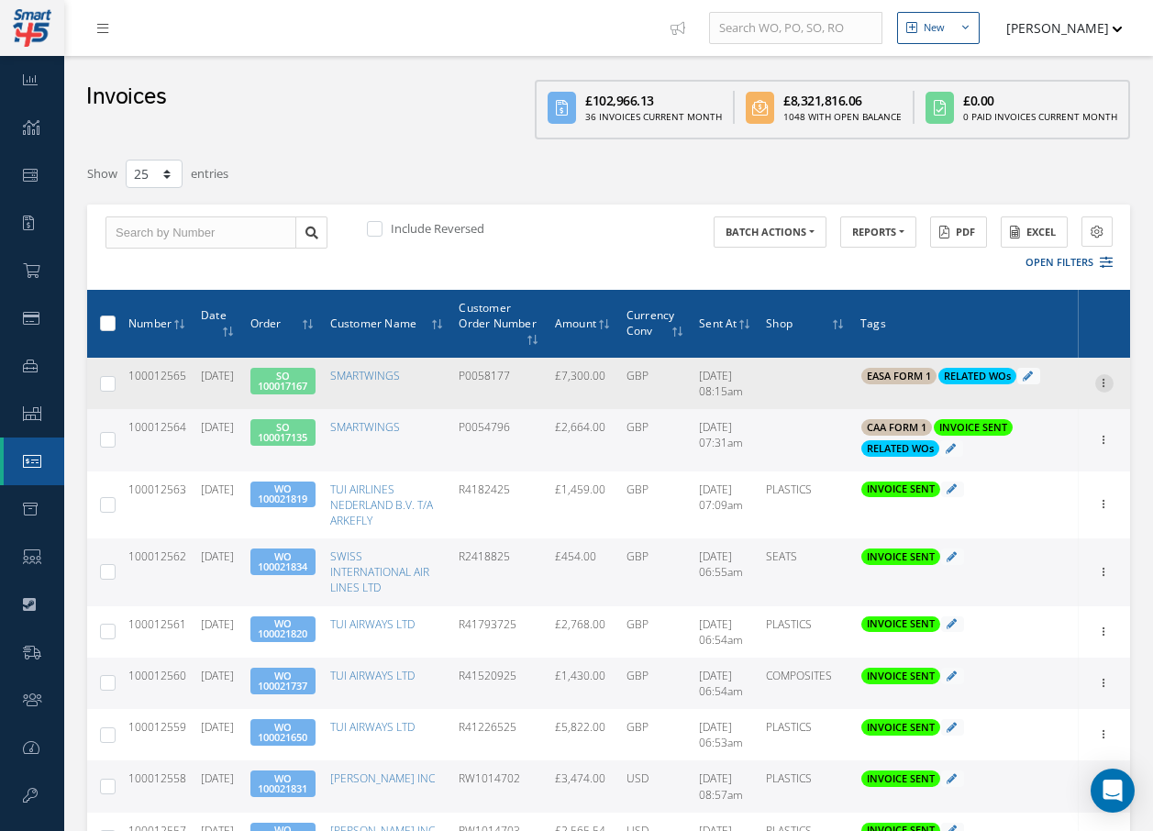
click at [1108, 379] on icon at bounding box center [1105, 381] width 18 height 15
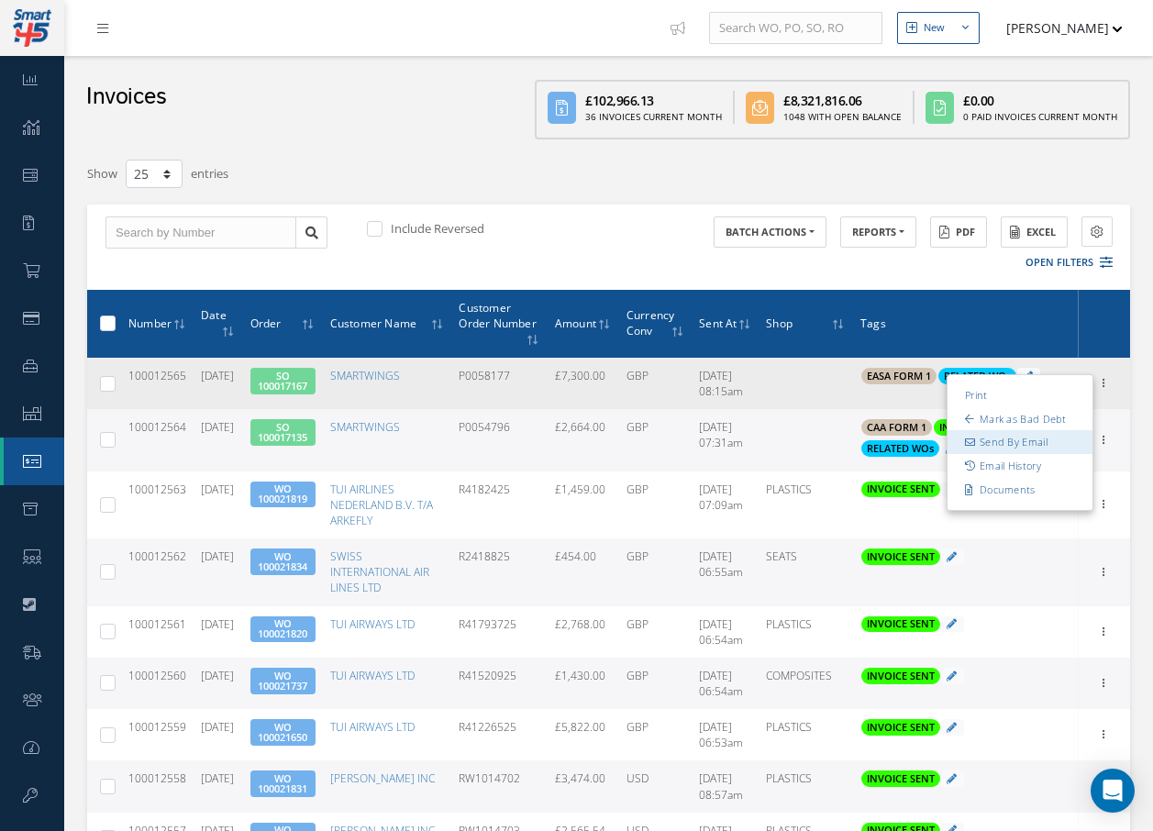
click at [1025, 447] on link "Send By Email" at bounding box center [1020, 442] width 145 height 24
type input "INVOICE - Sales Order 100017167 for SMARTWINGS, PO: P0058177"
type textarea "Dear Accounts, Please find the attached invoice for your recent order P0058177,…"
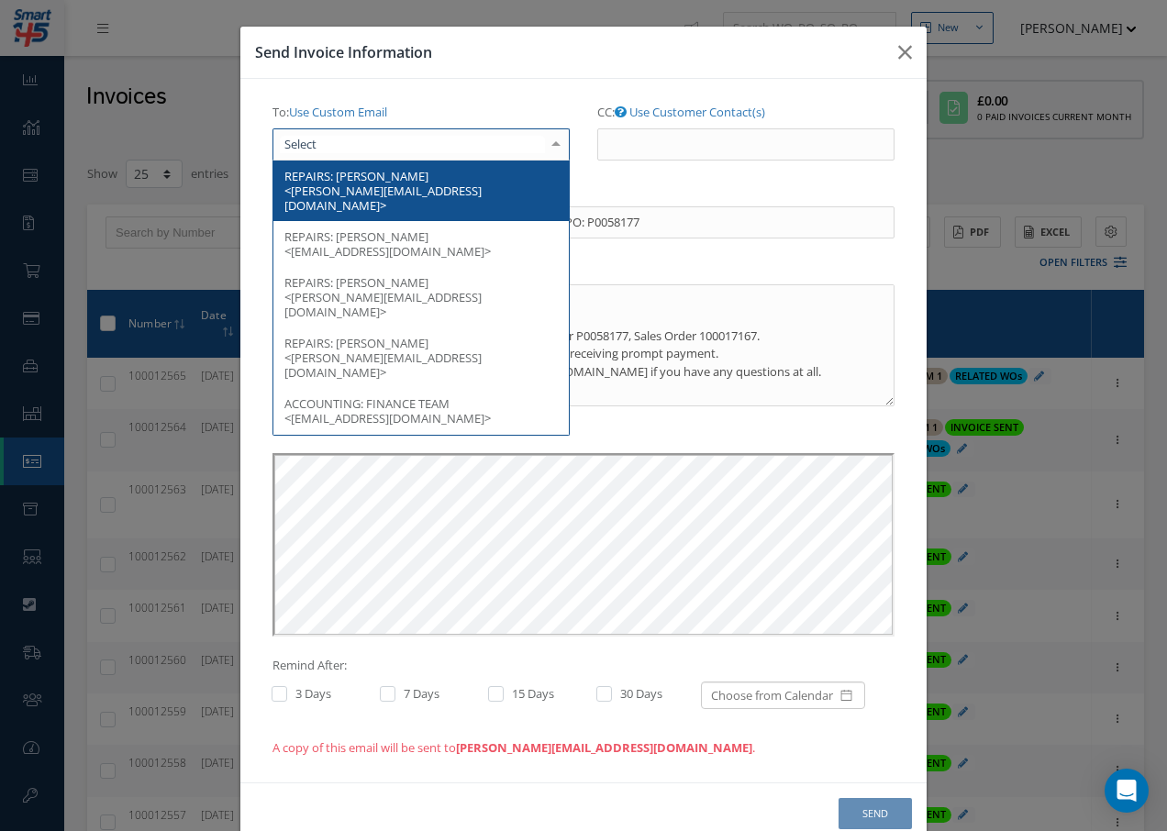
click at [493, 155] on div at bounding box center [421, 144] width 297 height 33
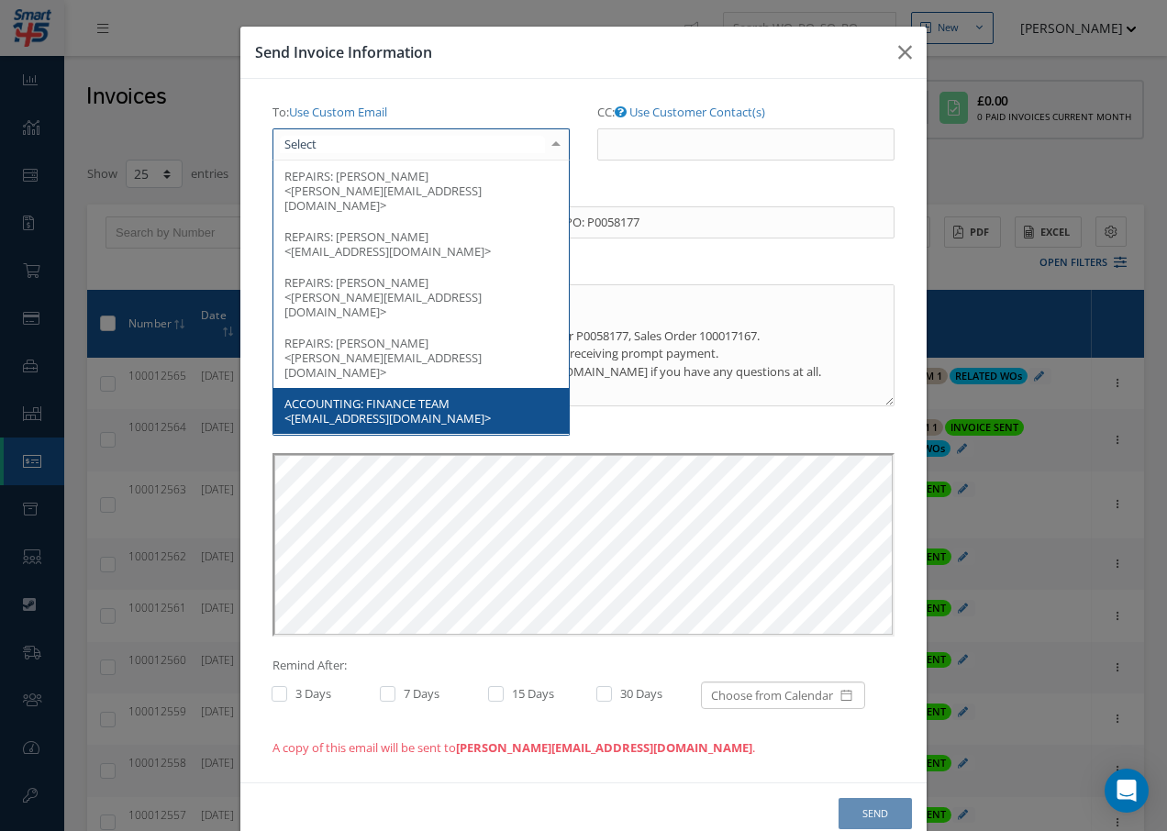
click at [406, 395] on span "FINANCE TEAM <finance@smartwings.com>" at bounding box center [387, 410] width 206 height 31
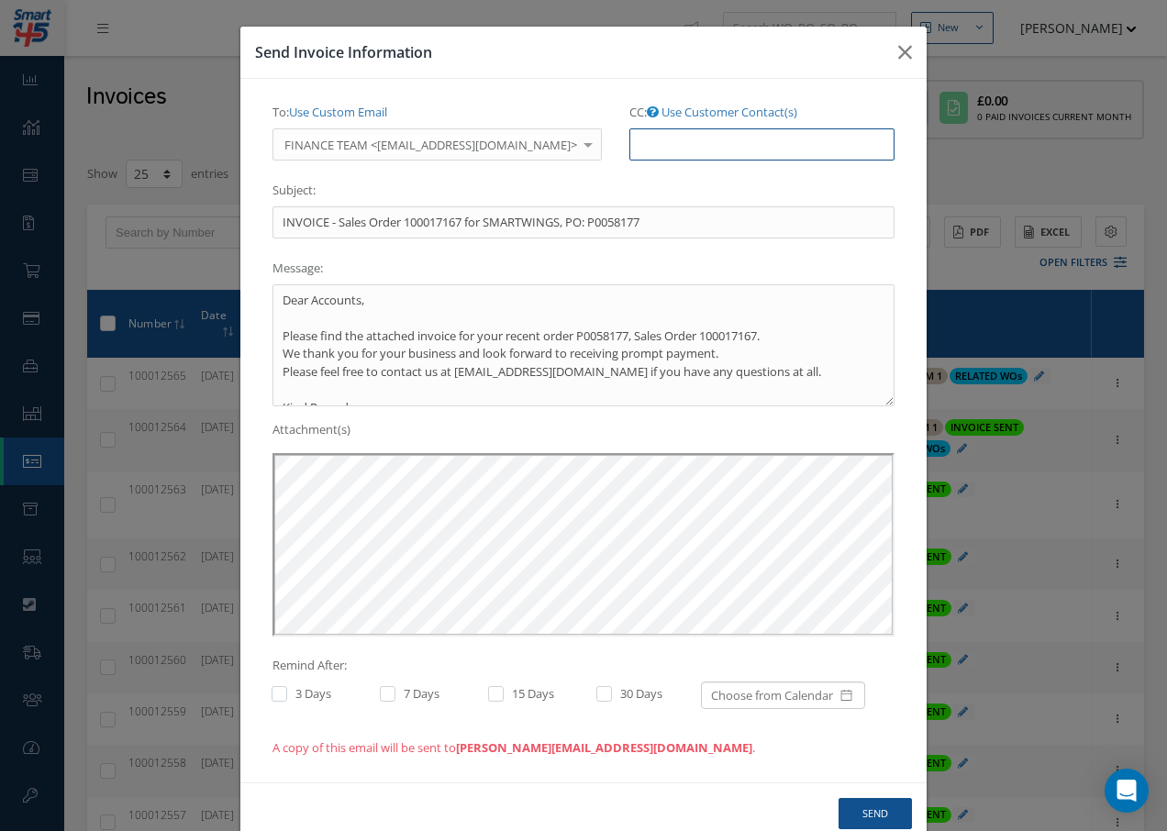
click at [700, 154] on input "CC: Use Customer Contact(s)" at bounding box center [761, 144] width 265 height 33
paste input "Accounts@cab.aero"
type input "Accounts@cab.aero"
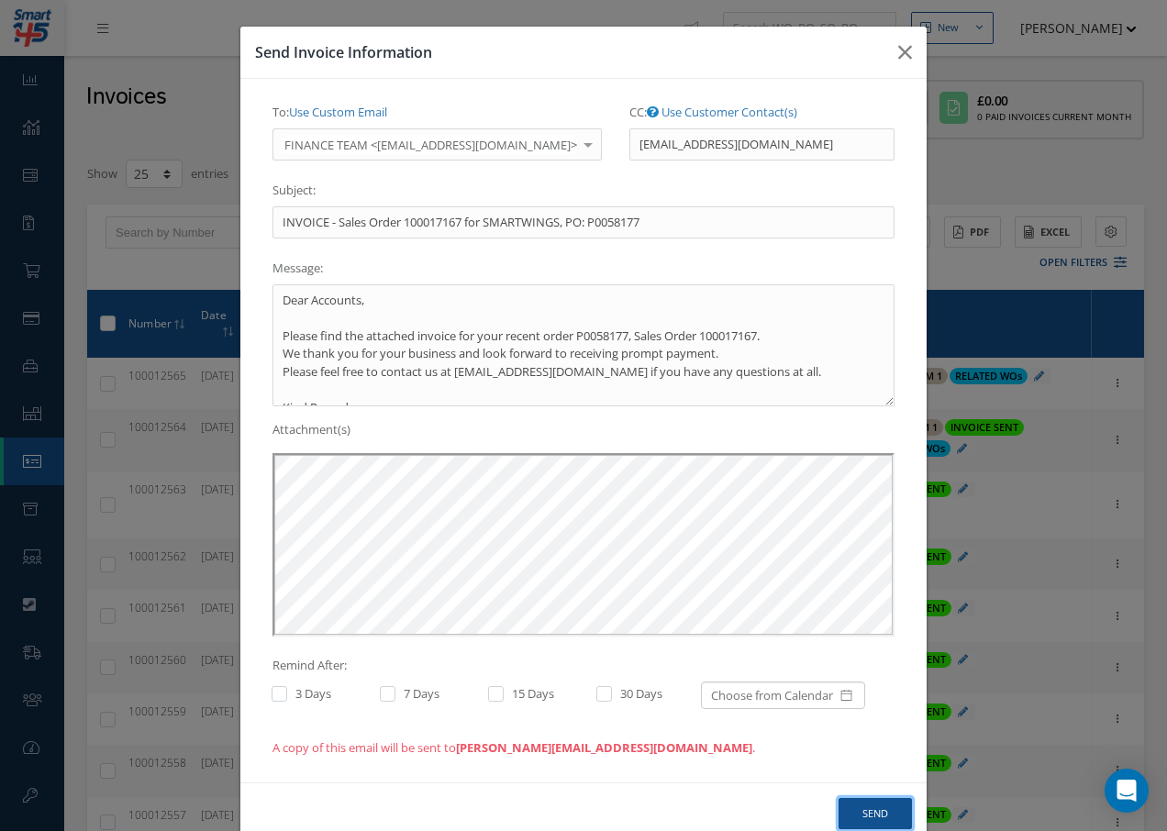
click at [862, 807] on button "Send" at bounding box center [875, 814] width 73 height 32
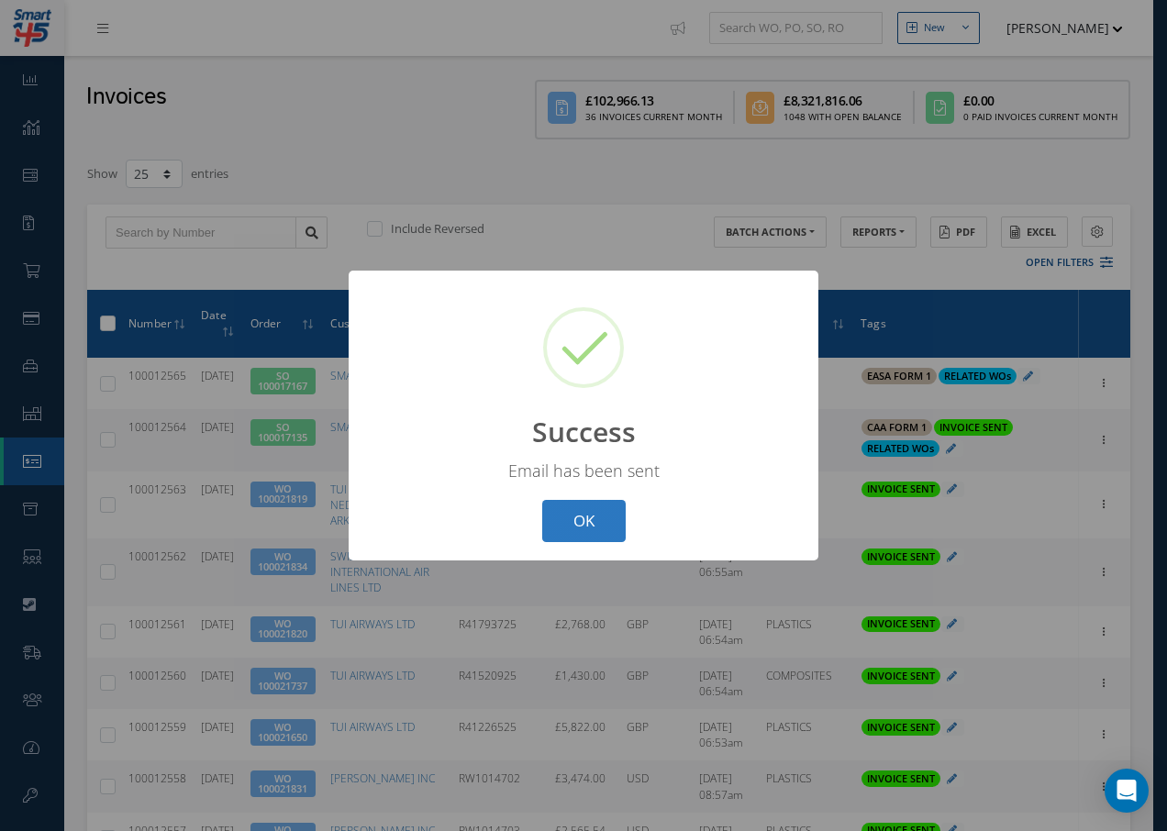
click at [581, 517] on button "OK" at bounding box center [583, 521] width 83 height 43
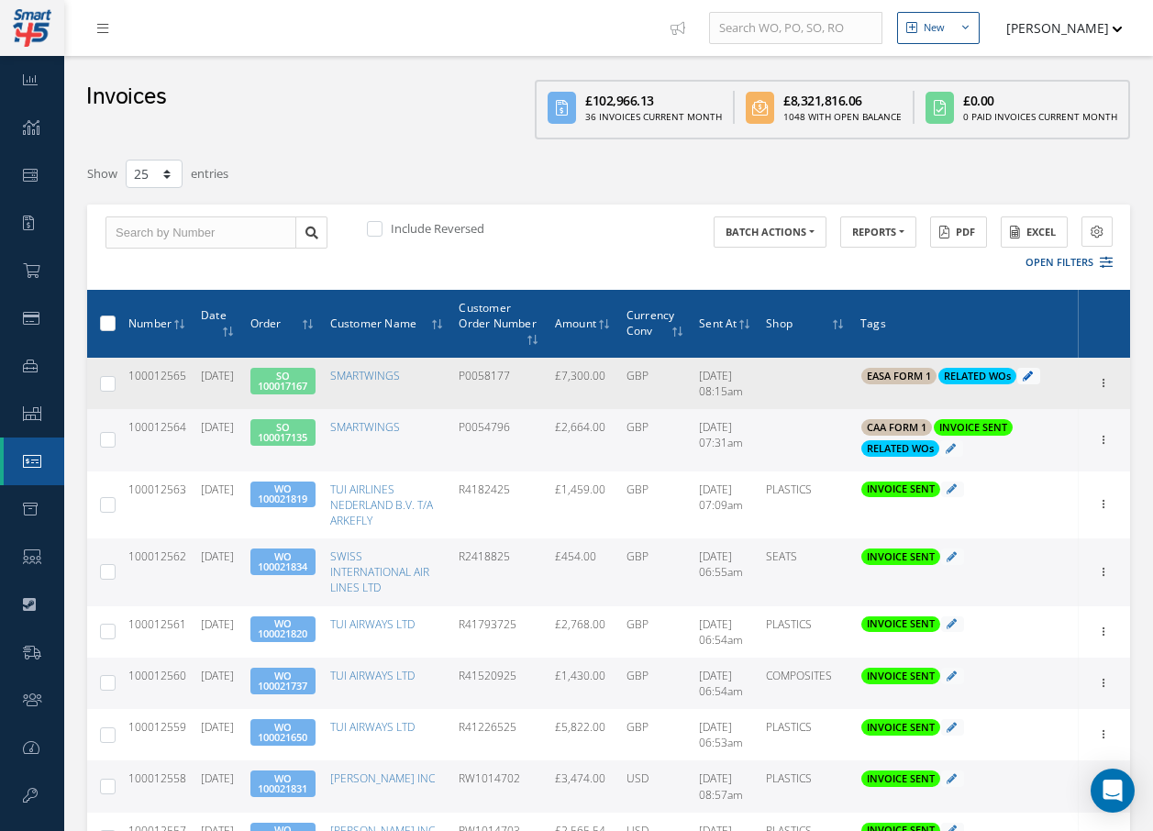
click at [1033, 378] on icon at bounding box center [1028, 376] width 10 height 10
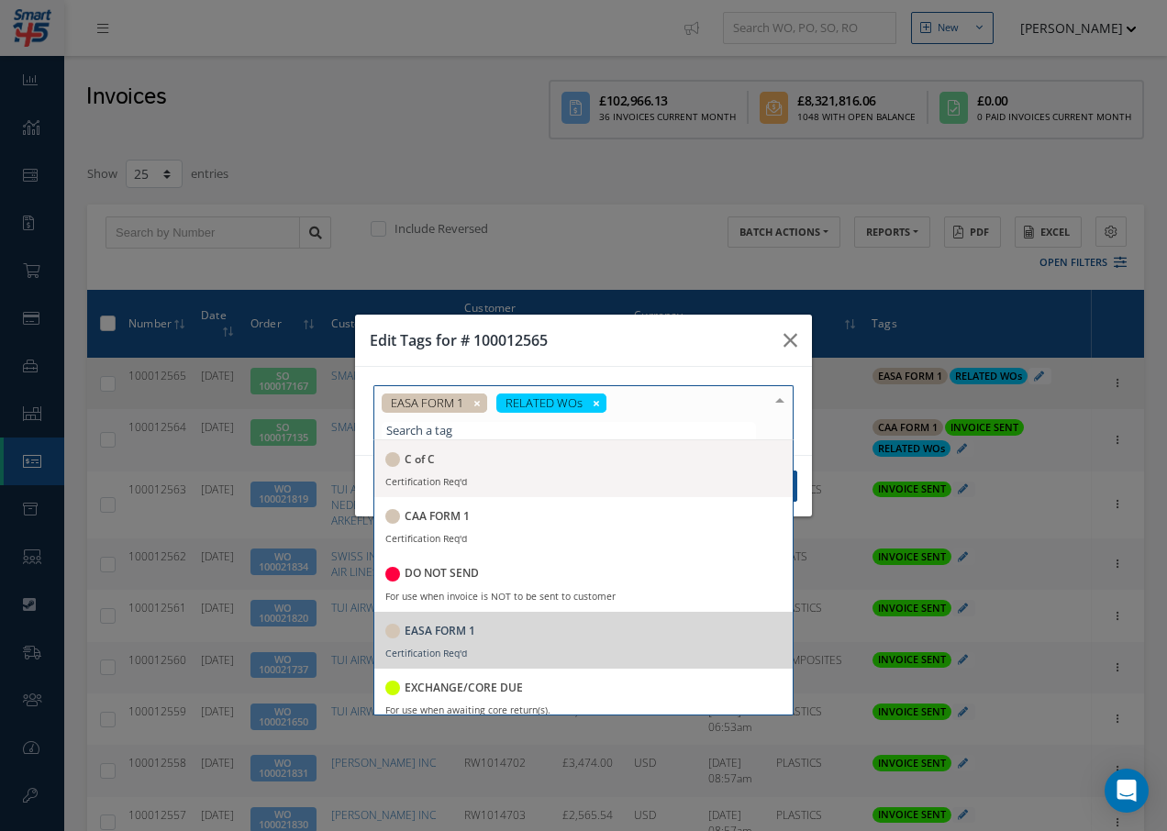
click at [780, 412] on div at bounding box center [780, 401] width 26 height 30
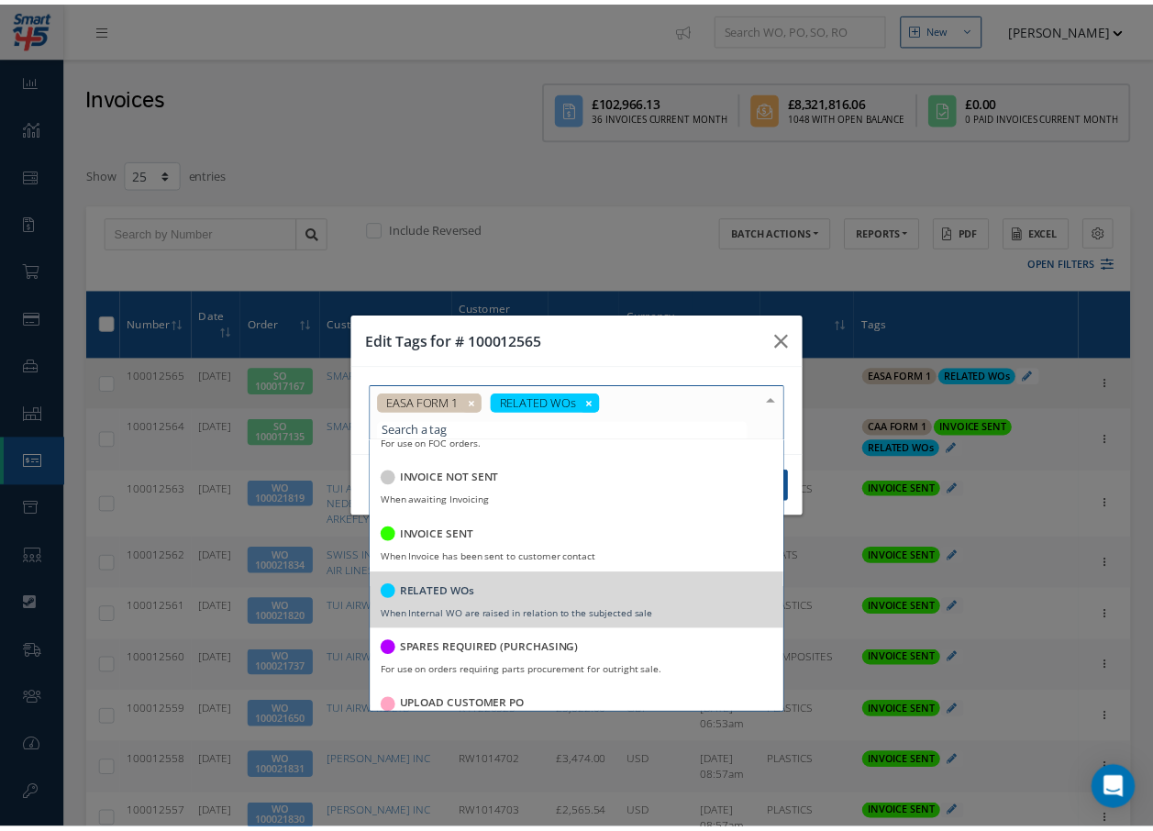
scroll to position [355, 0]
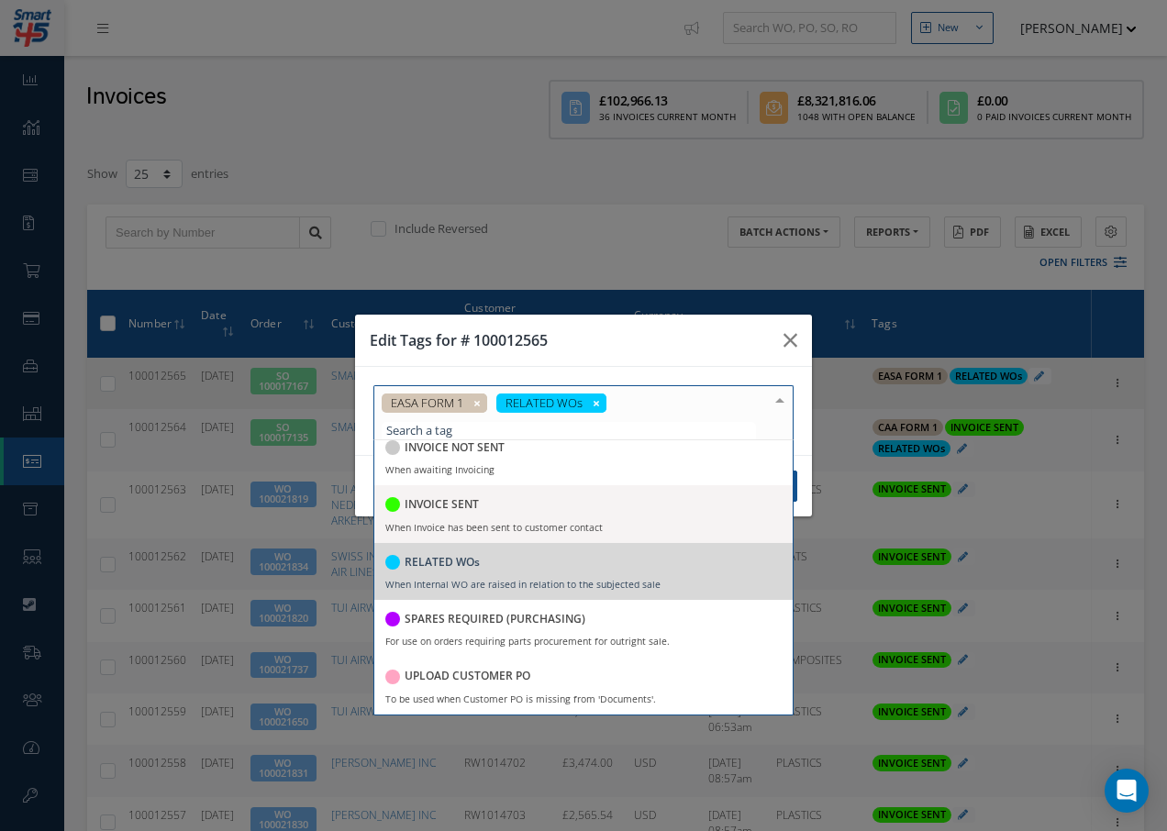
click at [423, 506] on h5 "INVOICE SENT" at bounding box center [442, 504] width 74 height 13
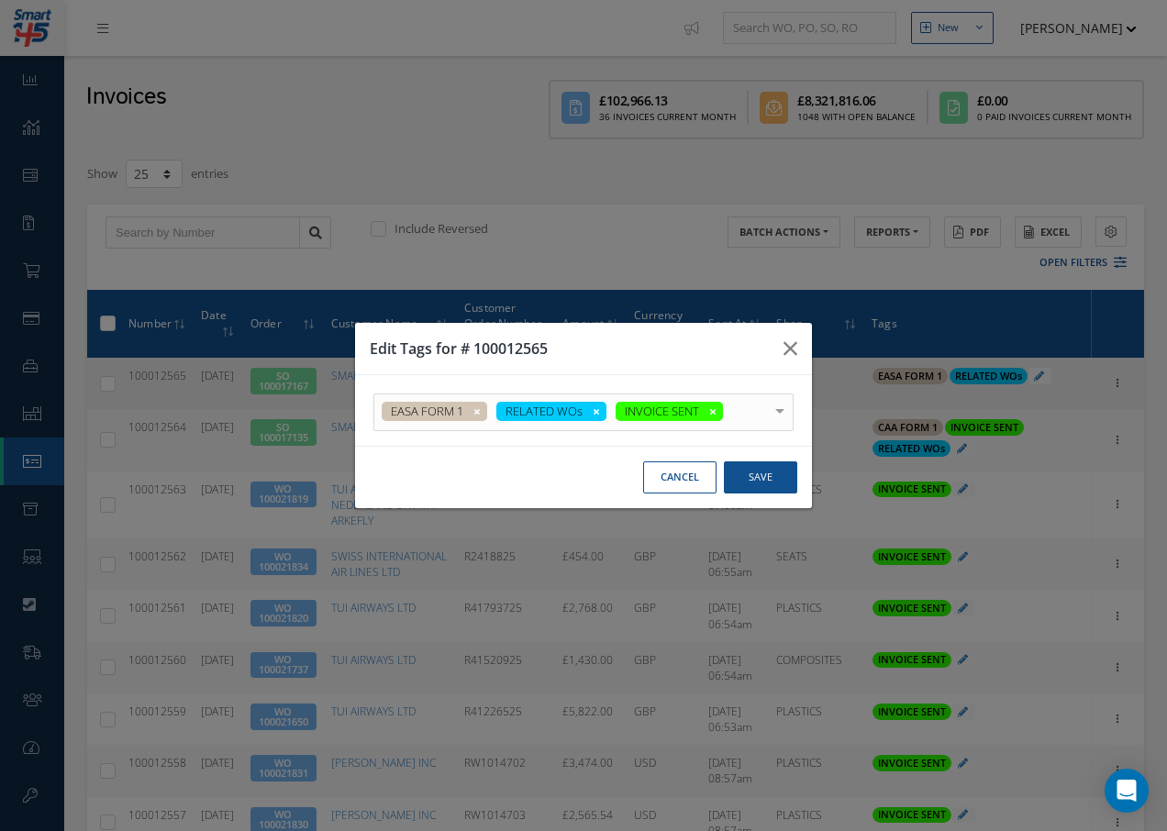
click at [781, 397] on div at bounding box center [780, 410] width 26 height 30
click at [761, 475] on button "Save" at bounding box center [760, 478] width 73 height 32
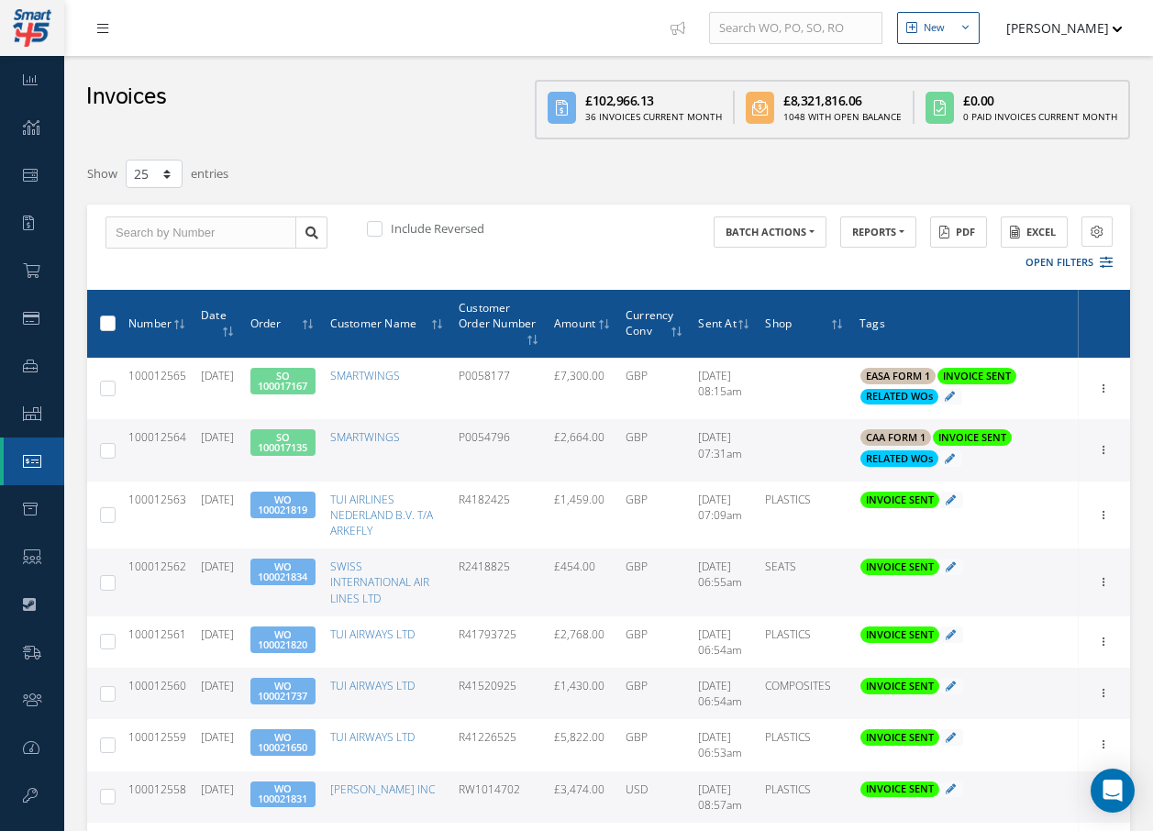
click at [108, 29] on icon at bounding box center [102, 28] width 11 height 13
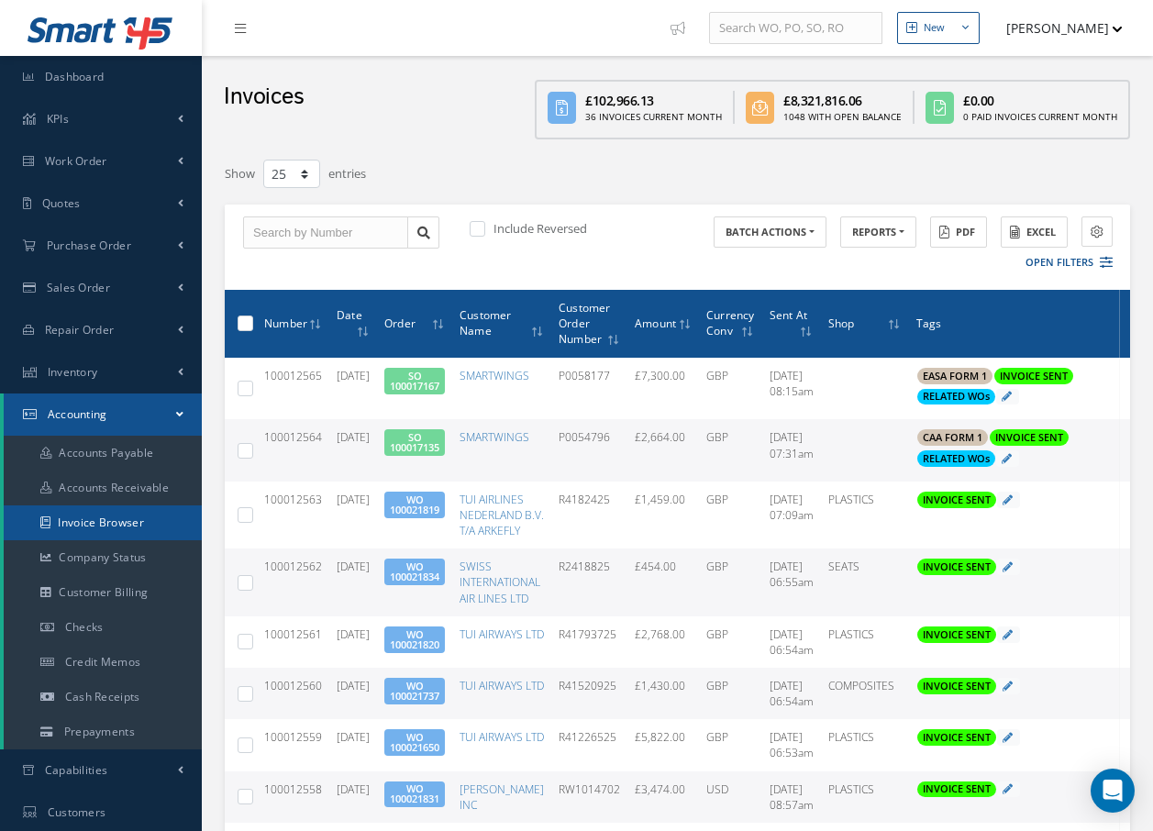
click at [119, 517] on link "Invoice Browser" at bounding box center [103, 523] width 198 height 35
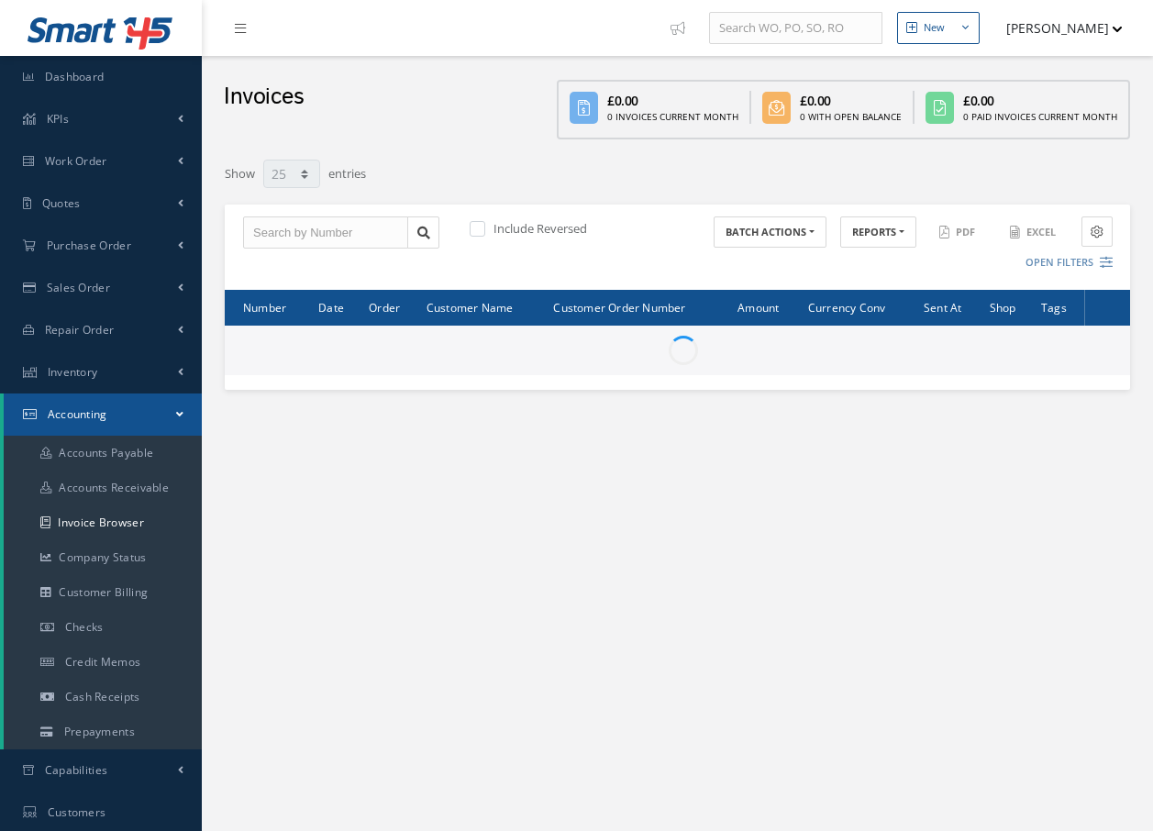
select select "25"
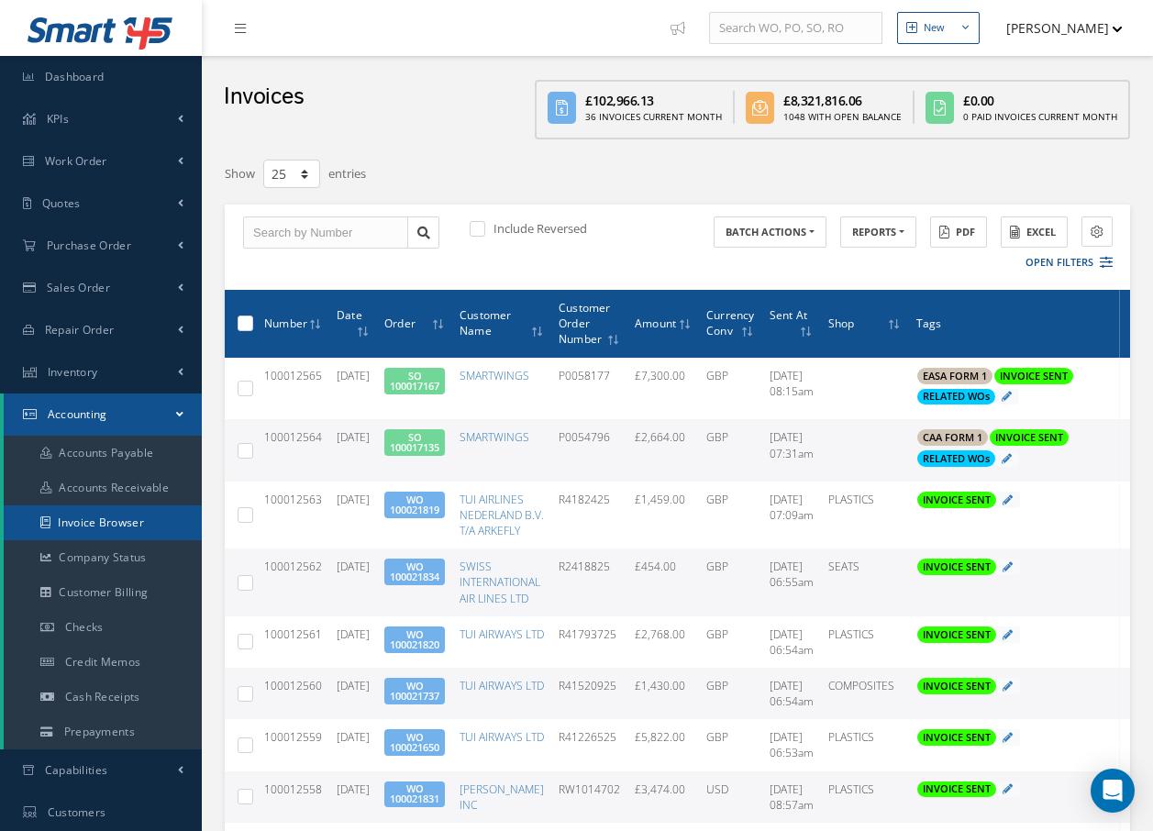
click at [66, 520] on link "Invoice Browser" at bounding box center [103, 523] width 198 height 35
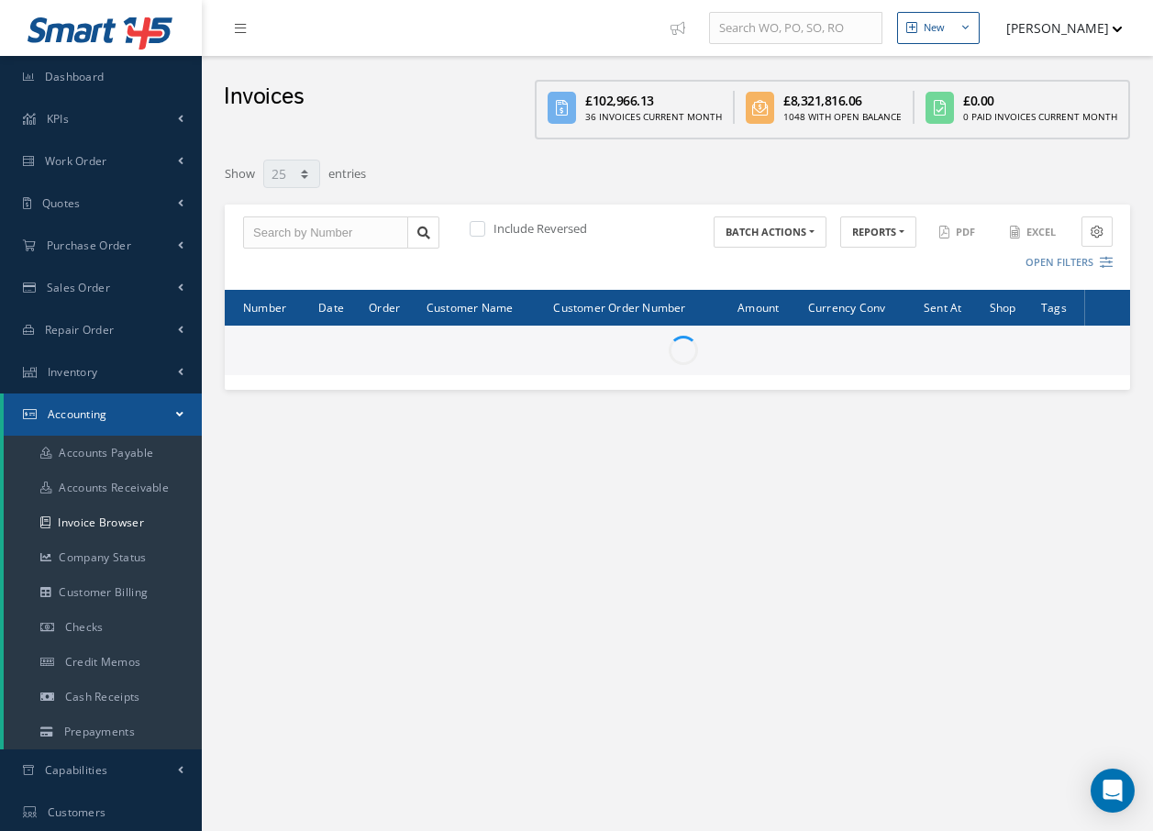
select select "25"
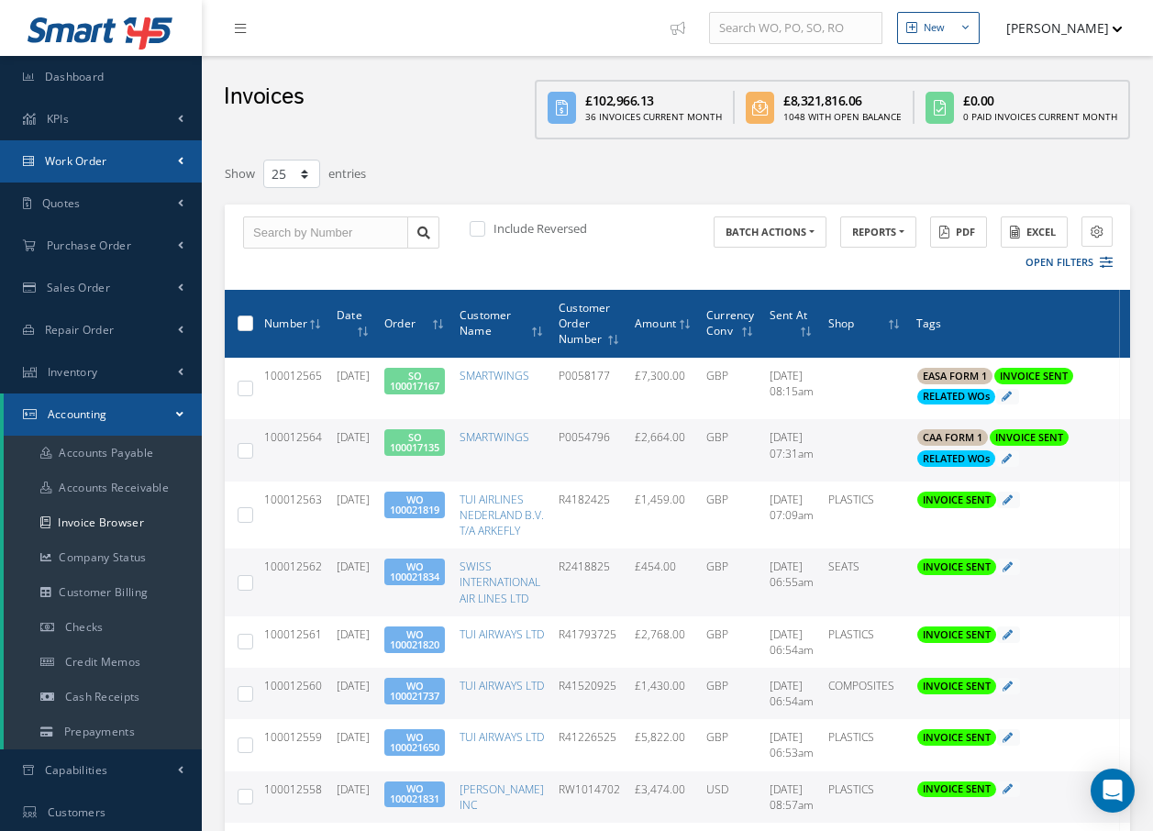
click at [61, 160] on span "Work Order" at bounding box center [76, 161] width 62 height 16
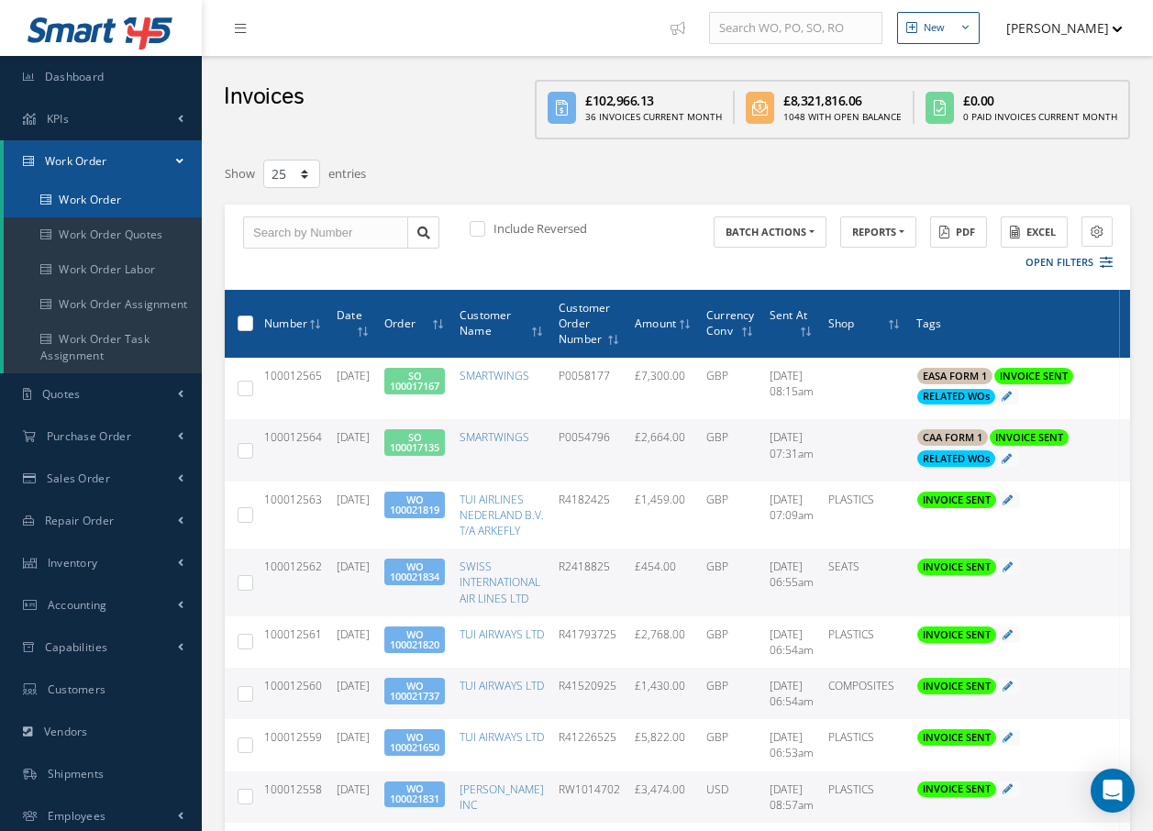
click at [81, 200] on link "Work Order" at bounding box center [103, 200] width 198 height 35
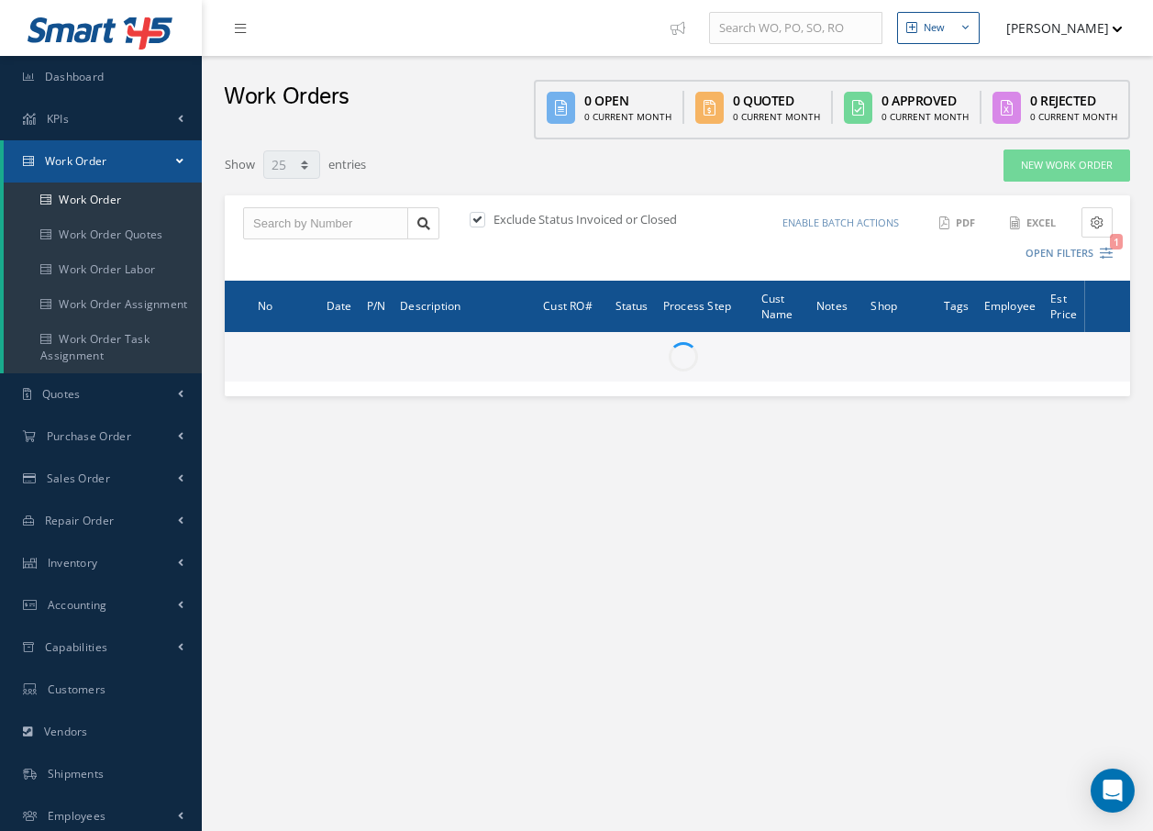
select select "25"
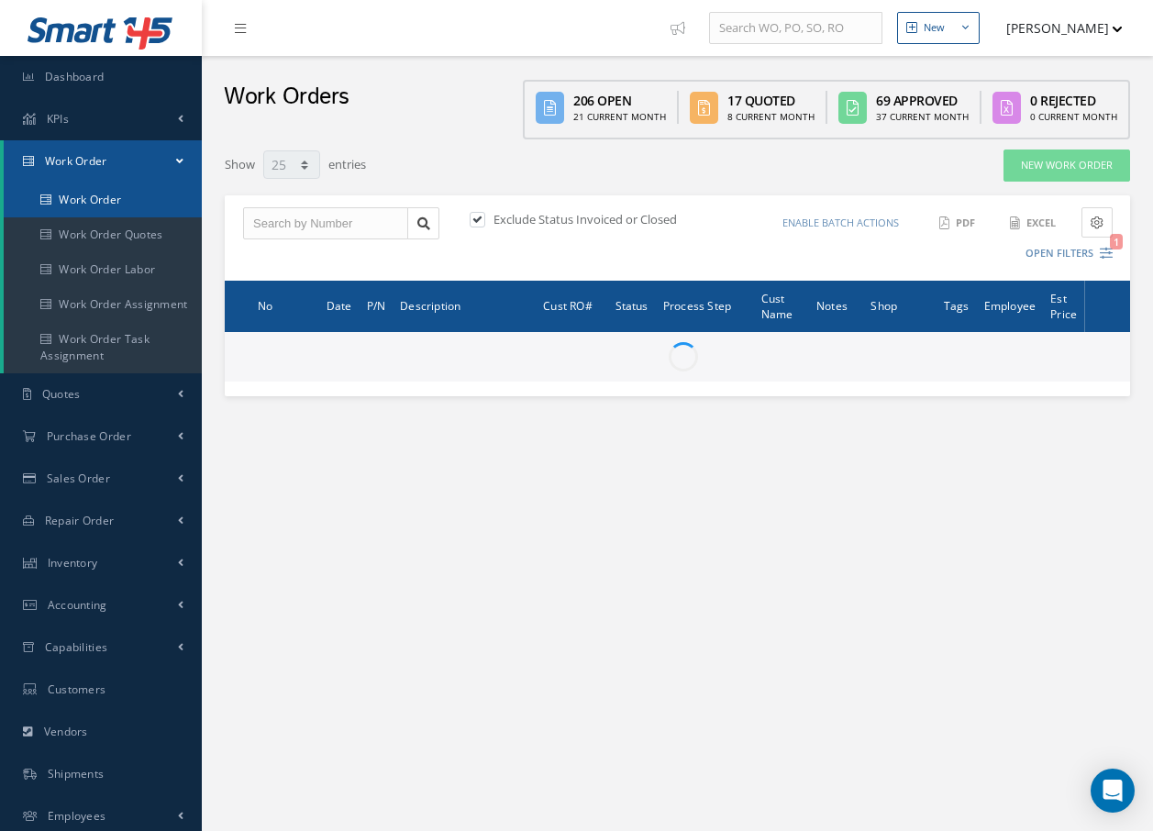
type input "All Work Request"
type input "All Work Performed"
type input "All Status"
type input "WO Part Status"
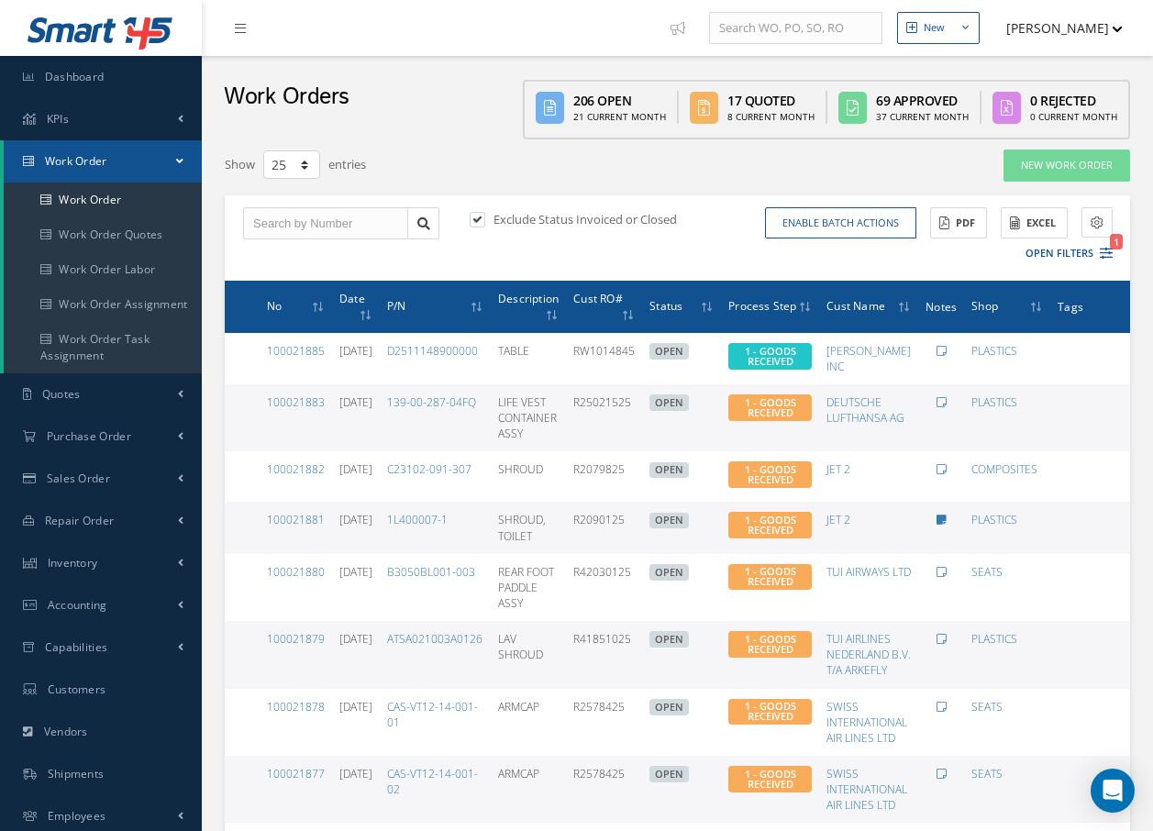
click at [1099, 256] on button "Open Filters 1" at bounding box center [1061, 254] width 104 height 30
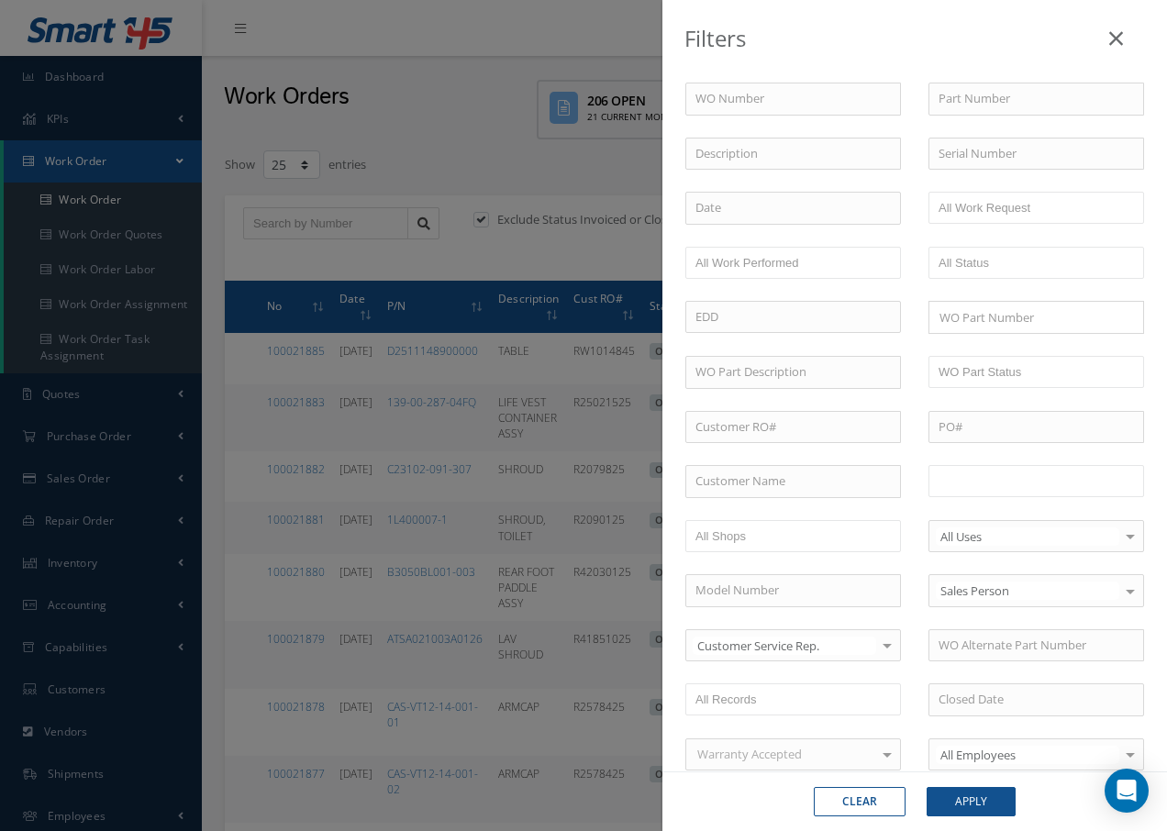
click at [965, 486] on input "text" at bounding box center [997, 481] width 117 height 23
click at [967, 795] on button "Apply" at bounding box center [971, 801] width 89 height 29
